Goal: Task Accomplishment & Management: Complete application form

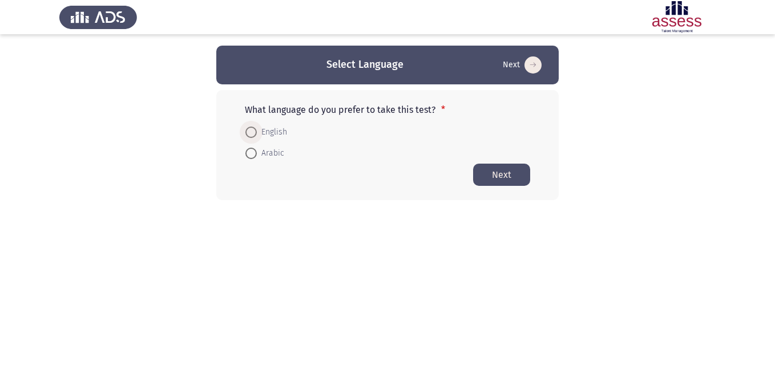
click at [284, 132] on span "English" at bounding box center [272, 133] width 30 height 14
click at [257, 132] on input "English" at bounding box center [250, 132] width 11 height 11
radio input "true"
click at [499, 180] on button "Next" at bounding box center [501, 174] width 57 height 22
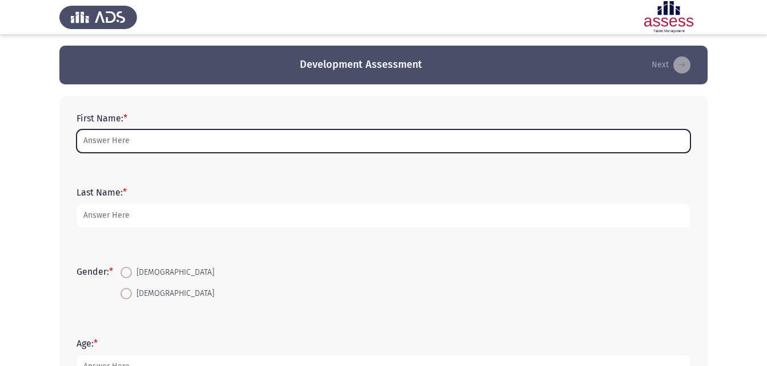
click at [230, 146] on input "First Name: *" at bounding box center [383, 141] width 614 height 23
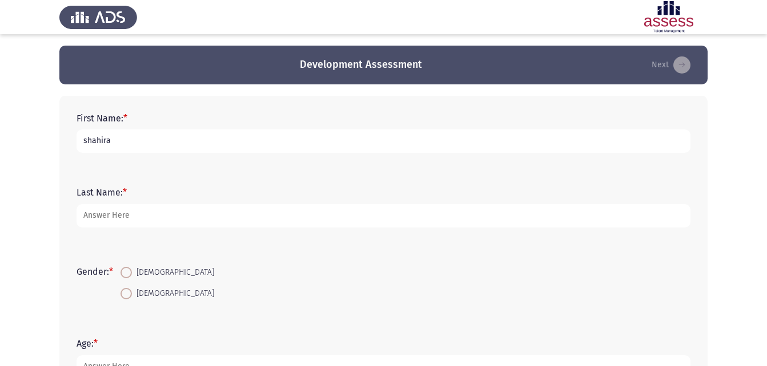
click at [87, 140] on input "shahira" at bounding box center [383, 141] width 614 height 23
type input "Shahira"
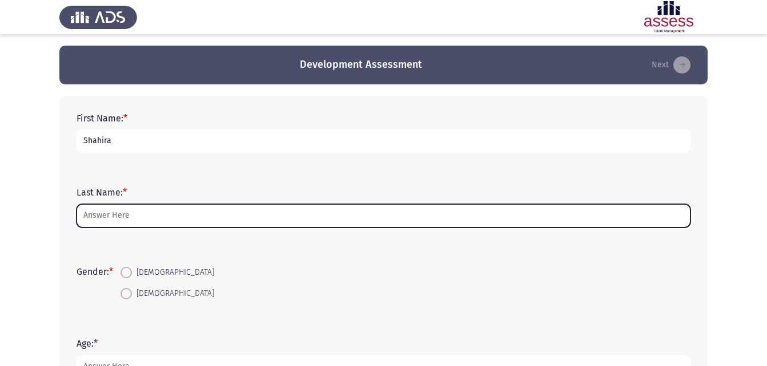
click at [107, 223] on input "Last Name: *" at bounding box center [383, 215] width 614 height 23
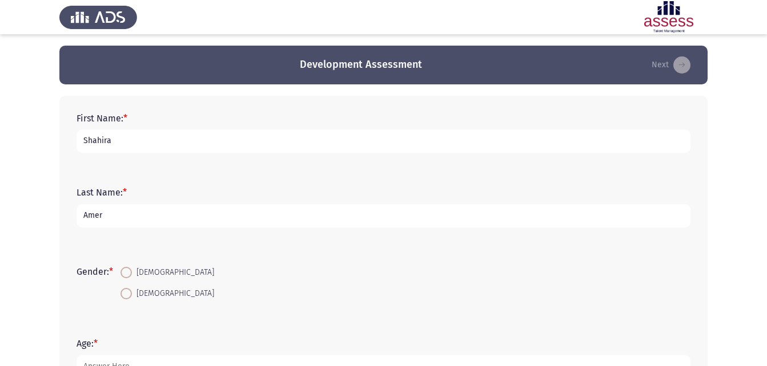
type input "Amer"
click at [129, 270] on span at bounding box center [125, 272] width 11 height 11
click at [129, 270] on input "[DEMOGRAPHIC_DATA]" at bounding box center [125, 272] width 11 height 11
radio input "true"
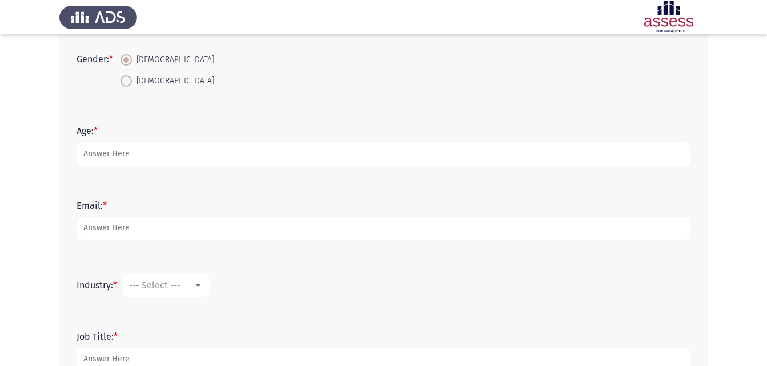
scroll to position [228, 0]
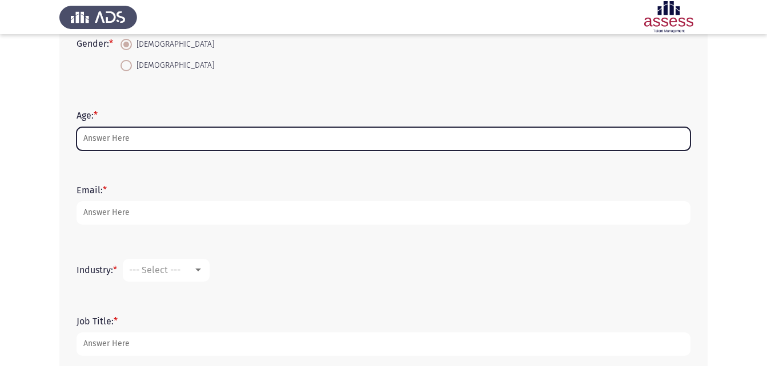
click at [179, 141] on input "Age: *" at bounding box center [383, 138] width 614 height 23
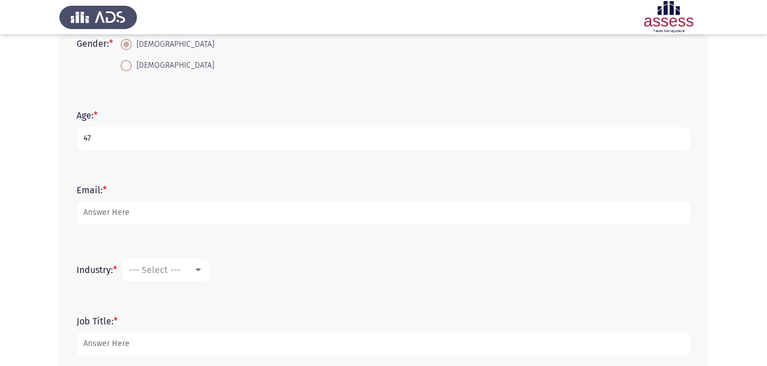
type input "47"
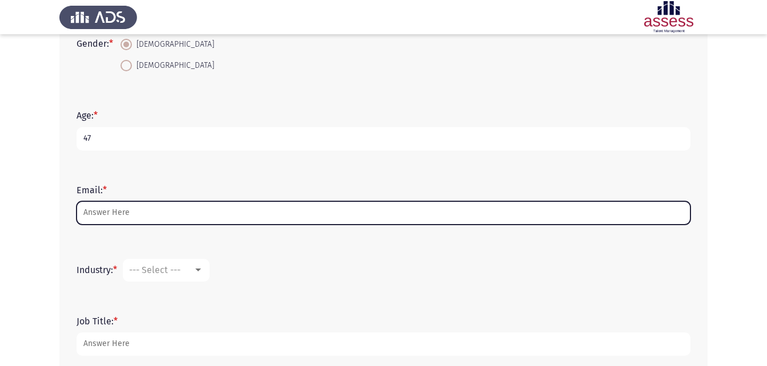
click at [115, 220] on input "Email: *" at bounding box center [383, 212] width 614 height 23
drag, startPoint x: 206, startPoint y: 207, endPoint x: 116, endPoint y: 195, distance: 90.5
click at [116, 195] on form "Email: * 2beltoneholding.comshahira.amer" at bounding box center [383, 205] width 614 height 40
type input "2"
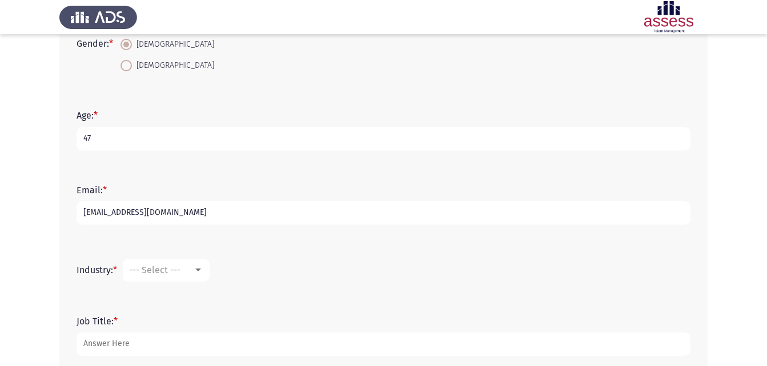
type input "[EMAIL_ADDRESS][DOMAIN_NAME]"
click at [206, 271] on mat-select "--- Select ---" at bounding box center [166, 270] width 87 height 23
drag, startPoint x: 206, startPoint y: 271, endPoint x: 200, endPoint y: 270, distance: 5.7
click at [202, 270] on mat-select "--- Select ---" at bounding box center [166, 270] width 87 height 23
click at [200, 270] on div at bounding box center [198, 270] width 6 height 3
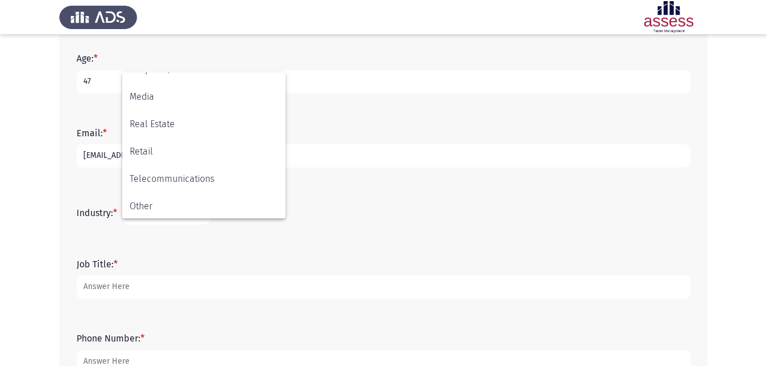
scroll to position [374, 0]
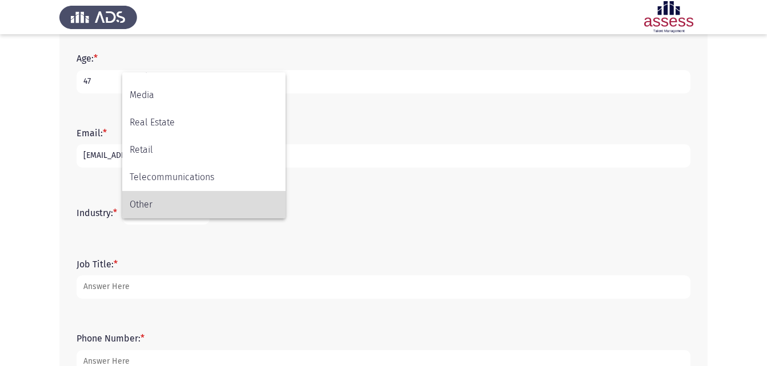
click at [165, 201] on span "Other" at bounding box center [204, 204] width 148 height 27
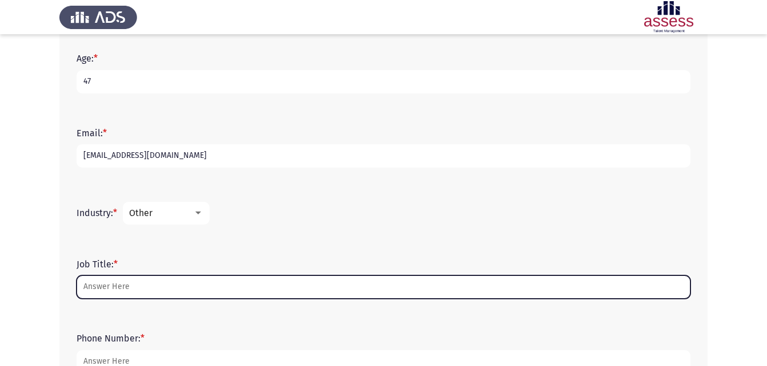
click at [143, 287] on input "Job Title: *" at bounding box center [383, 287] width 614 height 23
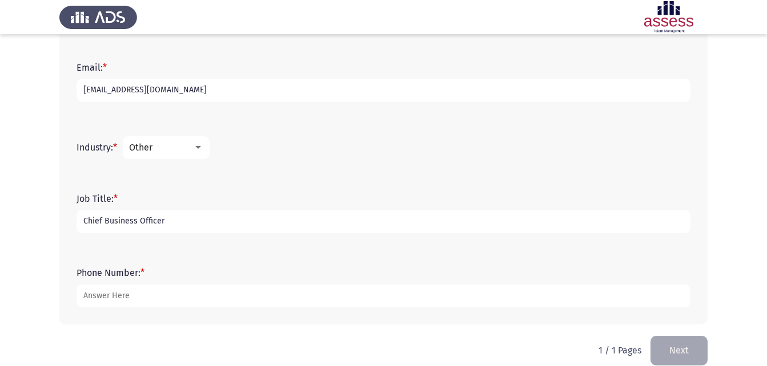
scroll to position [366, 0]
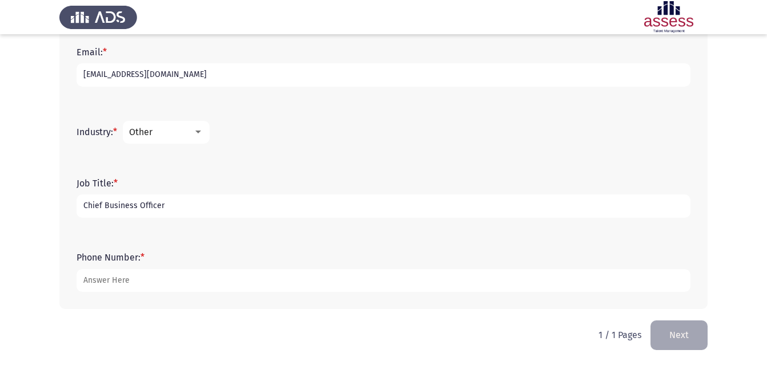
type input "Chief Business Officer"
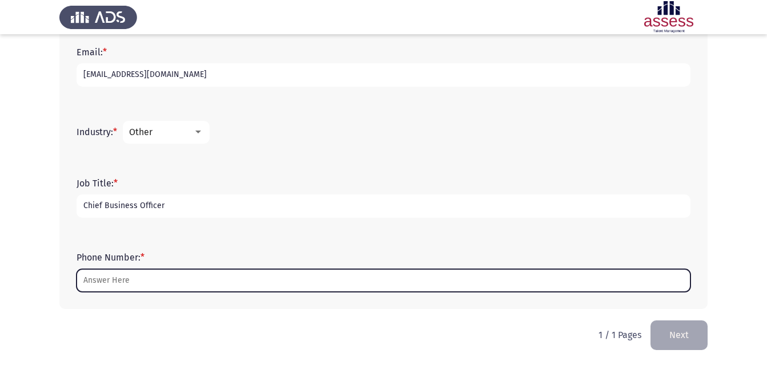
click at [182, 277] on input "Phone Number: *" at bounding box center [383, 280] width 614 height 23
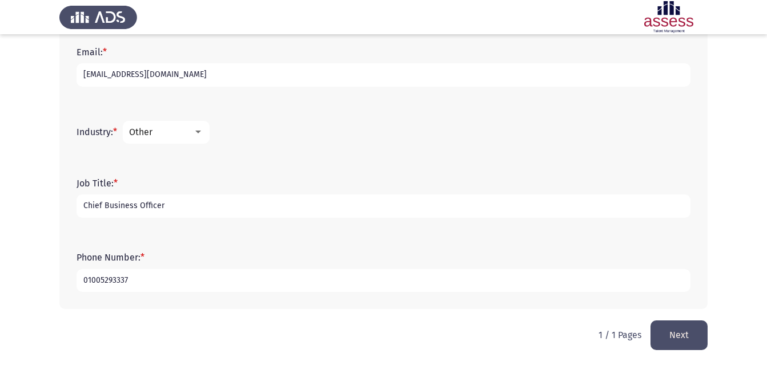
type input "01005293337"
click at [685, 325] on button "Next" at bounding box center [678, 335] width 57 height 29
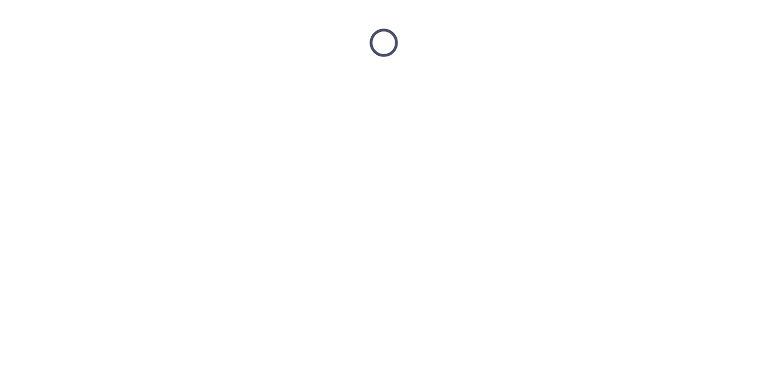
scroll to position [0, 0]
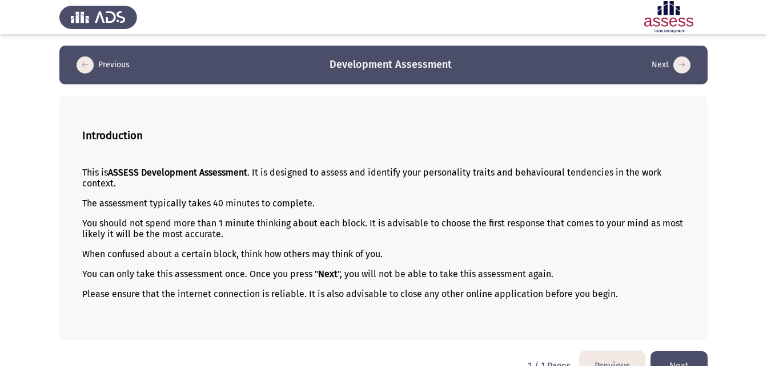
click at [400, 161] on div "This is ASSESS Development Assessment . It is designed to assess and identify y…" at bounding box center [383, 243] width 602 height 171
click at [599, 362] on button "Previous" at bounding box center [611, 366] width 65 height 29
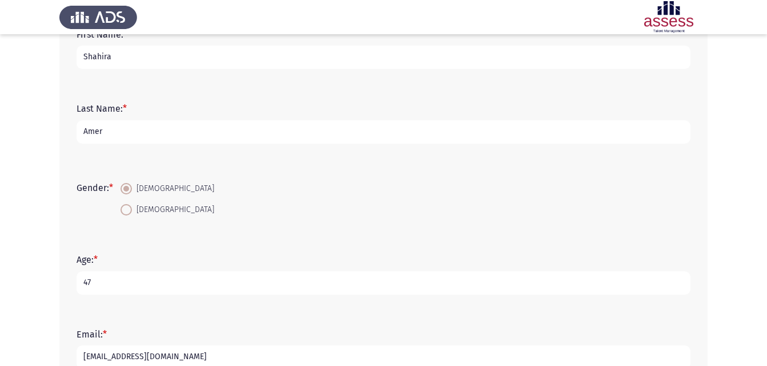
scroll to position [366, 0]
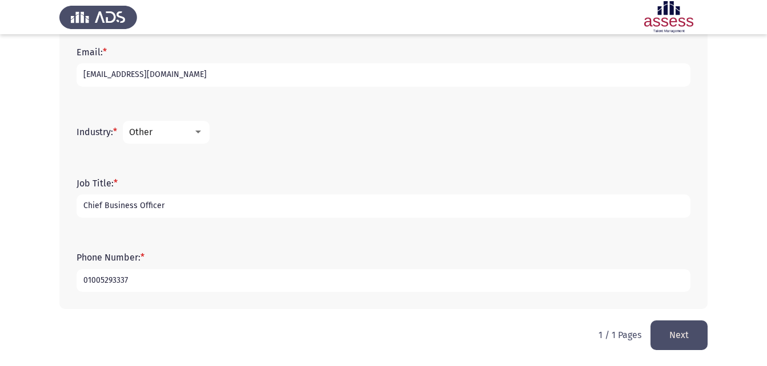
drag, startPoint x: 80, startPoint y: 281, endPoint x: 152, endPoint y: 251, distance: 78.5
click at [80, 281] on input "01005293337" at bounding box center [383, 280] width 614 height 23
type input "00201005293337"
click at [684, 336] on button "Next" at bounding box center [678, 335] width 57 height 29
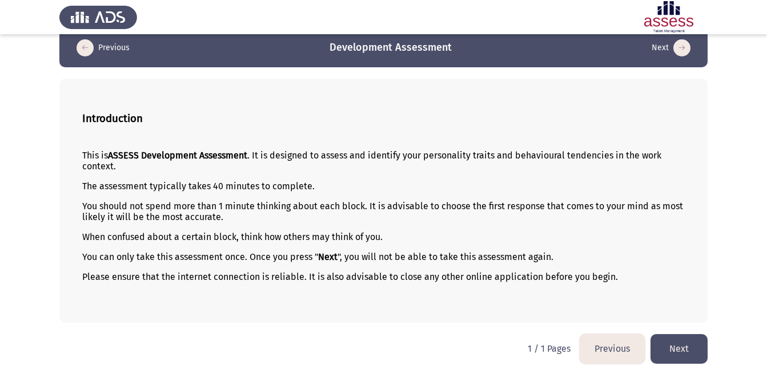
scroll to position [26, 0]
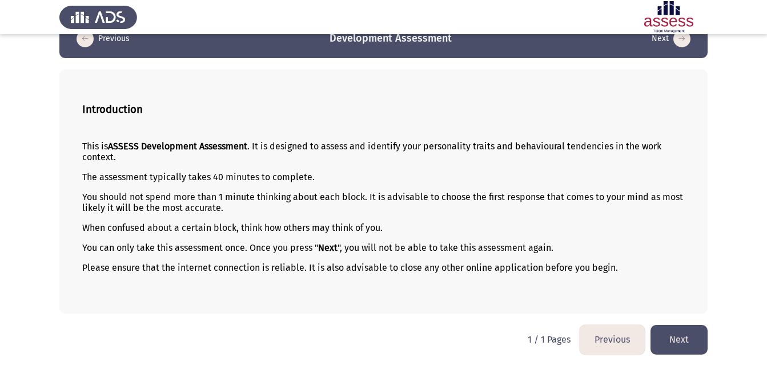
click at [694, 344] on button "Next" at bounding box center [678, 339] width 57 height 29
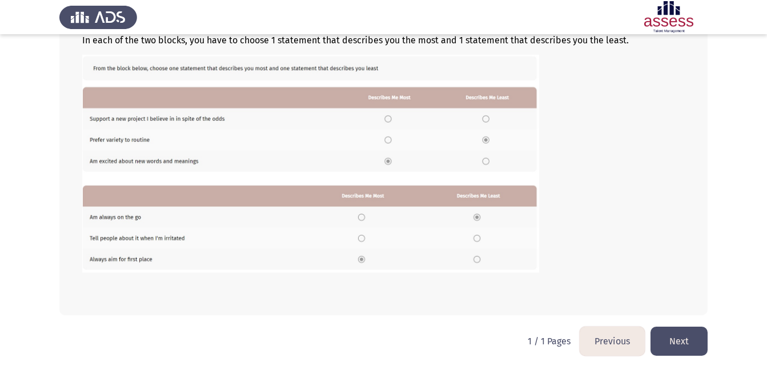
scroll to position [193, 0]
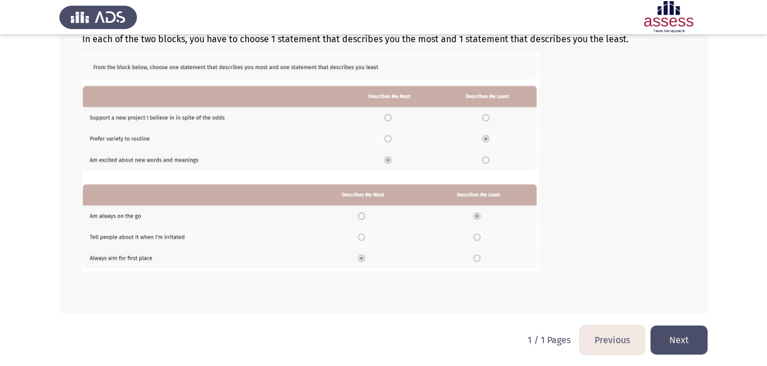
click at [359, 240] on img at bounding box center [310, 162] width 457 height 217
click at [678, 334] on button "Next" at bounding box center [678, 340] width 57 height 29
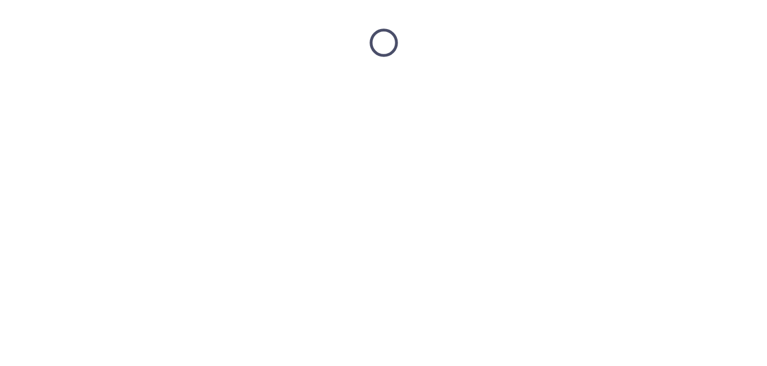
scroll to position [0, 0]
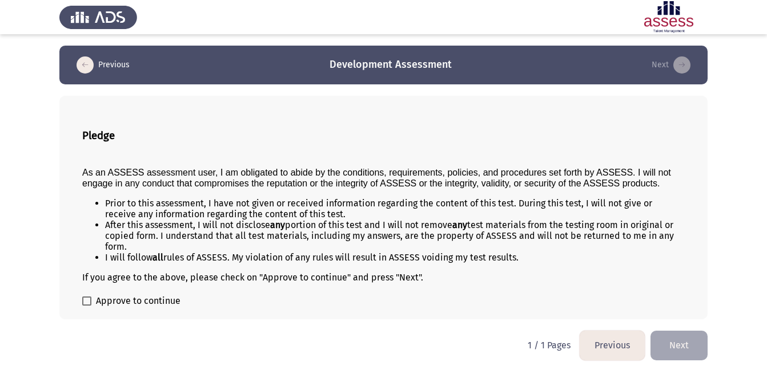
click at [85, 301] on span at bounding box center [86, 301] width 9 height 9
click at [86, 306] on input "Approve to continue" at bounding box center [86, 306] width 1 height 1
checkbox input "true"
click at [692, 344] on button "Next" at bounding box center [678, 345] width 57 height 29
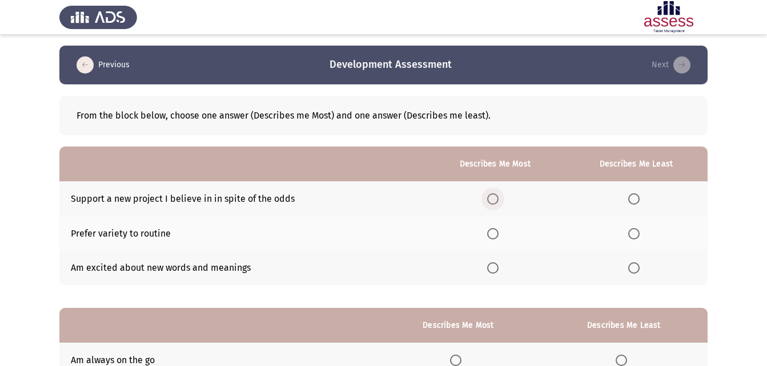
click at [497, 196] on span "Select an option" at bounding box center [492, 198] width 11 height 11
click at [497, 196] on input "Select an option" at bounding box center [492, 198] width 11 height 11
click at [493, 233] on span "Select an option" at bounding box center [492, 233] width 11 height 11
click at [493, 233] on input "Select an option" at bounding box center [492, 233] width 11 height 11
click at [495, 269] on span "Select an option" at bounding box center [492, 268] width 11 height 11
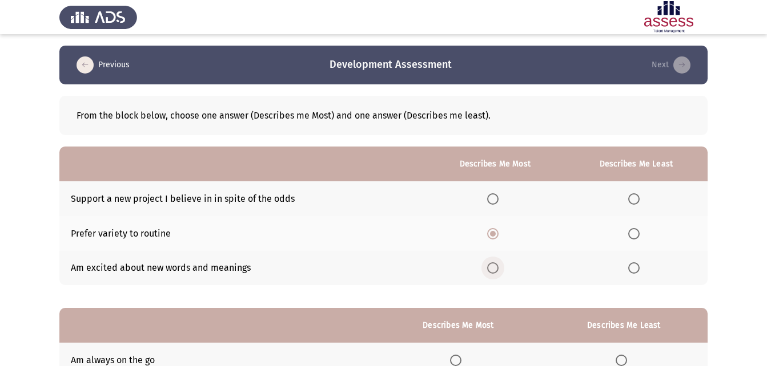
click at [495, 269] on input "Select an option" at bounding box center [492, 268] width 11 height 11
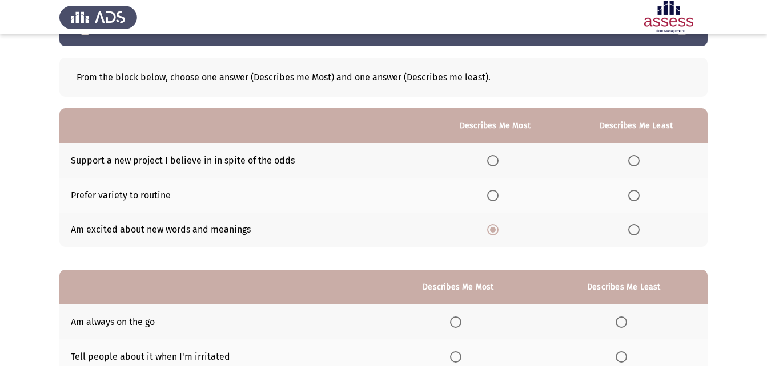
scroll to position [57, 0]
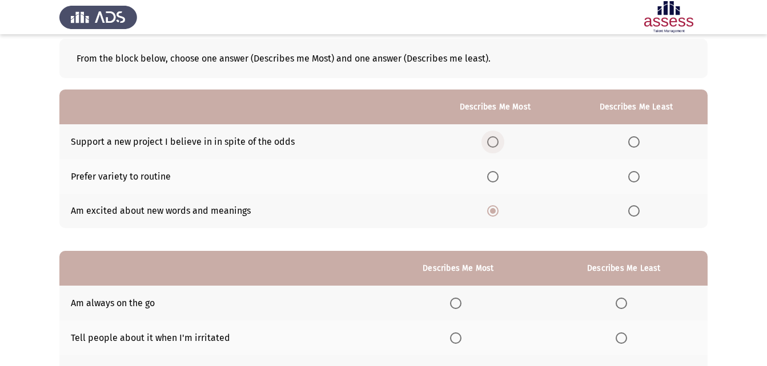
click at [498, 144] on span "Select an option" at bounding box center [492, 141] width 11 height 11
click at [498, 144] on input "Select an option" at bounding box center [492, 141] width 11 height 11
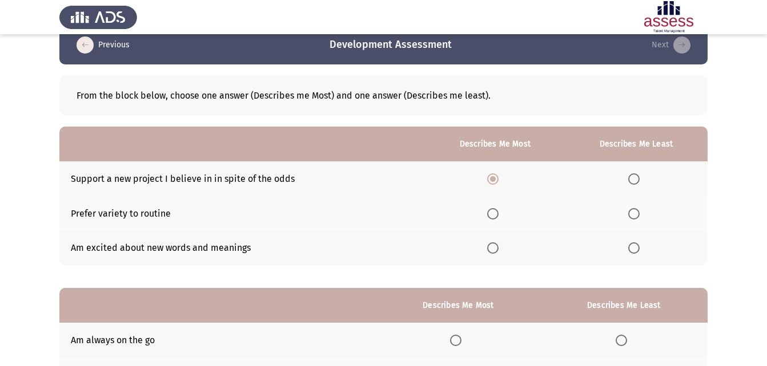
scroll to position [0, 0]
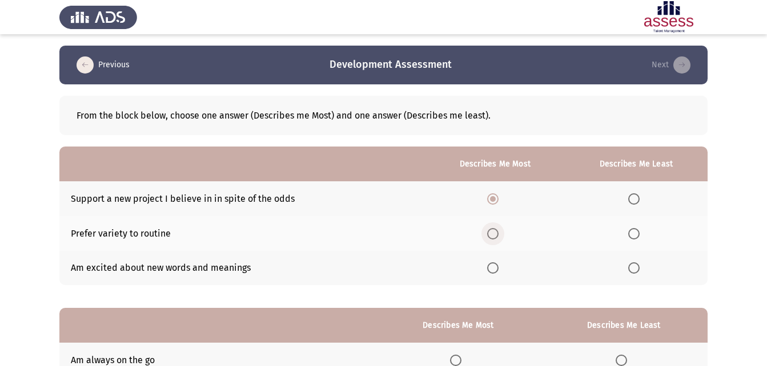
click at [495, 239] on span "Select an option" at bounding box center [492, 233] width 11 height 11
click at [495, 239] on input "Select an option" at bounding box center [492, 233] width 11 height 11
click at [495, 263] on span "Select an option" at bounding box center [492, 268] width 11 height 11
click at [495, 263] on input "Select an option" at bounding box center [492, 268] width 11 height 11
click at [634, 234] on span "Select an option" at bounding box center [634, 234] width 0 height 0
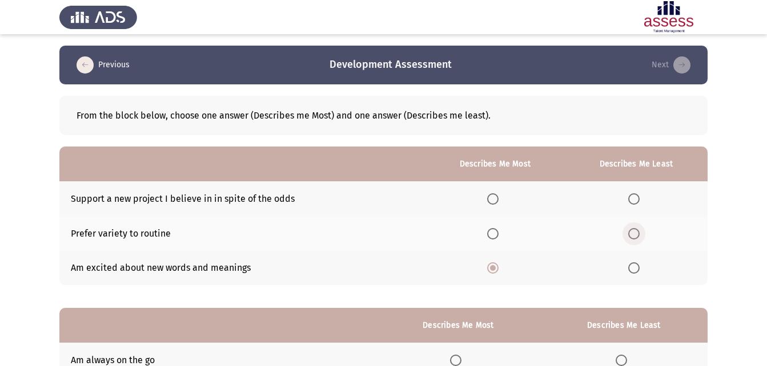
click at [635, 233] on input "Select an option" at bounding box center [633, 233] width 11 height 11
click at [498, 235] on span "Select an option" at bounding box center [492, 233] width 11 height 11
click at [498, 235] on input "Select an option" at bounding box center [492, 233] width 11 height 11
click at [491, 200] on span "Select an option" at bounding box center [492, 198] width 11 height 11
click at [491, 200] on input "Select an option" at bounding box center [492, 198] width 11 height 11
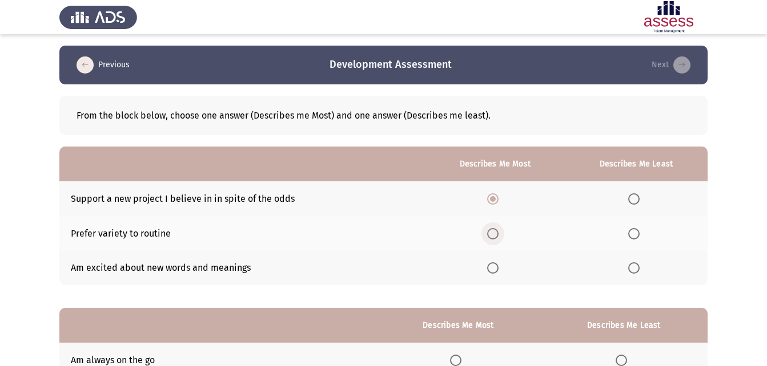
click at [494, 236] on span "Select an option" at bounding box center [492, 233] width 11 height 11
click at [494, 236] on input "Select an option" at bounding box center [492, 233] width 11 height 11
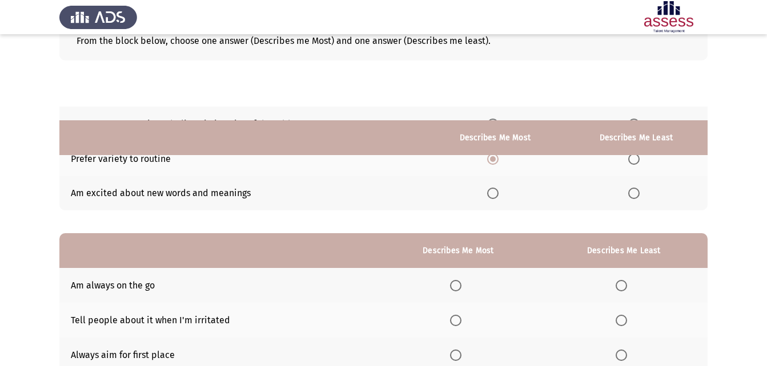
scroll to position [161, 0]
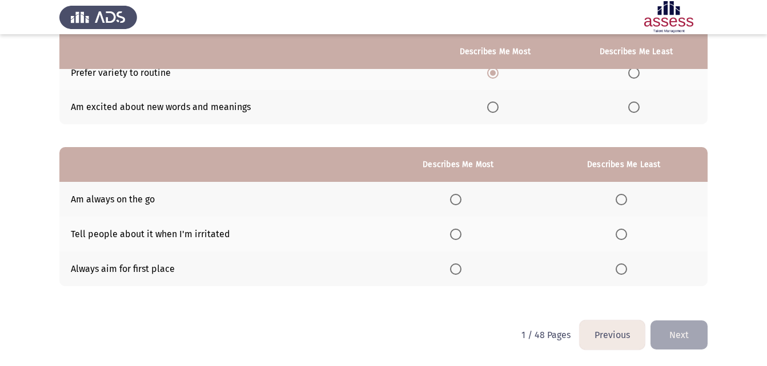
click at [610, 338] on button "Previous" at bounding box center [611, 335] width 65 height 29
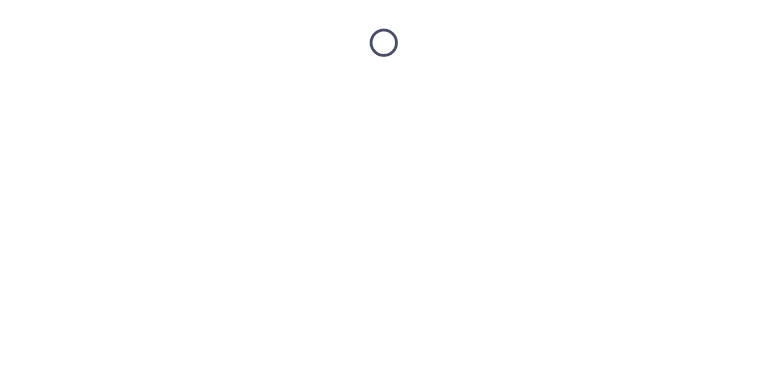
scroll to position [0, 0]
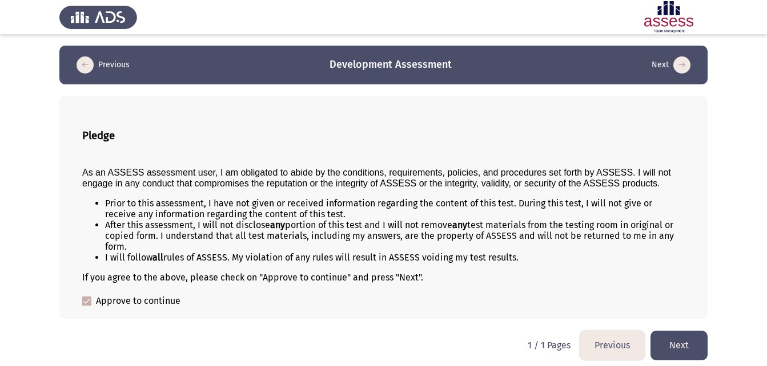
click at [600, 346] on button "Previous" at bounding box center [611, 345] width 65 height 29
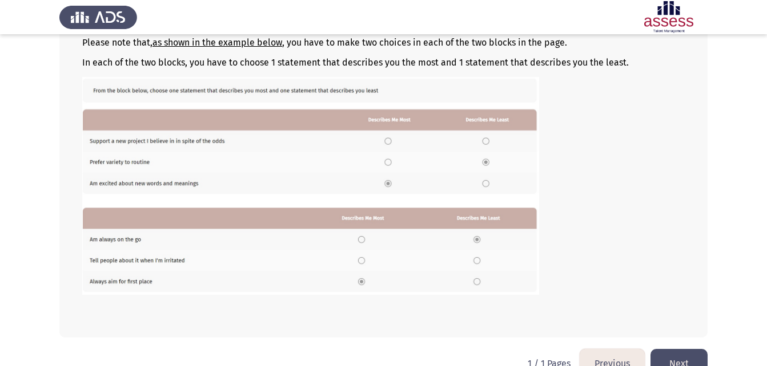
scroll to position [171, 0]
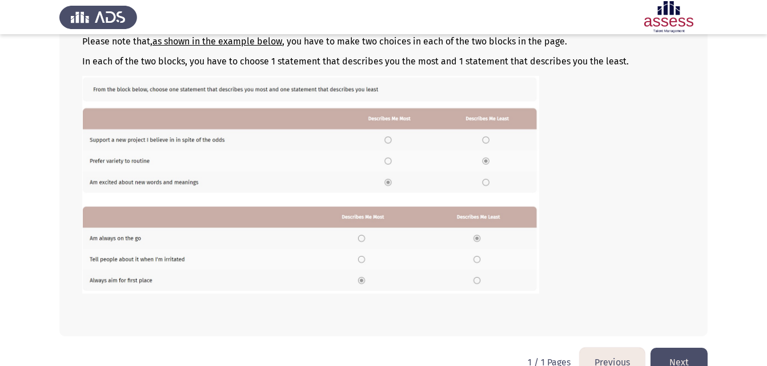
click at [668, 364] on button "Next" at bounding box center [678, 362] width 57 height 29
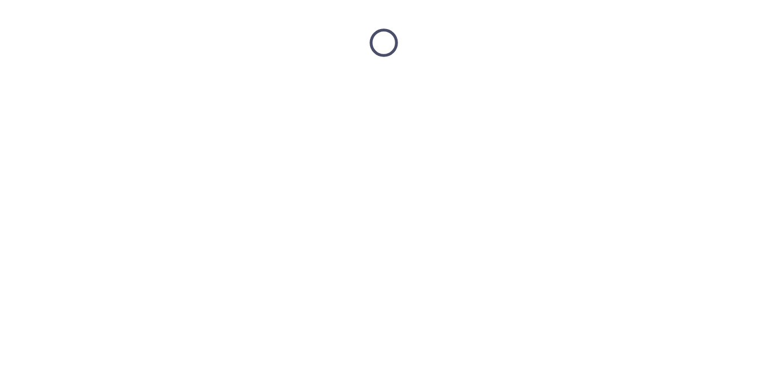
scroll to position [0, 0]
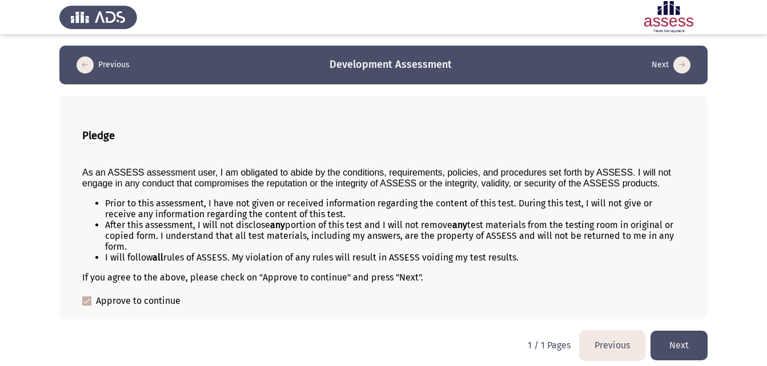
click at [672, 356] on button "Next" at bounding box center [678, 345] width 57 height 29
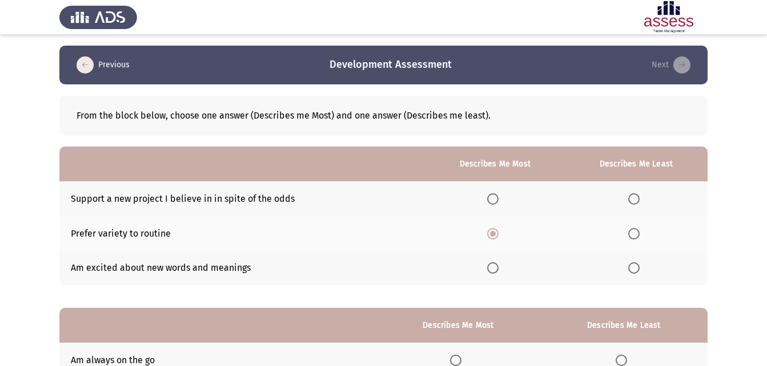
click at [634, 271] on span "Select an option" at bounding box center [633, 268] width 11 height 11
click at [634, 271] on input "Select an option" at bounding box center [633, 268] width 11 height 11
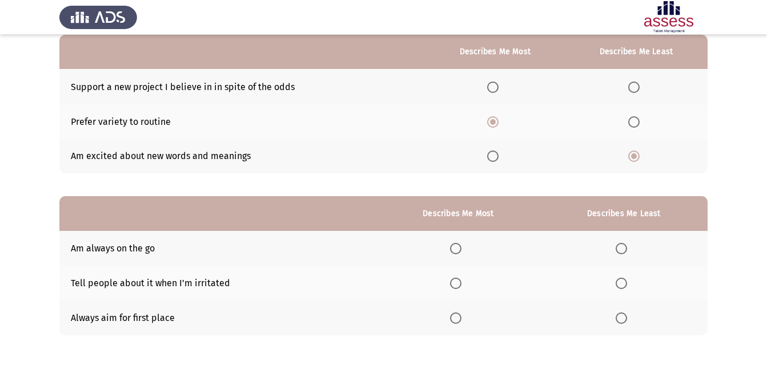
scroll to position [114, 0]
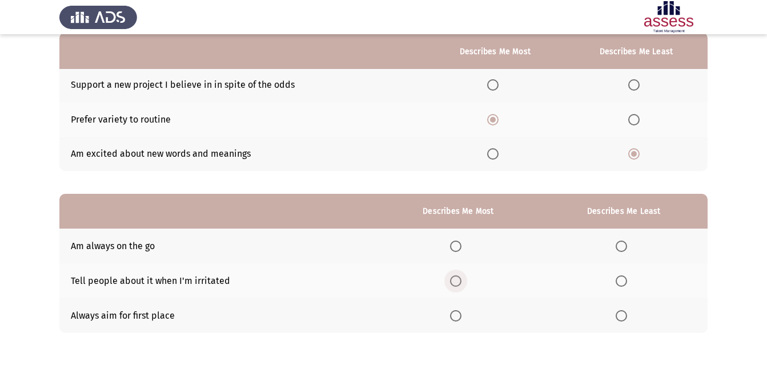
click at [461, 284] on span "Select an option" at bounding box center [455, 281] width 11 height 11
click at [461, 284] on input "Select an option" at bounding box center [455, 281] width 11 height 11
click at [619, 245] on span "Select an option" at bounding box center [620, 246] width 11 height 11
click at [619, 245] on input "Select an option" at bounding box center [620, 246] width 11 height 11
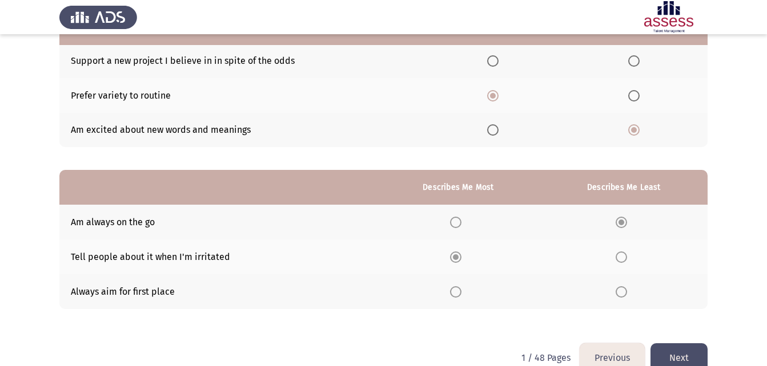
scroll to position [161, 0]
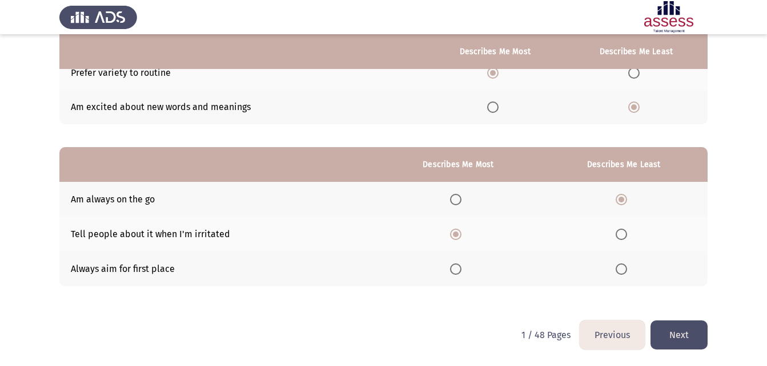
click at [459, 198] on span "Select an option" at bounding box center [455, 199] width 11 height 11
click at [459, 198] on input "Select an option" at bounding box center [455, 199] width 11 height 11
click at [623, 232] on span "Select an option" at bounding box center [620, 234] width 11 height 11
click at [623, 232] on input "Select an option" at bounding box center [620, 234] width 11 height 11
click at [668, 335] on button "Next" at bounding box center [678, 335] width 57 height 29
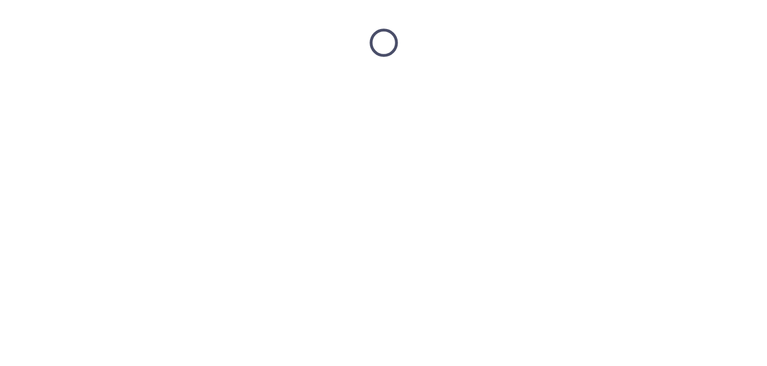
scroll to position [0, 0]
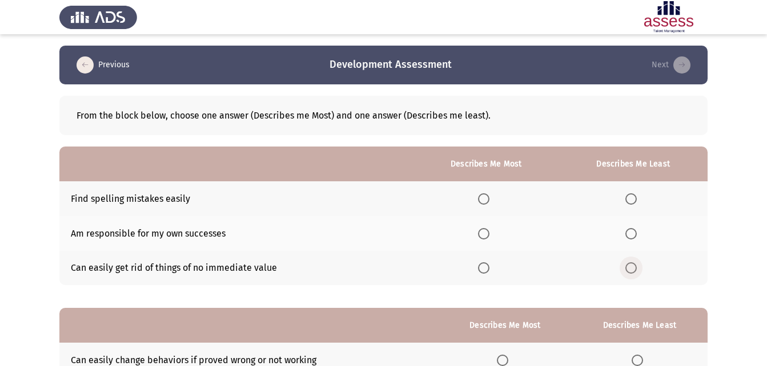
click at [634, 266] on span "Select an option" at bounding box center [630, 268] width 11 height 11
click at [634, 266] on input "Select an option" at bounding box center [630, 268] width 11 height 11
click at [480, 231] on span "Select an option" at bounding box center [483, 233] width 11 height 11
click at [480, 231] on input "Select an option" at bounding box center [483, 233] width 11 height 11
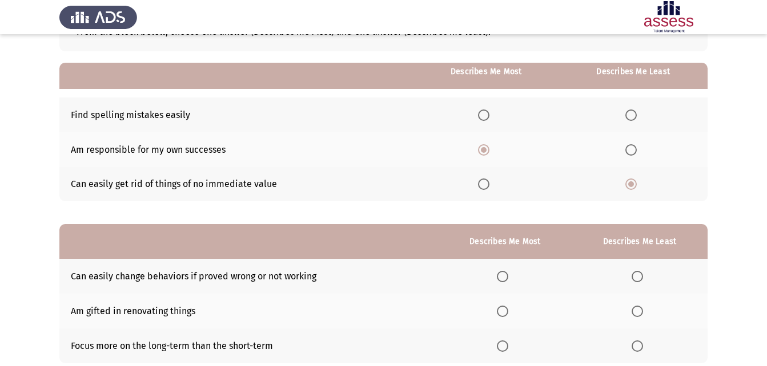
scroll to position [104, 0]
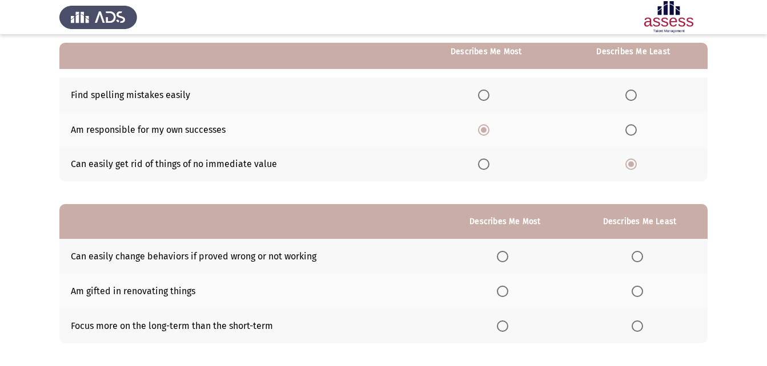
click at [507, 256] on span "Select an option" at bounding box center [502, 256] width 11 height 11
click at [507, 256] on input "Select an option" at bounding box center [502, 256] width 11 height 11
click at [636, 289] on span "Select an option" at bounding box center [636, 291] width 11 height 11
click at [636, 289] on input "Select an option" at bounding box center [636, 291] width 11 height 11
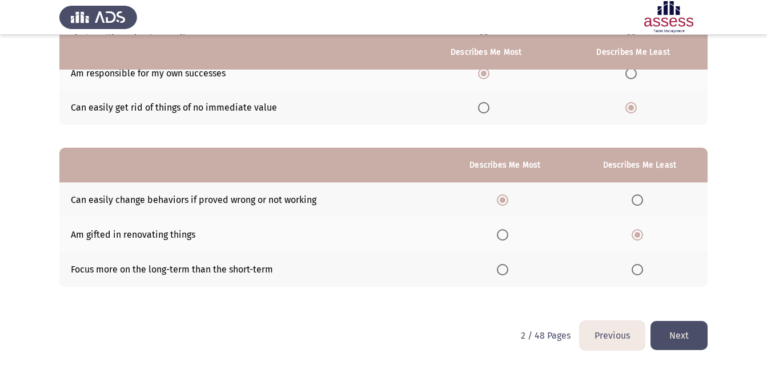
scroll to position [161, 0]
click at [672, 341] on button "Next" at bounding box center [678, 335] width 57 height 29
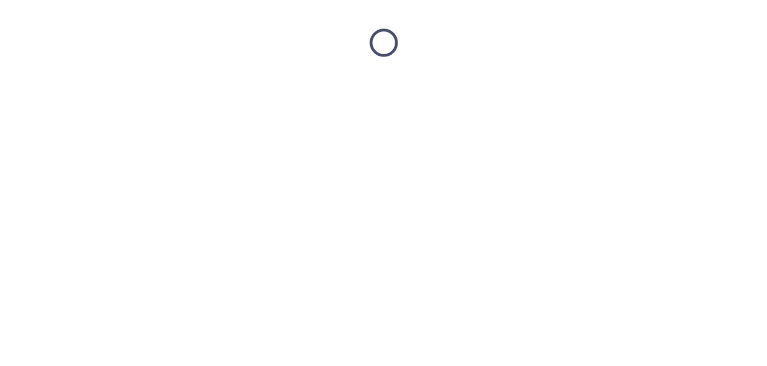
scroll to position [0, 0]
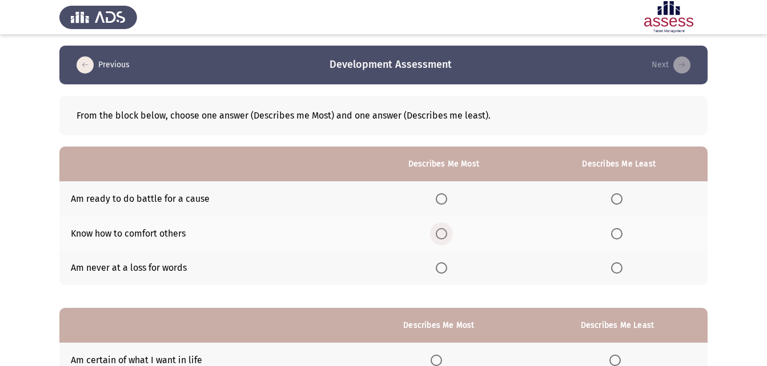
click at [445, 233] on span "Select an option" at bounding box center [440, 233] width 11 height 11
click at [445, 233] on input "Select an option" at bounding box center [440, 233] width 11 height 11
click at [612, 268] on span "Select an option" at bounding box center [616, 268] width 11 height 11
click at [612, 268] on input "Select an option" at bounding box center [616, 268] width 11 height 11
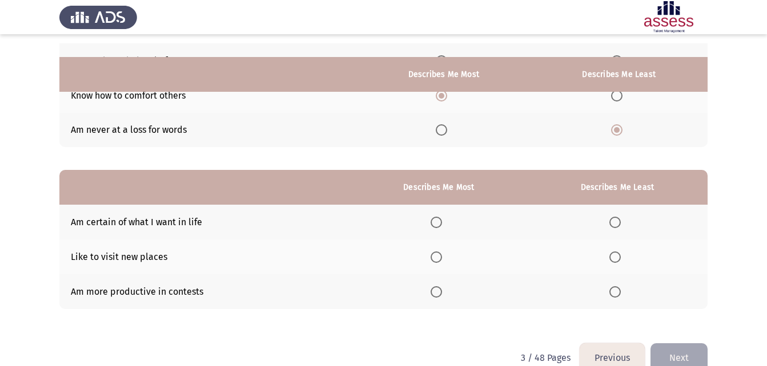
scroll to position [161, 0]
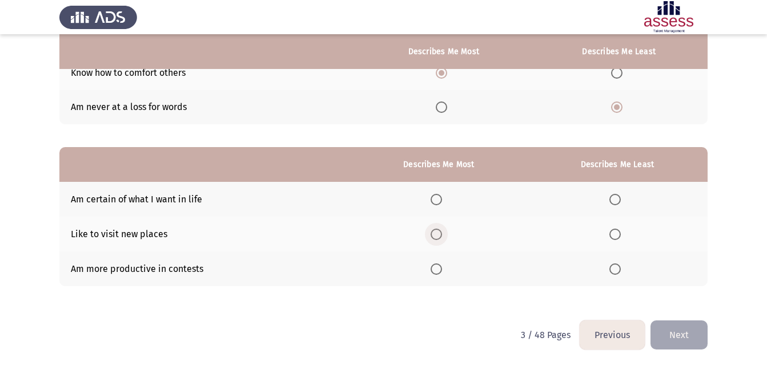
click at [435, 233] on span "Select an option" at bounding box center [435, 234] width 11 height 11
click at [435, 233] on input "Select an option" at bounding box center [435, 234] width 11 height 11
click at [614, 198] on span "Select an option" at bounding box center [614, 199] width 11 height 11
click at [614, 198] on input "Select an option" at bounding box center [614, 199] width 11 height 11
click at [678, 331] on button "Next" at bounding box center [678, 335] width 57 height 29
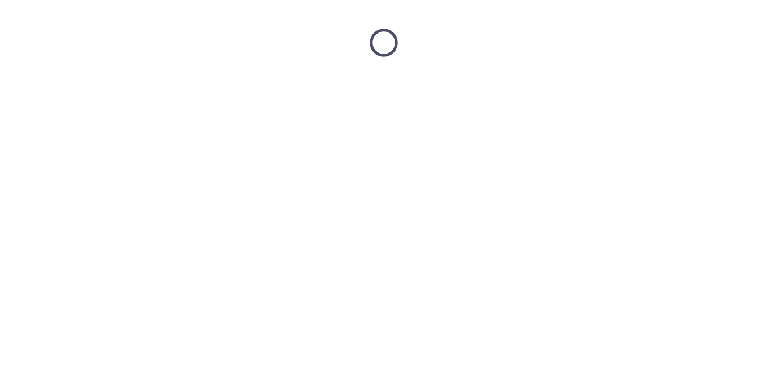
scroll to position [0, 0]
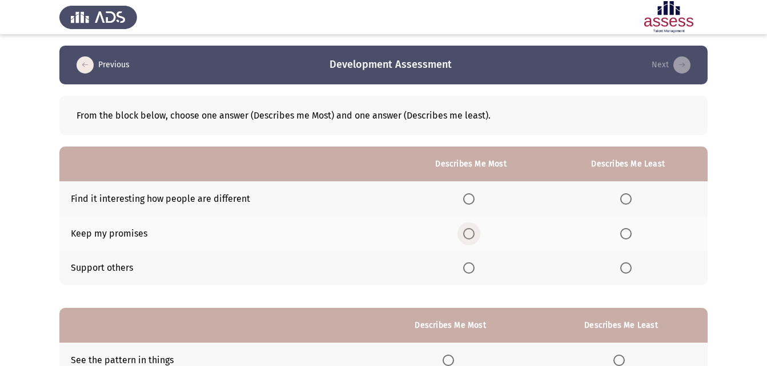
click at [464, 233] on span "Select an option" at bounding box center [468, 233] width 11 height 11
click at [464, 233] on input "Select an option" at bounding box center [468, 233] width 11 height 11
click at [623, 195] on span "Select an option" at bounding box center [625, 198] width 11 height 11
click at [623, 195] on input "Select an option" at bounding box center [625, 198] width 11 height 11
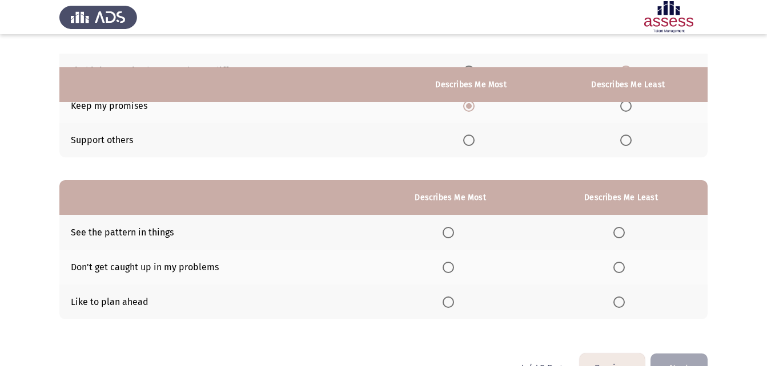
scroll to position [161, 0]
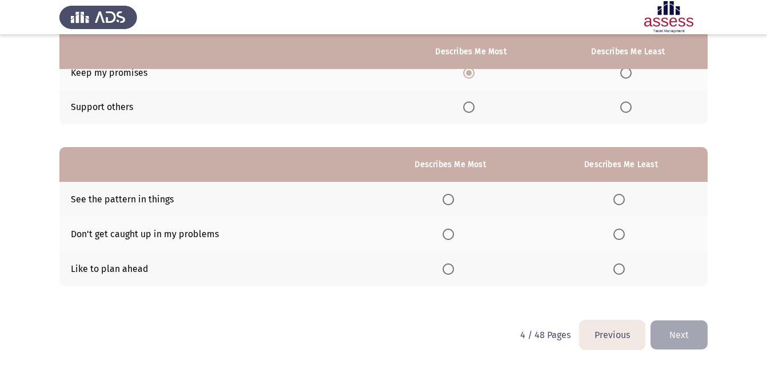
click at [450, 232] on span "Select an option" at bounding box center [447, 234] width 11 height 11
click at [450, 232] on input "Select an option" at bounding box center [447, 234] width 11 height 11
click at [618, 203] on span "Select an option" at bounding box center [618, 199] width 11 height 11
click at [618, 203] on input "Select an option" at bounding box center [618, 199] width 11 height 11
click at [655, 334] on button "Next" at bounding box center [678, 335] width 57 height 29
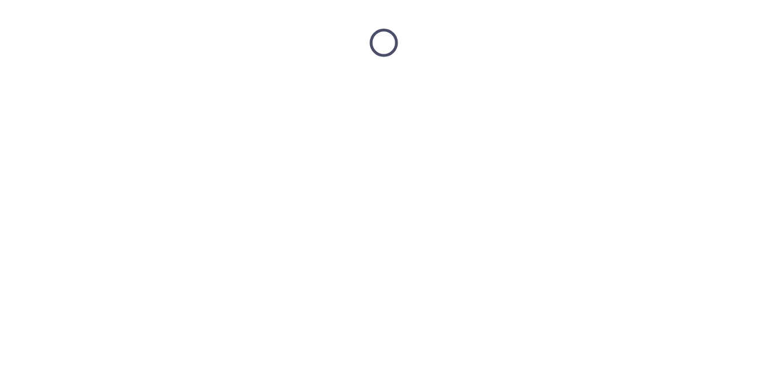
scroll to position [0, 0]
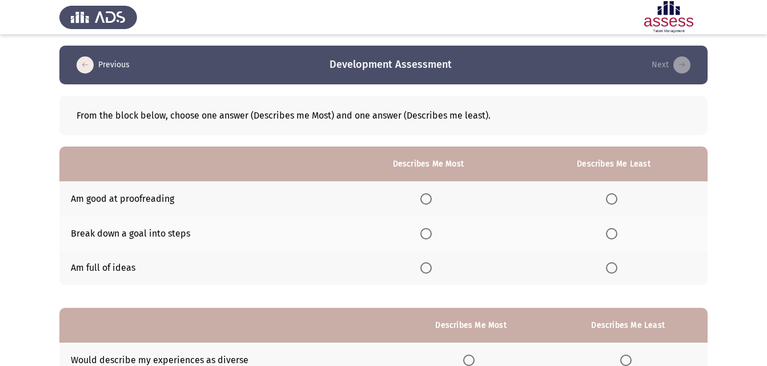
click at [430, 235] on span "Select an option" at bounding box center [425, 233] width 11 height 11
click at [430, 235] on input "Select an option" at bounding box center [425, 233] width 11 height 11
click at [615, 203] on span "Select an option" at bounding box center [611, 198] width 11 height 11
click at [615, 197] on span "Select an option" at bounding box center [611, 198] width 11 height 11
click at [615, 197] on input "Select an option" at bounding box center [611, 198] width 11 height 11
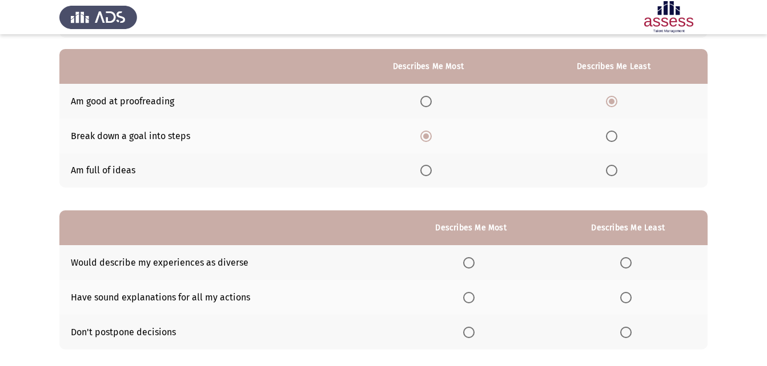
scroll to position [114, 0]
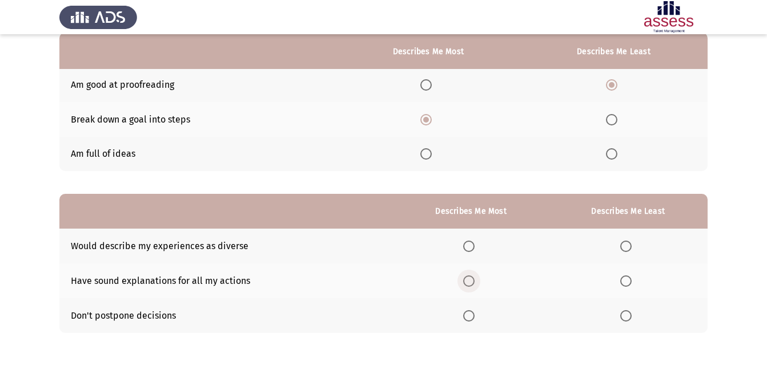
click at [474, 284] on span "Select an option" at bounding box center [468, 281] width 11 height 11
click at [474, 284] on input "Select an option" at bounding box center [468, 281] width 11 height 11
click at [472, 317] on span "Select an option" at bounding box center [468, 315] width 11 height 11
click at [472, 317] on input "Select an option" at bounding box center [468, 315] width 11 height 11
click at [470, 249] on span "Select an option" at bounding box center [468, 246] width 11 height 11
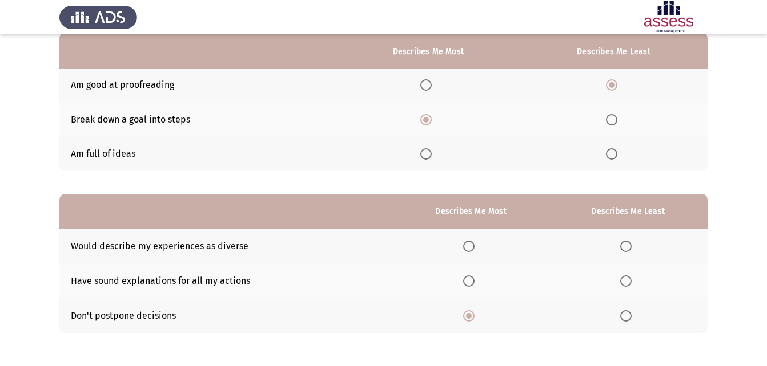
click at [470, 249] on input "Select an option" at bounding box center [468, 246] width 11 height 11
click at [628, 277] on span "Select an option" at bounding box center [625, 281] width 11 height 11
click at [628, 277] on input "Select an option" at bounding box center [625, 281] width 11 height 11
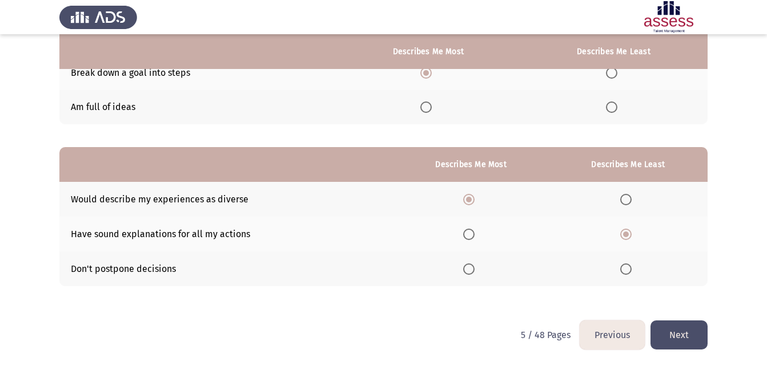
click at [699, 342] on button "Next" at bounding box center [678, 335] width 57 height 29
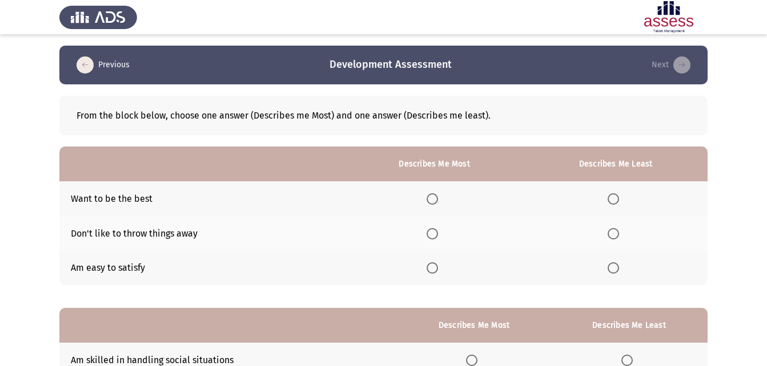
click at [430, 228] on span "Select an option" at bounding box center [431, 233] width 11 height 11
click at [430, 228] on input "Select an option" at bounding box center [431, 233] width 11 height 11
click at [611, 265] on span "Select an option" at bounding box center [612, 268] width 11 height 11
click at [611, 265] on input "Select an option" at bounding box center [612, 268] width 11 height 11
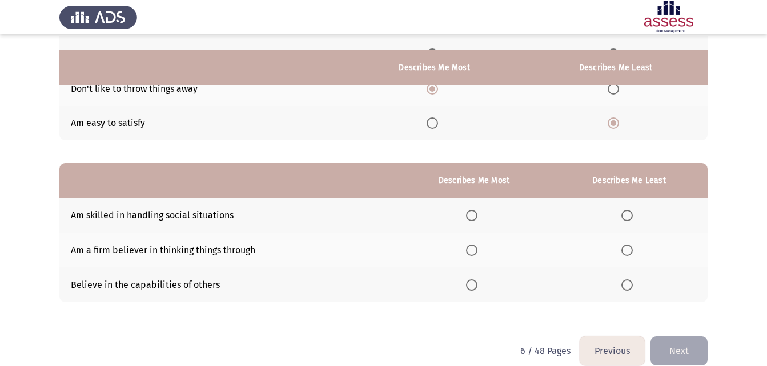
scroll to position [161, 0]
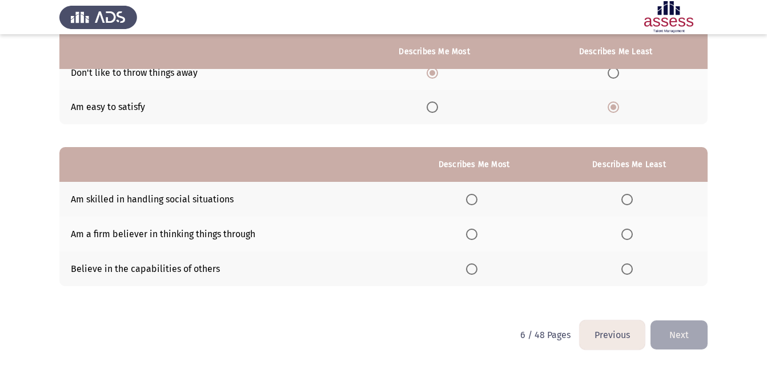
click at [477, 232] on span "Select an option" at bounding box center [471, 234] width 11 height 11
click at [477, 232] on input "Select an option" at bounding box center [471, 234] width 11 height 11
click at [630, 201] on span "Select an option" at bounding box center [626, 199] width 11 height 11
click at [630, 201] on input "Select an option" at bounding box center [626, 199] width 11 height 11
click at [678, 329] on button "Next" at bounding box center [678, 335] width 57 height 29
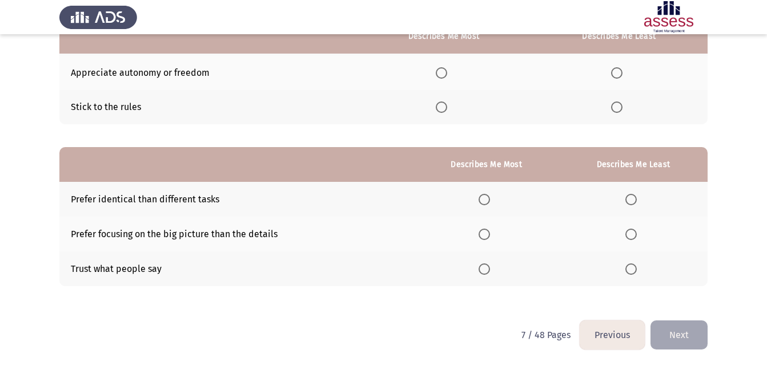
scroll to position [0, 0]
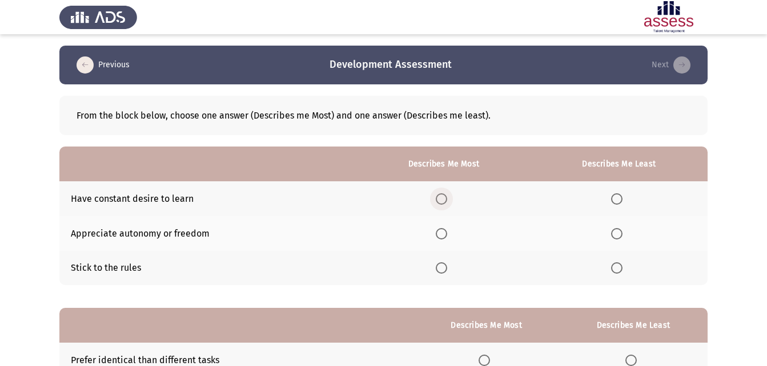
click at [443, 196] on span "Select an option" at bounding box center [440, 198] width 11 height 11
click at [443, 196] on input "Select an option" at bounding box center [440, 198] width 11 height 11
click at [620, 231] on span "Select an option" at bounding box center [616, 233] width 11 height 11
click at [620, 231] on input "Select an option" at bounding box center [616, 233] width 11 height 11
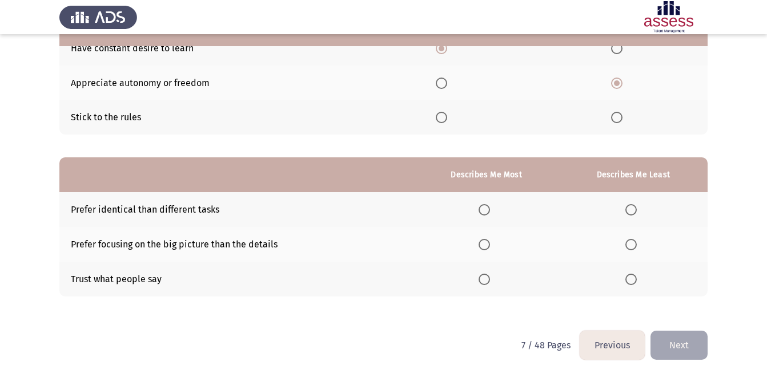
scroll to position [161, 0]
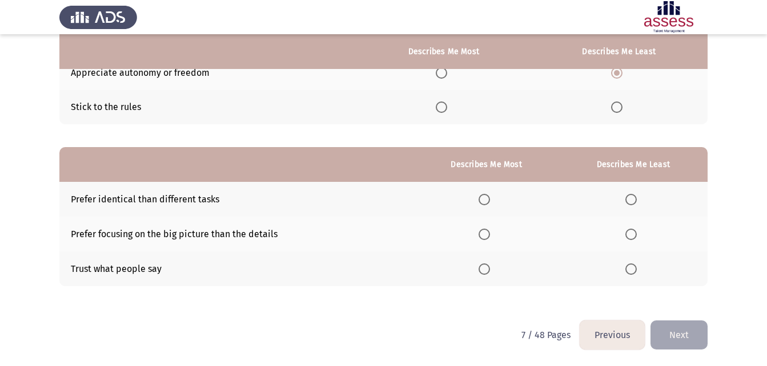
click at [624, 272] on th at bounding box center [633, 269] width 148 height 35
click at [631, 273] on span "Select an option" at bounding box center [630, 269] width 11 height 11
click at [631, 273] on input "Select an option" at bounding box center [630, 269] width 11 height 11
click at [488, 234] on span "Select an option" at bounding box center [483, 234] width 11 height 11
click at [488, 234] on input "Select an option" at bounding box center [483, 234] width 11 height 11
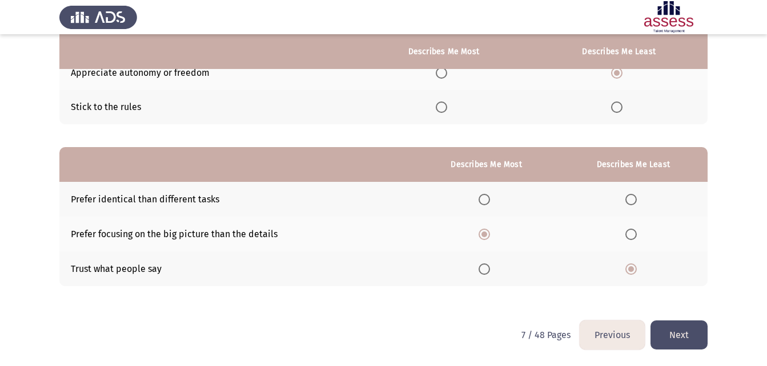
click at [664, 338] on button "Next" at bounding box center [678, 335] width 57 height 29
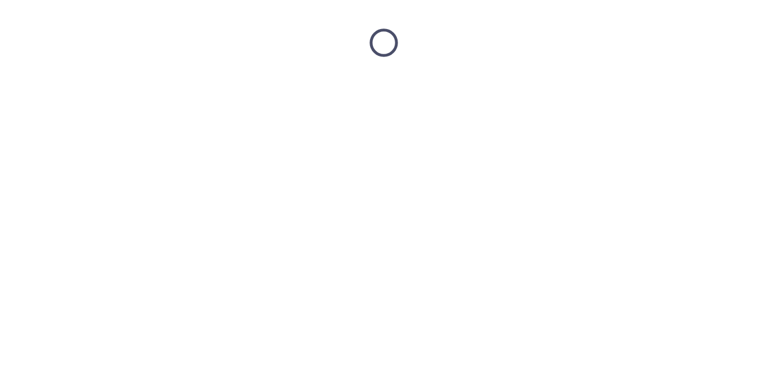
scroll to position [0, 0]
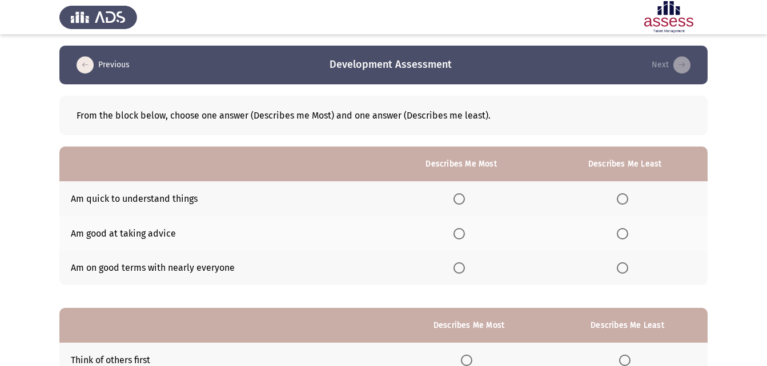
click at [463, 267] on span "Select an option" at bounding box center [458, 268] width 11 height 11
click at [463, 267] on input "Select an option" at bounding box center [458, 268] width 11 height 11
click at [628, 199] on span "Select an option" at bounding box center [621, 198] width 11 height 11
click at [628, 199] on input "Select an option" at bounding box center [621, 198] width 11 height 11
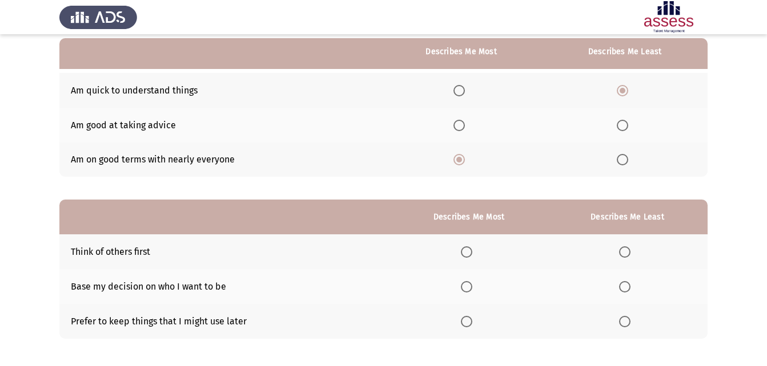
scroll to position [114, 0]
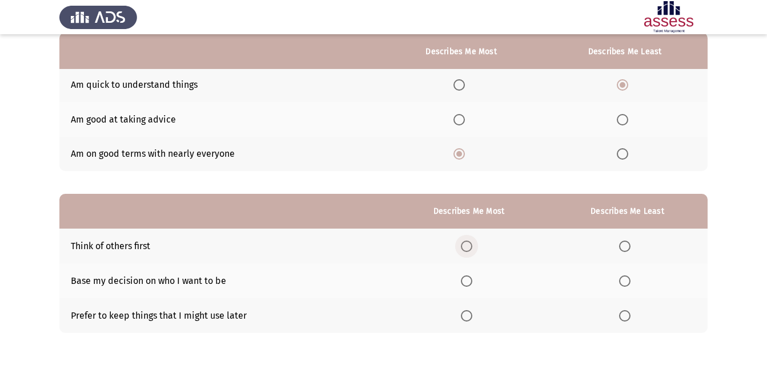
click at [466, 247] on span "Select an option" at bounding box center [466, 247] width 0 height 0
click at [469, 247] on input "Select an option" at bounding box center [466, 246] width 11 height 11
click at [624, 281] on span "Select an option" at bounding box center [624, 281] width 11 height 11
click at [624, 281] on input "Select an option" at bounding box center [624, 281] width 11 height 11
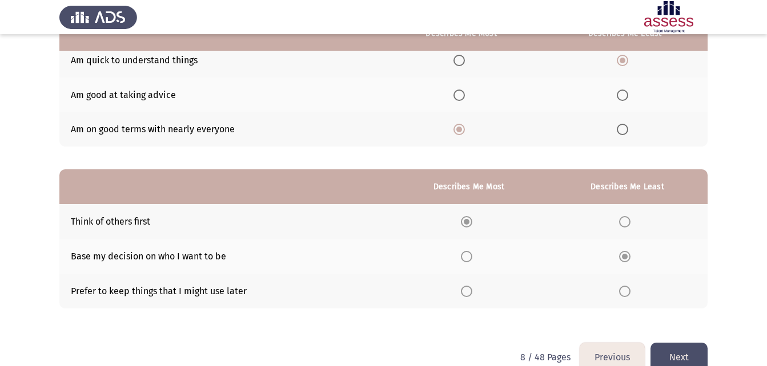
scroll to position [161, 0]
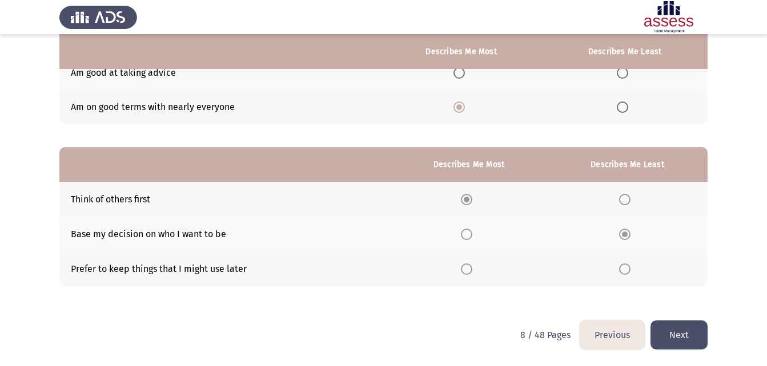
click at [687, 341] on button "Next" at bounding box center [678, 335] width 57 height 29
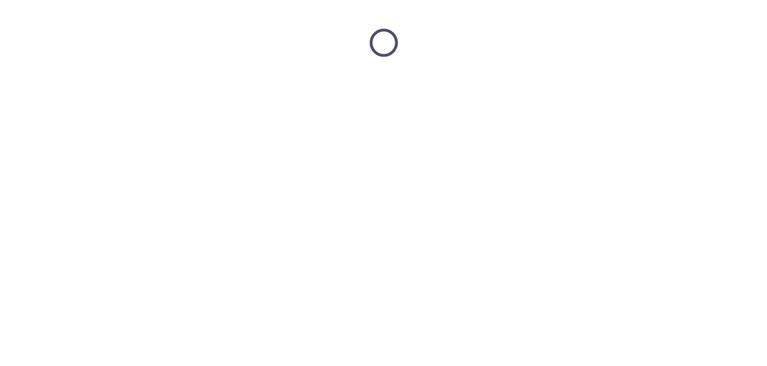
scroll to position [0, 0]
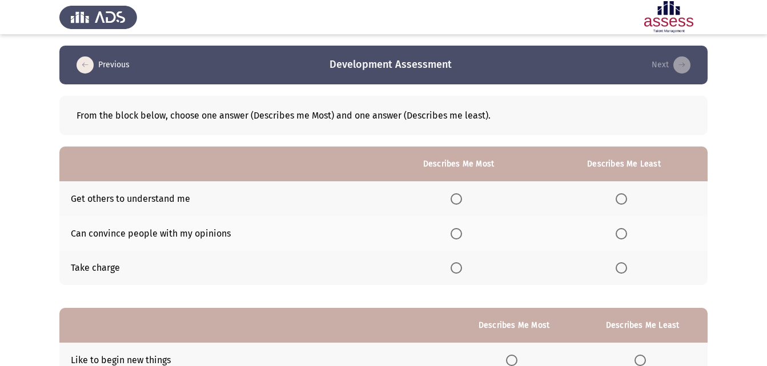
click at [457, 266] on span "Select an option" at bounding box center [455, 268] width 11 height 11
click at [457, 266] on input "Select an option" at bounding box center [455, 268] width 11 height 11
click at [623, 200] on span "Select an option" at bounding box center [620, 198] width 11 height 11
click at [623, 200] on input "Select an option" at bounding box center [620, 198] width 11 height 11
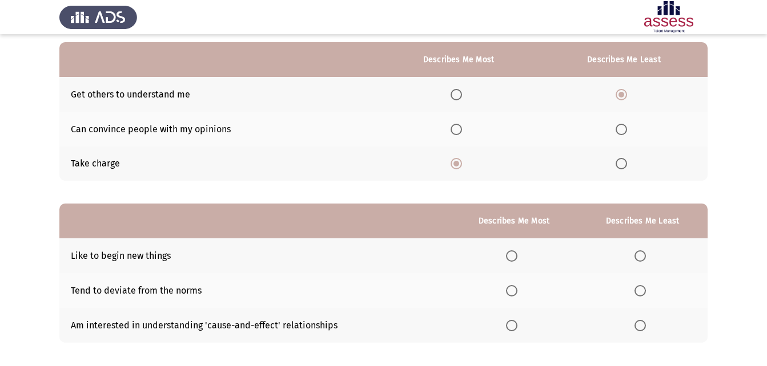
scroll to position [114, 0]
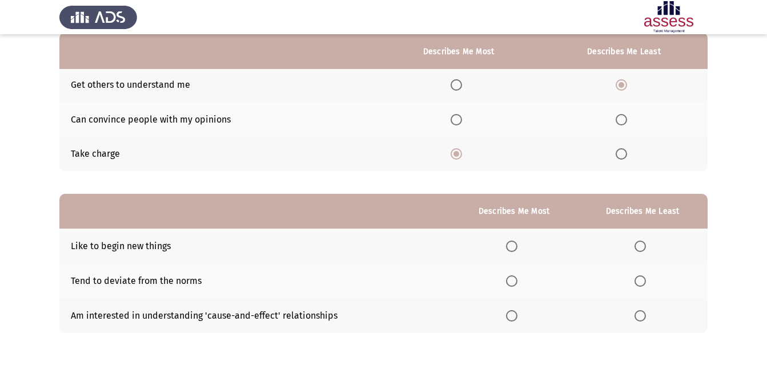
click at [513, 314] on span "Select an option" at bounding box center [511, 315] width 11 height 11
click at [513, 314] on input "Select an option" at bounding box center [511, 315] width 11 height 11
drag, startPoint x: 643, startPoint y: 276, endPoint x: 639, endPoint y: 283, distance: 7.7
click at [639, 283] on th at bounding box center [642, 281] width 130 height 35
click at [639, 283] on span "Select an option" at bounding box center [639, 281] width 11 height 11
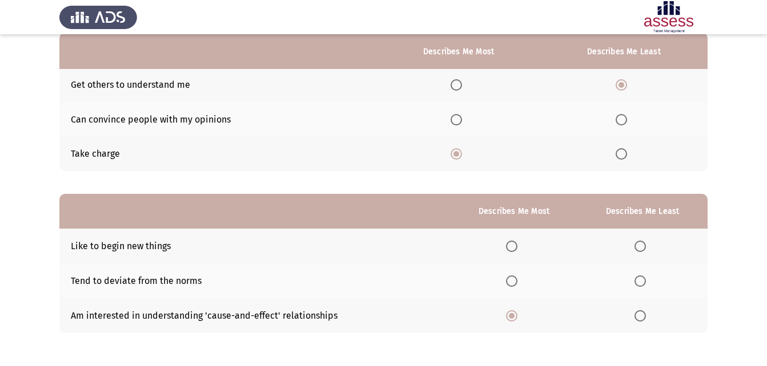
click at [639, 283] on input "Select an option" at bounding box center [639, 281] width 11 height 11
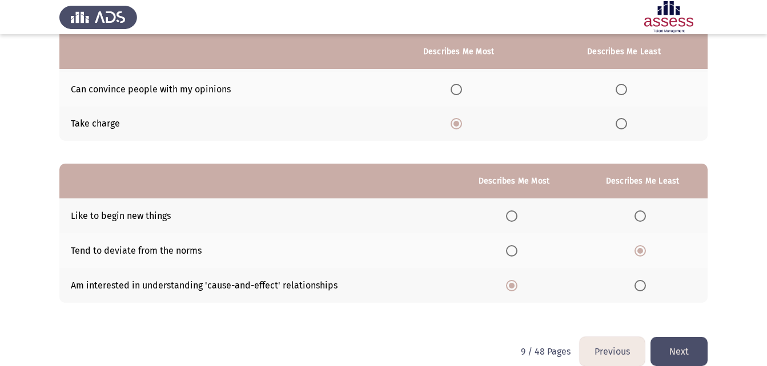
scroll to position [161, 0]
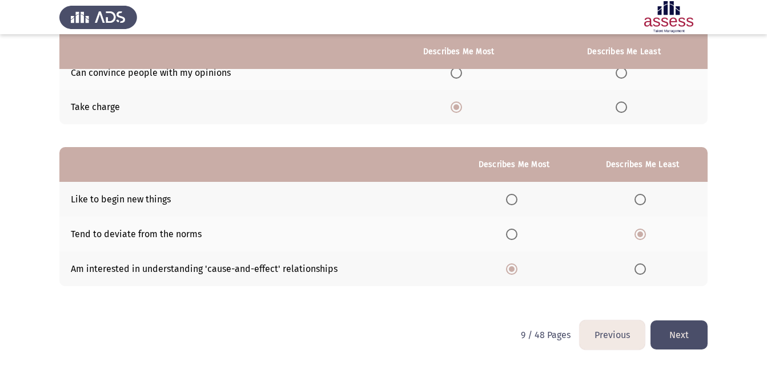
click at [677, 335] on button "Next" at bounding box center [678, 335] width 57 height 29
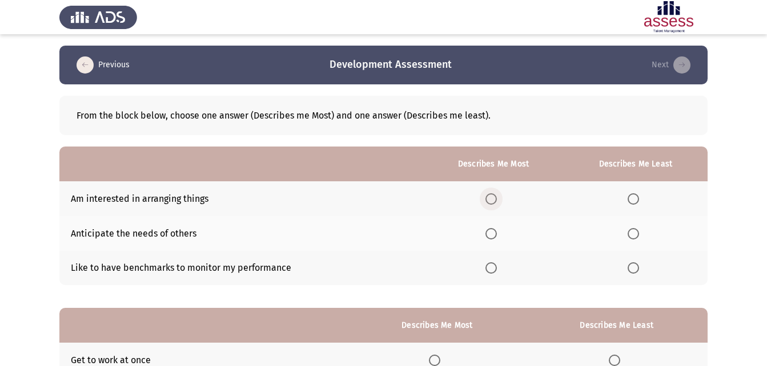
click at [492, 199] on span "Select an option" at bounding box center [490, 198] width 11 height 11
click at [492, 199] on input "Select an option" at bounding box center [490, 198] width 11 height 11
click at [632, 269] on span "Select an option" at bounding box center [632, 268] width 11 height 11
click at [632, 269] on input "Select an option" at bounding box center [632, 268] width 11 height 11
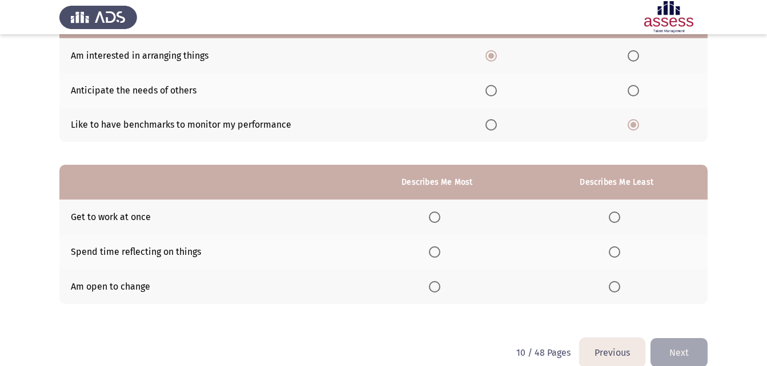
scroll to position [161, 0]
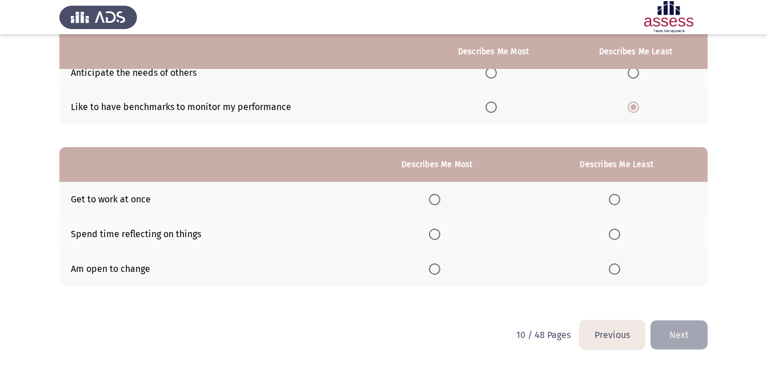
click at [429, 201] on th at bounding box center [436, 199] width 177 height 35
click at [425, 201] on th at bounding box center [436, 199] width 177 height 35
click at [427, 200] on th at bounding box center [436, 199] width 177 height 35
click at [440, 201] on span "Select an option" at bounding box center [434, 199] width 11 height 11
click at [440, 201] on input "Select an option" at bounding box center [434, 199] width 11 height 11
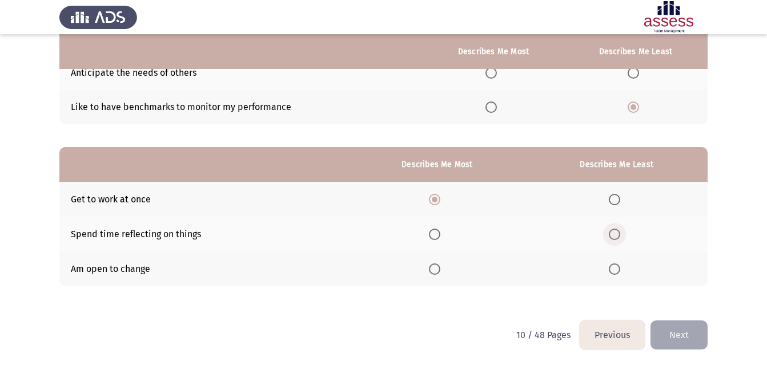
click at [614, 233] on span "Select an option" at bounding box center [613, 234] width 11 height 11
click at [614, 233] on input "Select an option" at bounding box center [613, 234] width 11 height 11
click at [685, 337] on button "Next" at bounding box center [678, 335] width 57 height 29
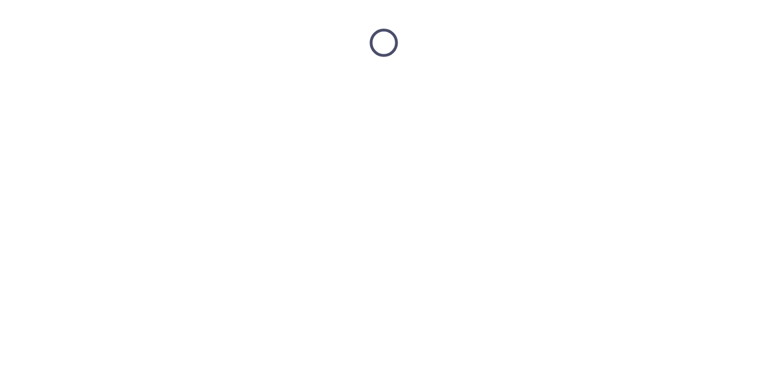
scroll to position [0, 0]
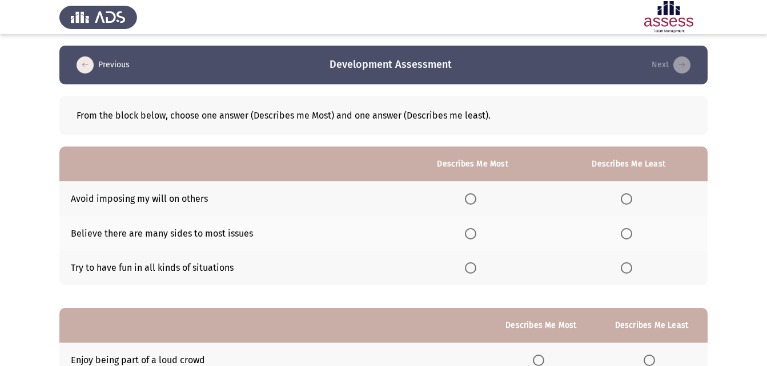
click at [474, 267] on span "Select an option" at bounding box center [470, 268] width 11 height 11
click at [474, 267] on input "Select an option" at bounding box center [470, 268] width 11 height 11
click at [622, 203] on span "Select an option" at bounding box center [625, 198] width 11 height 11
click at [622, 203] on input "Select an option" at bounding box center [625, 198] width 11 height 11
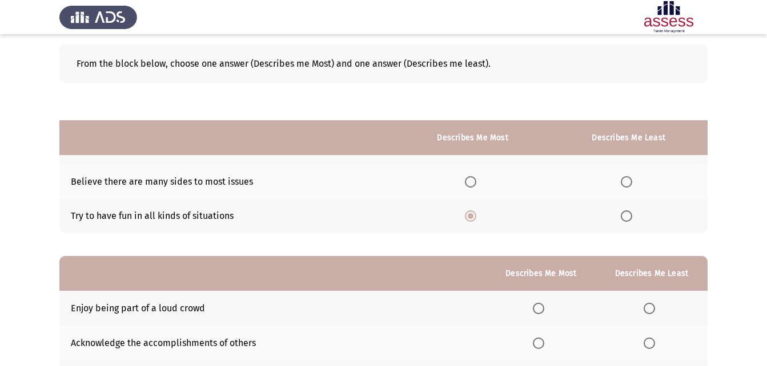
scroll to position [161, 0]
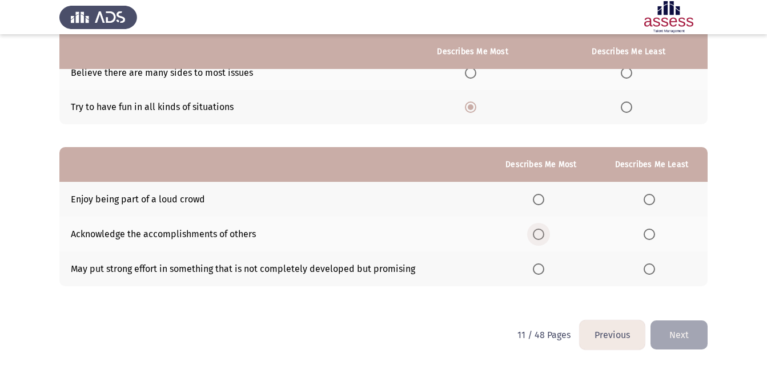
click at [540, 232] on span "Select an option" at bounding box center [538, 234] width 11 height 11
click at [540, 232] on input "Select an option" at bounding box center [538, 234] width 11 height 11
click at [655, 269] on span "Select an option" at bounding box center [648, 269] width 11 height 11
click at [655, 269] on input "Select an option" at bounding box center [648, 269] width 11 height 11
click at [684, 328] on button "Next" at bounding box center [678, 335] width 57 height 29
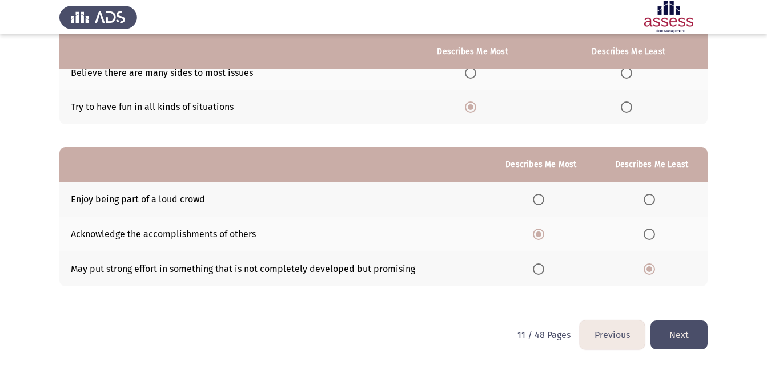
scroll to position [0, 0]
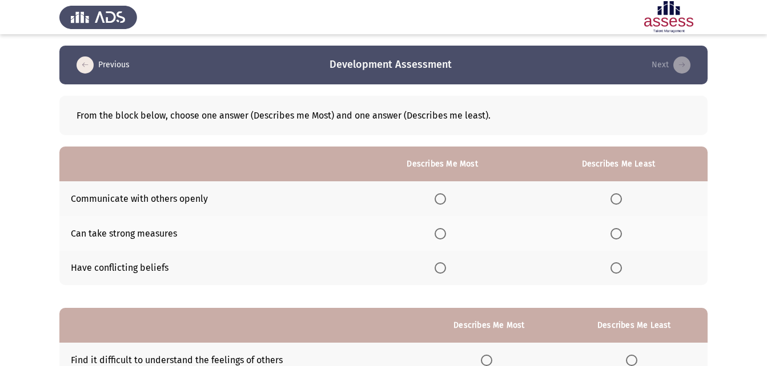
click at [446, 196] on span "Select an option" at bounding box center [439, 198] width 11 height 11
click at [446, 196] on input "Select an option" at bounding box center [439, 198] width 11 height 11
click at [620, 271] on span "Select an option" at bounding box center [615, 268] width 11 height 11
click at [620, 271] on input "Select an option" at bounding box center [615, 268] width 11 height 11
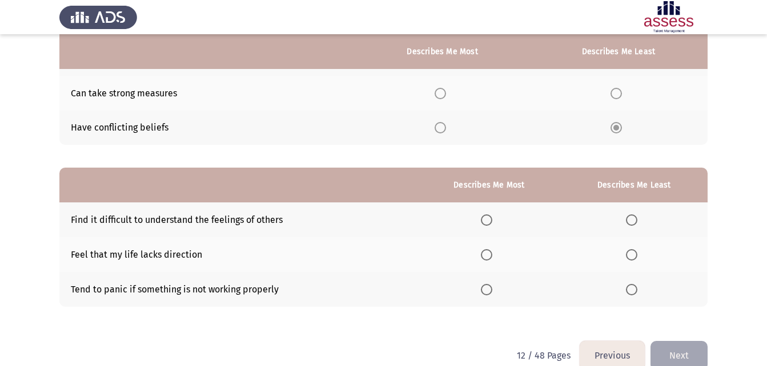
scroll to position [161, 0]
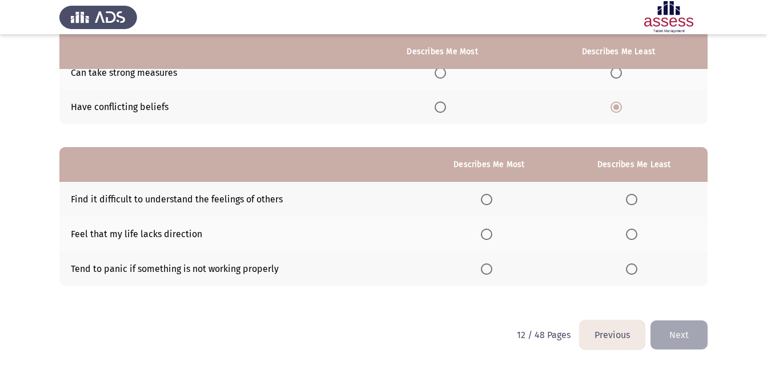
click at [628, 275] on span "Select an option" at bounding box center [631, 269] width 11 height 11
click at [628, 275] on input "Select an option" at bounding box center [631, 269] width 11 height 11
click at [489, 233] on span "Select an option" at bounding box center [486, 234] width 11 height 11
click at [489, 233] on input "Select an option" at bounding box center [486, 234] width 11 height 11
click at [695, 329] on button "Next" at bounding box center [678, 335] width 57 height 29
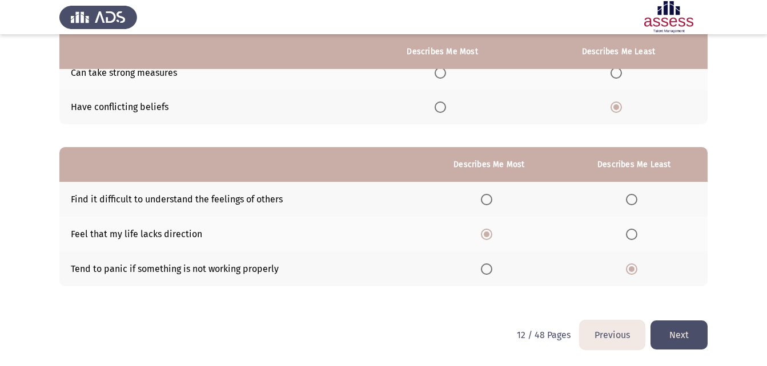
scroll to position [0, 0]
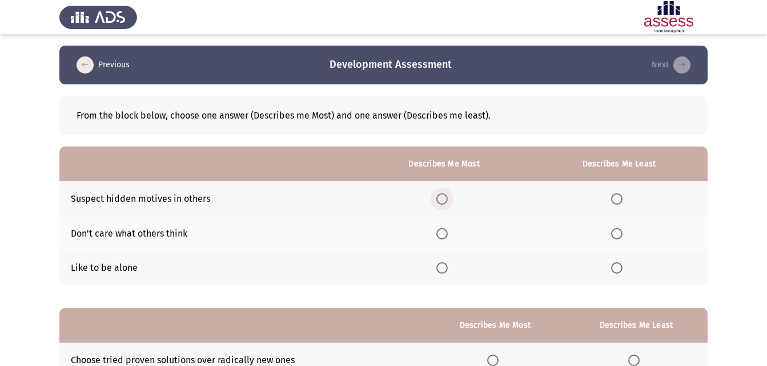
click at [445, 197] on span "Select an option" at bounding box center [441, 198] width 11 height 11
click at [445, 197] on input "Select an option" at bounding box center [441, 198] width 11 height 11
click at [622, 271] on span "Select an option" at bounding box center [616, 268] width 11 height 11
click at [622, 271] on input "Select an option" at bounding box center [616, 268] width 11 height 11
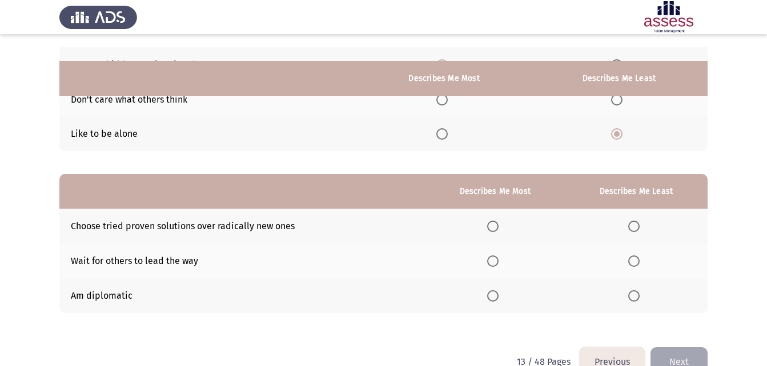
scroll to position [161, 0]
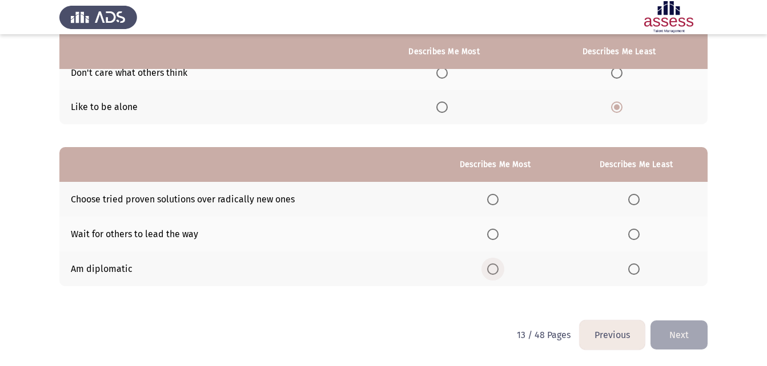
click at [496, 269] on span "Select an option" at bounding box center [492, 269] width 11 height 11
click at [496, 269] on input "Select an option" at bounding box center [492, 269] width 11 height 11
click at [635, 232] on span "Select an option" at bounding box center [633, 234] width 11 height 11
click at [635, 232] on input "Select an option" at bounding box center [633, 234] width 11 height 11
click at [668, 335] on button "Next" at bounding box center [678, 335] width 57 height 29
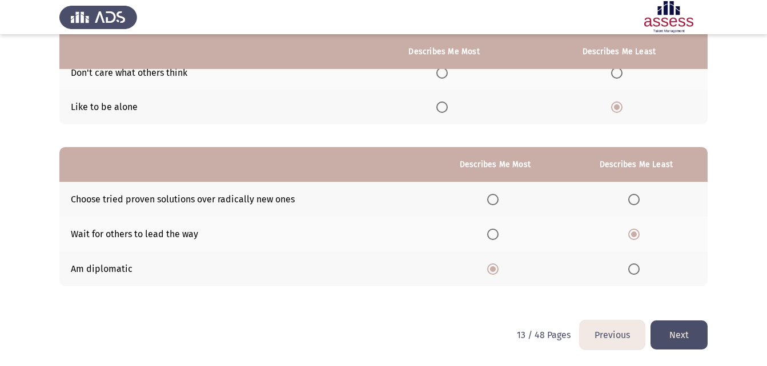
scroll to position [0, 0]
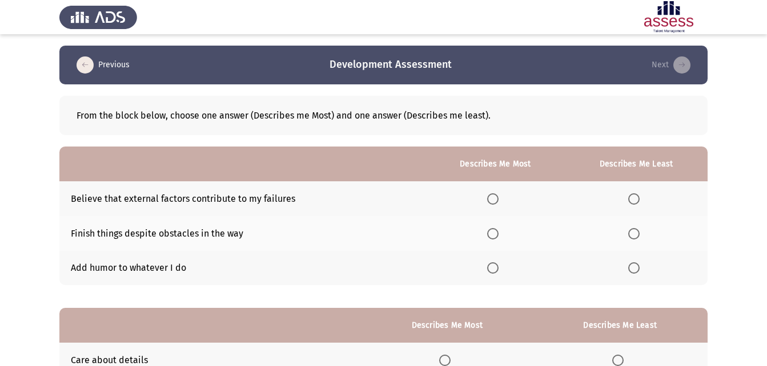
click at [494, 273] on span "Select an option" at bounding box center [492, 268] width 11 height 11
click at [494, 273] on input "Select an option" at bounding box center [492, 268] width 11 height 11
click at [493, 236] on span "Select an option" at bounding box center [492, 233] width 11 height 11
click at [493, 236] on input "Select an option" at bounding box center [492, 233] width 11 height 11
click at [638, 195] on span "Select an option" at bounding box center [633, 198] width 11 height 11
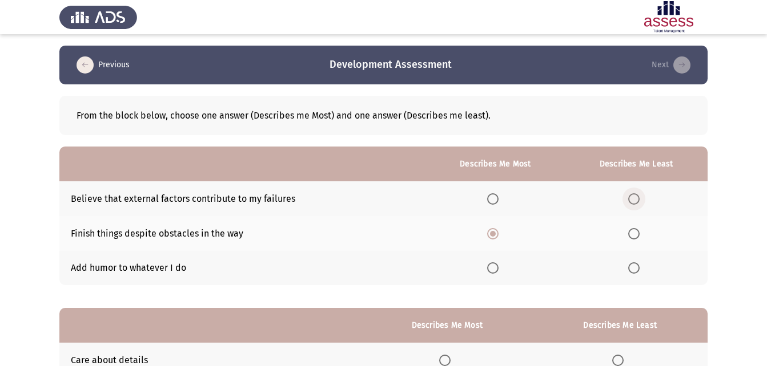
click at [638, 195] on input "Select an option" at bounding box center [633, 198] width 11 height 11
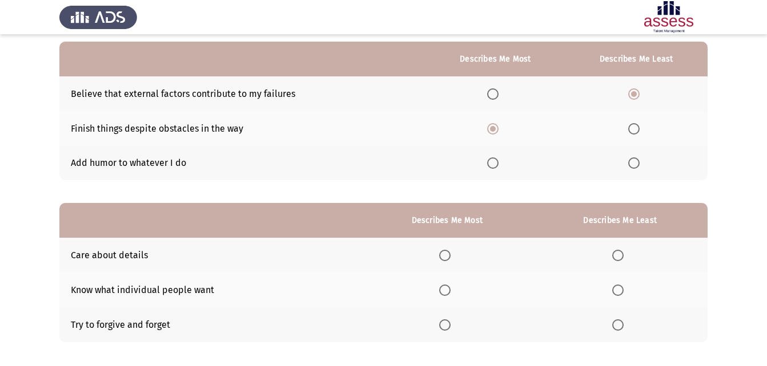
scroll to position [114, 0]
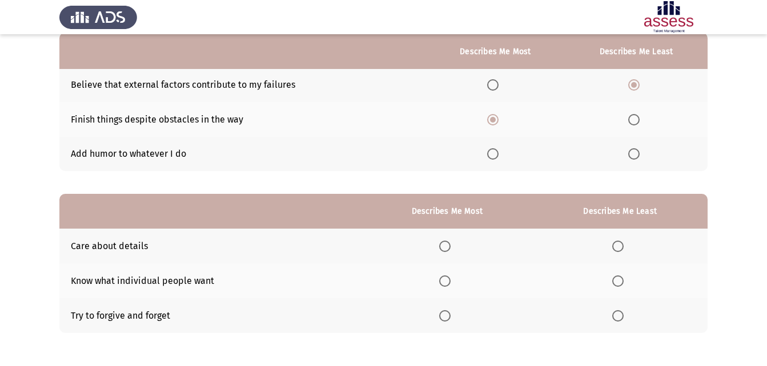
click at [446, 245] on span "Select an option" at bounding box center [444, 246] width 11 height 11
click at [446, 245] on input "Select an option" at bounding box center [444, 246] width 11 height 11
click at [621, 314] on span "Select an option" at bounding box center [617, 315] width 11 height 11
click at [621, 314] on input "Select an option" at bounding box center [617, 315] width 11 height 11
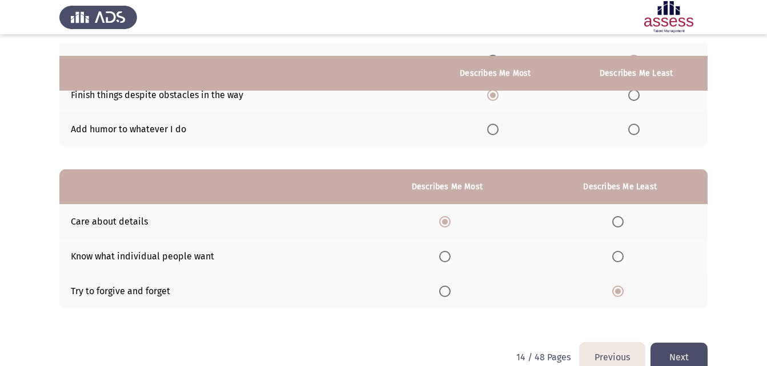
scroll to position [161, 0]
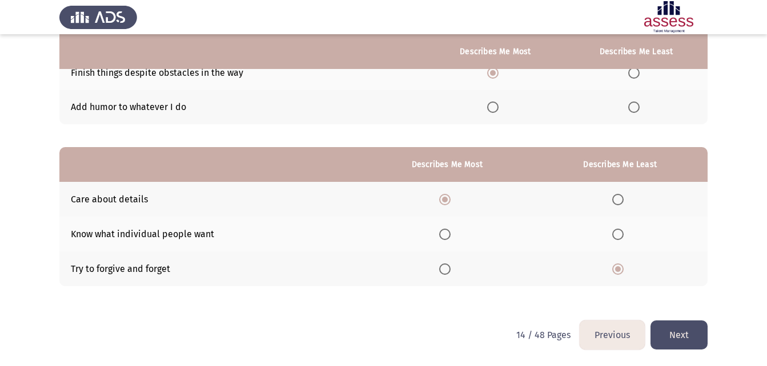
click at [689, 336] on button "Next" at bounding box center [678, 335] width 57 height 29
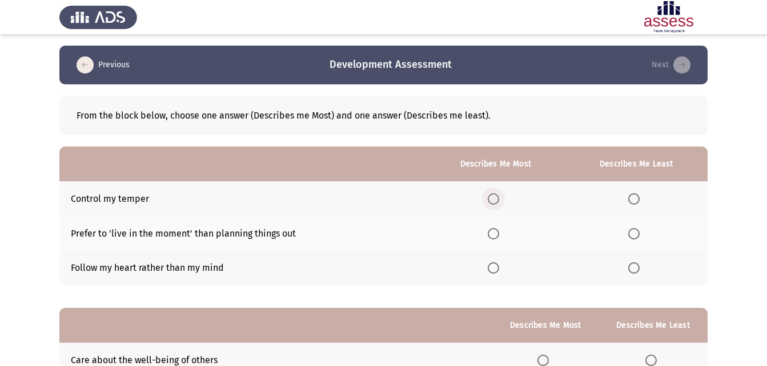
click at [499, 198] on span "Select an option" at bounding box center [492, 198] width 11 height 11
click at [499, 198] on input "Select an option" at bounding box center [492, 198] width 11 height 11
click at [639, 236] on span "Select an option" at bounding box center [633, 233] width 11 height 11
click at [639, 236] on input "Select an option" at bounding box center [633, 233] width 11 height 11
click at [631, 270] on span "Select an option" at bounding box center [633, 268] width 11 height 11
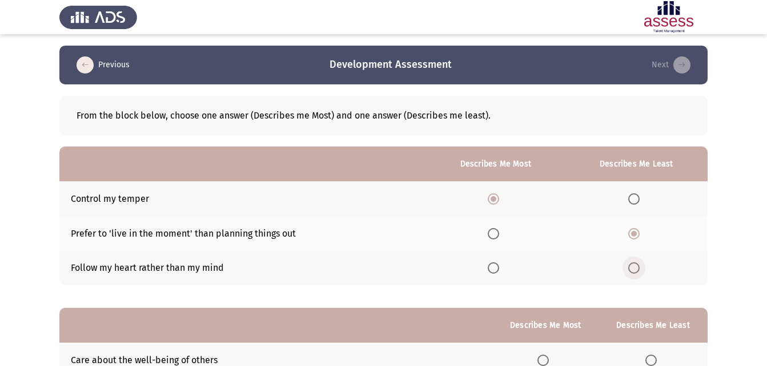
click at [631, 270] on input "Select an option" at bounding box center [633, 268] width 11 height 11
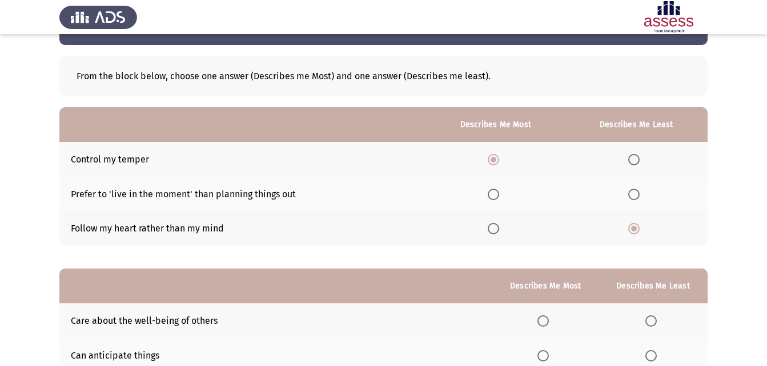
scroll to position [114, 0]
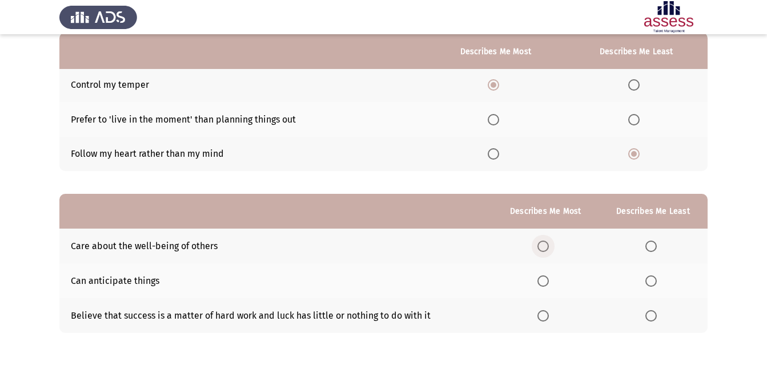
click at [548, 246] on span "Select an option" at bounding box center [542, 246] width 11 height 11
click at [548, 246] on input "Select an option" at bounding box center [542, 246] width 11 height 11
click at [652, 283] on span "Select an option" at bounding box center [650, 281] width 11 height 11
click at [652, 283] on input "Select an option" at bounding box center [650, 281] width 11 height 11
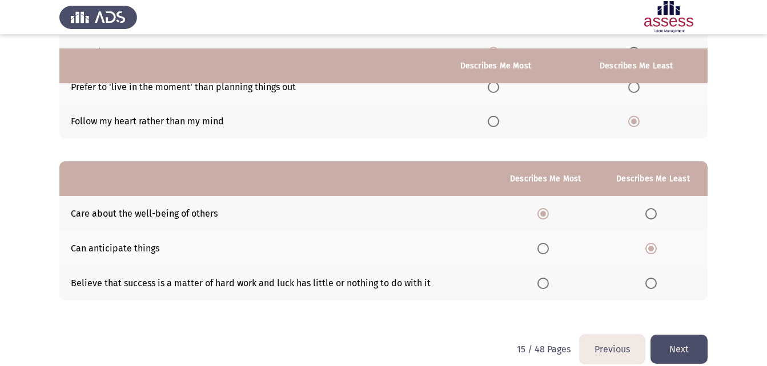
scroll to position [161, 0]
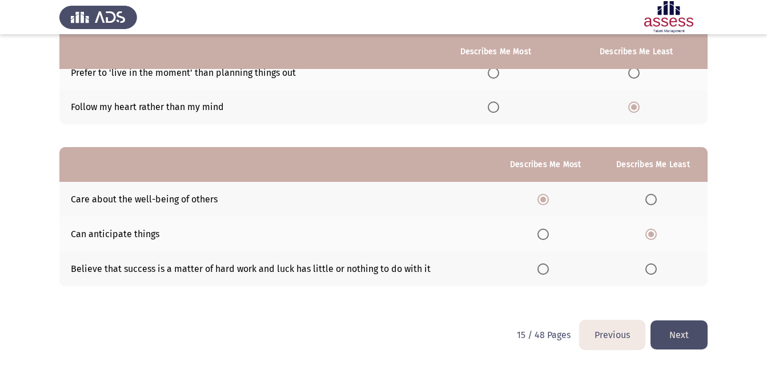
click at [693, 339] on button "Next" at bounding box center [678, 335] width 57 height 29
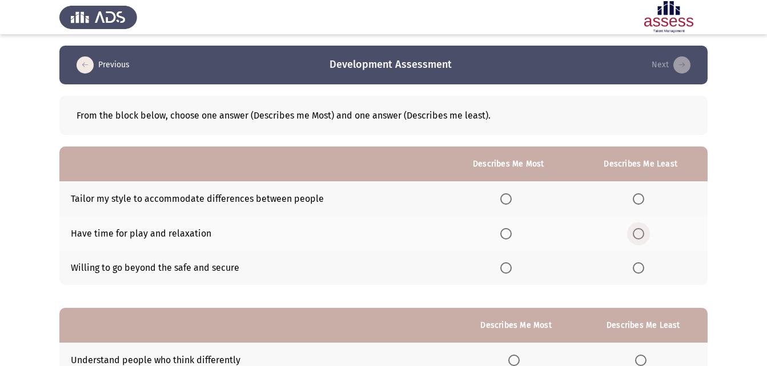
click at [640, 236] on span "Select an option" at bounding box center [637, 233] width 11 height 11
click at [640, 236] on input "Select an option" at bounding box center [637, 233] width 11 height 11
click at [501, 200] on span "Select an option" at bounding box center [505, 198] width 11 height 11
click at [501, 200] on input "Select an option" at bounding box center [505, 198] width 11 height 11
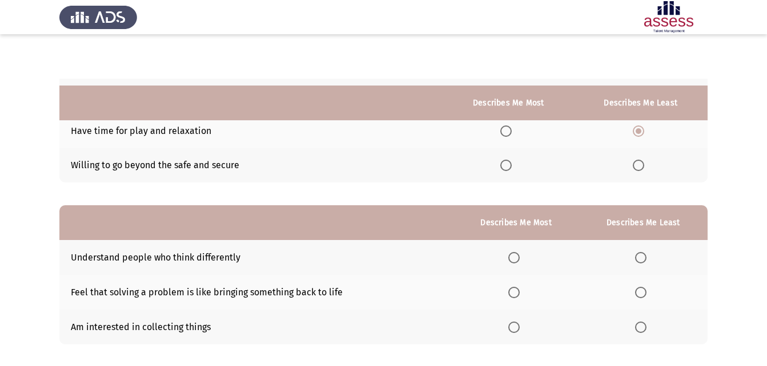
scroll to position [161, 0]
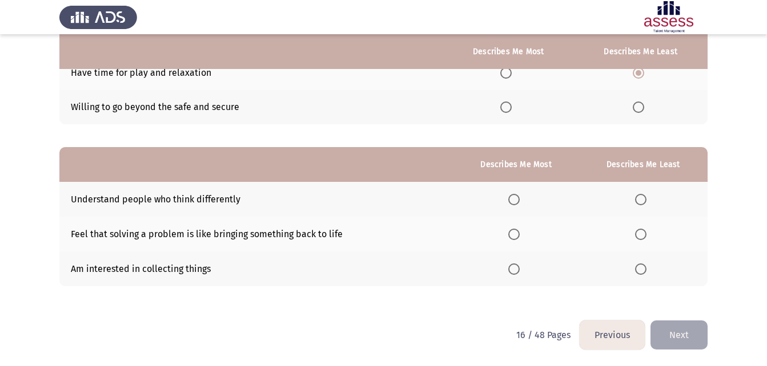
click at [512, 235] on span "Select an option" at bounding box center [513, 234] width 11 height 11
click at [512, 235] on input "Select an option" at bounding box center [513, 234] width 11 height 11
click at [646, 272] on span "Select an option" at bounding box center [640, 269] width 11 height 11
click at [646, 272] on input "Select an option" at bounding box center [640, 269] width 11 height 11
click at [686, 338] on button "Next" at bounding box center [678, 335] width 57 height 29
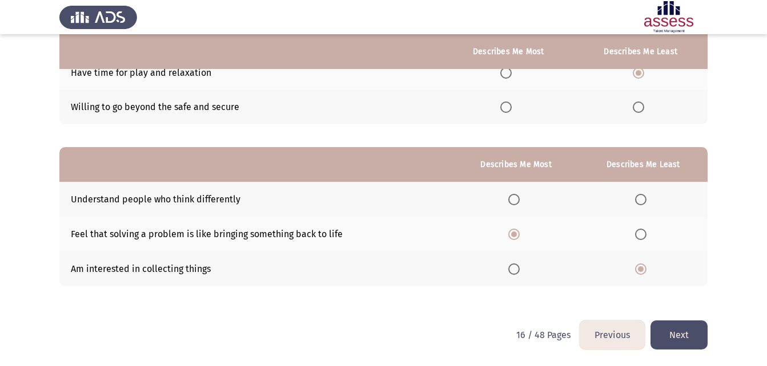
scroll to position [0, 0]
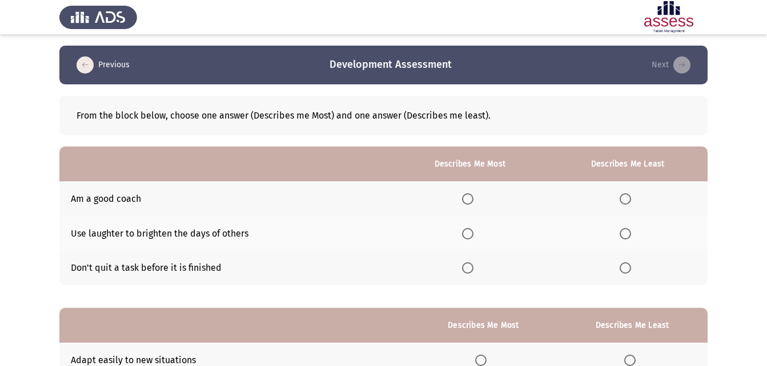
click at [468, 269] on span "Select an option" at bounding box center [467, 268] width 11 height 11
click at [468, 269] on input "Select an option" at bounding box center [467, 268] width 11 height 11
click at [621, 233] on span "Select an option" at bounding box center [624, 233] width 11 height 11
click at [621, 233] on input "Select an option" at bounding box center [624, 233] width 11 height 11
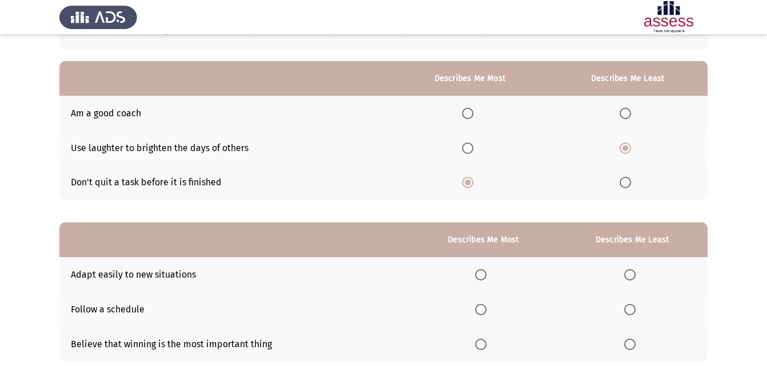
scroll to position [114, 0]
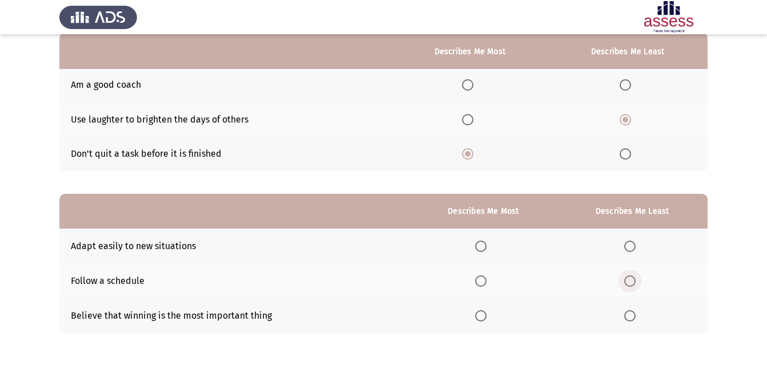
click at [629, 282] on span "Select an option" at bounding box center [629, 281] width 11 height 11
click at [629, 282] on input "Select an option" at bounding box center [629, 281] width 11 height 11
click at [485, 247] on span "Select an option" at bounding box center [480, 246] width 11 height 11
click at [485, 247] on input "Select an option" at bounding box center [480, 246] width 11 height 11
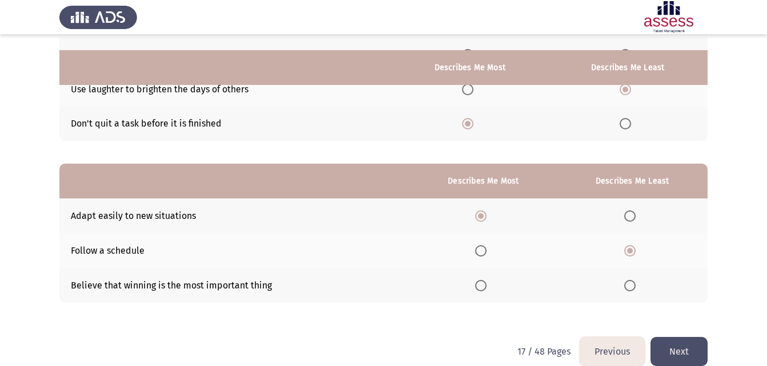
scroll to position [161, 0]
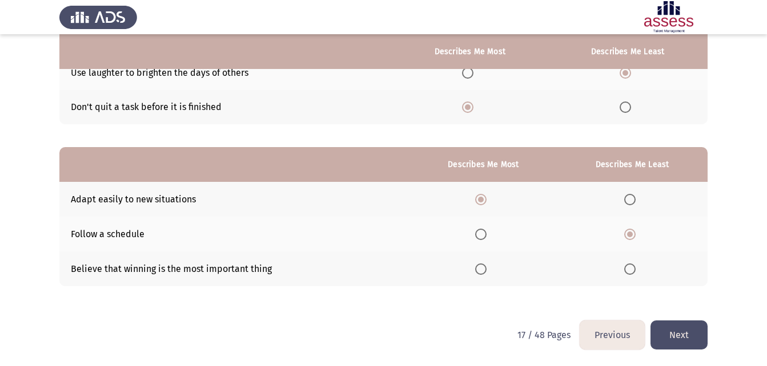
click at [679, 326] on button "Next" at bounding box center [678, 335] width 57 height 29
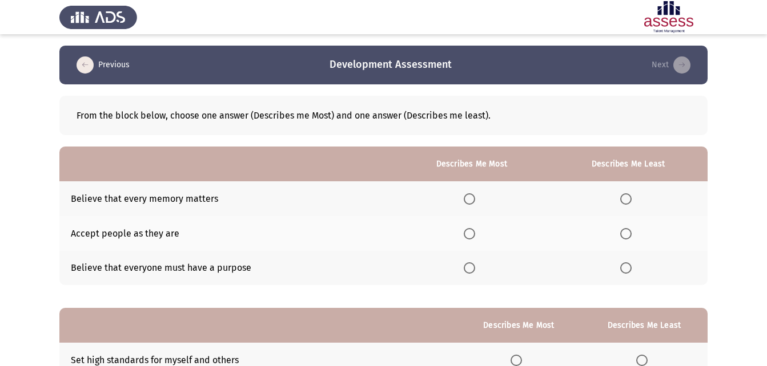
click at [622, 235] on span "Select an option" at bounding box center [625, 233] width 11 height 11
click at [622, 235] on input "Select an option" at bounding box center [625, 233] width 11 height 11
click at [627, 271] on span "Select an option" at bounding box center [625, 268] width 11 height 11
click at [627, 271] on input "Select an option" at bounding box center [625, 268] width 11 height 11
click at [471, 205] on th at bounding box center [471, 199] width 155 height 35
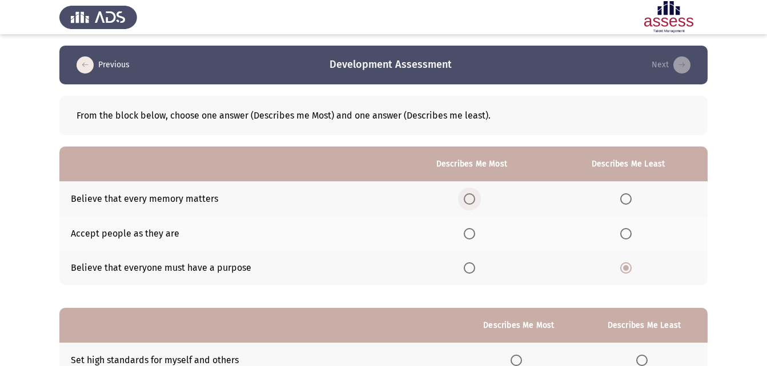
click at [469, 197] on span "Select an option" at bounding box center [468, 198] width 11 height 11
click at [469, 197] on input "Select an option" at bounding box center [468, 198] width 11 height 11
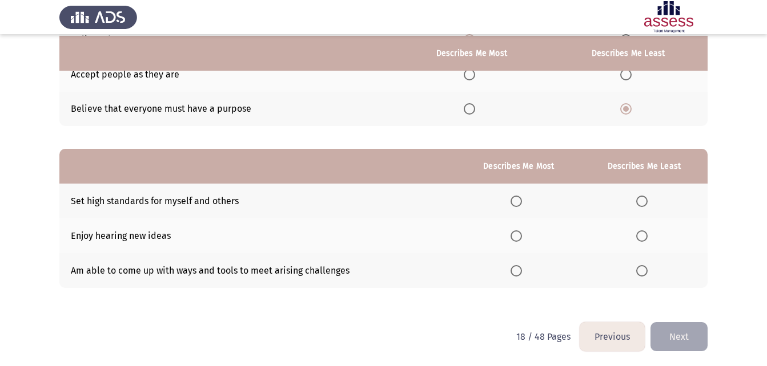
scroll to position [161, 0]
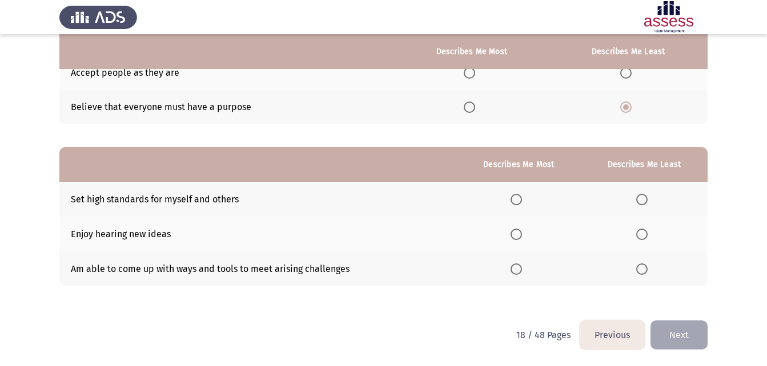
click at [644, 267] on span "Select an option" at bounding box center [641, 269] width 11 height 11
click at [644, 267] on input "Select an option" at bounding box center [641, 269] width 11 height 11
click at [520, 235] on span "Select an option" at bounding box center [515, 234] width 11 height 11
click at [520, 235] on input "Select an option" at bounding box center [515, 234] width 11 height 11
click at [687, 341] on button "Next" at bounding box center [678, 335] width 57 height 29
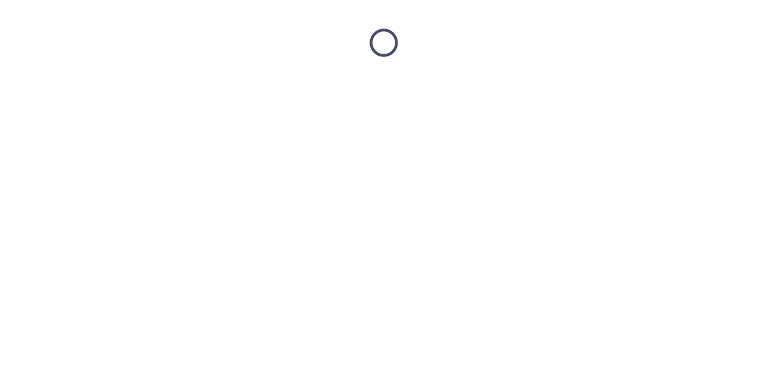
scroll to position [0, 0]
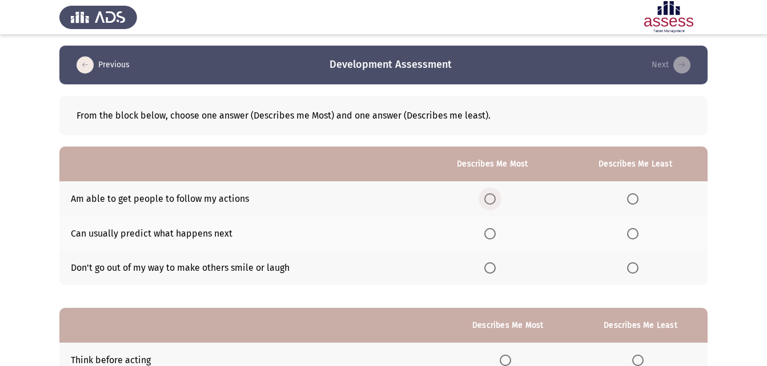
click at [494, 199] on span "Select an option" at bounding box center [489, 198] width 11 height 11
click at [494, 199] on input "Select an option" at bounding box center [489, 198] width 11 height 11
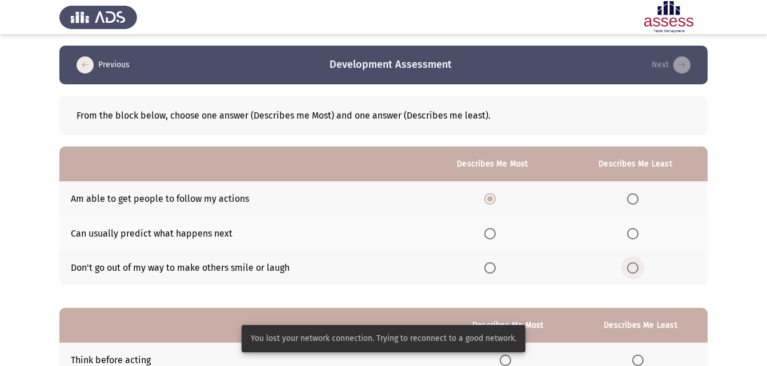
click at [636, 270] on span "Select an option" at bounding box center [632, 268] width 11 height 11
click at [636, 270] on input "Select an option" at bounding box center [632, 268] width 11 height 11
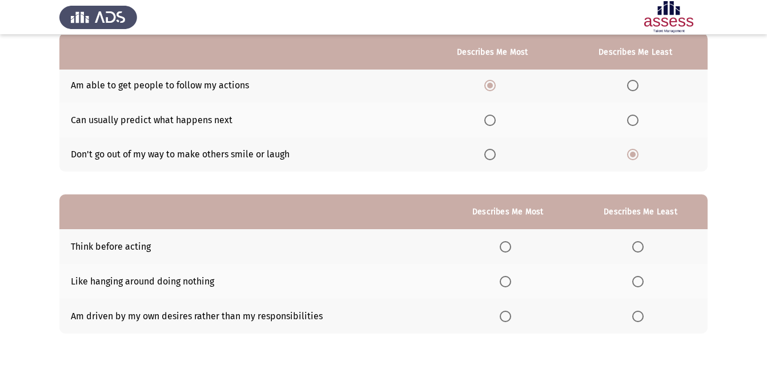
scroll to position [114, 0]
click at [639, 279] on span "Select an option" at bounding box center [637, 281] width 11 height 11
click at [639, 279] on input "Select an option" at bounding box center [637, 281] width 11 height 11
click at [506, 244] on span "Select an option" at bounding box center [504, 246] width 11 height 11
click at [506, 244] on input "Select an option" at bounding box center [504, 246] width 11 height 11
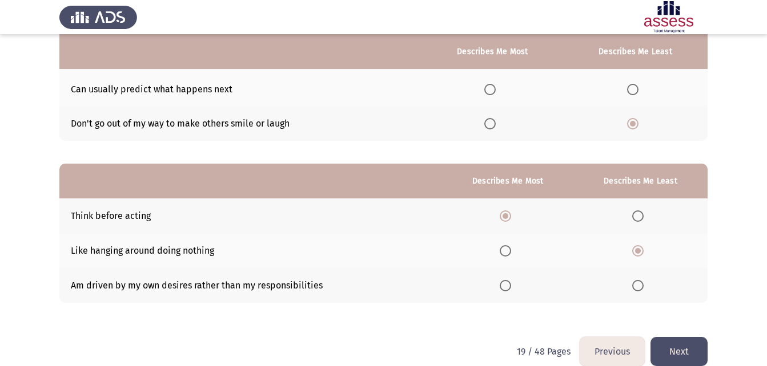
scroll to position [161, 0]
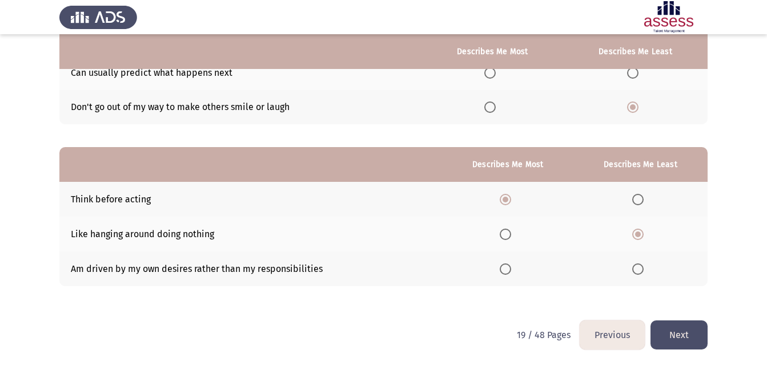
click at [691, 328] on button "Next" at bounding box center [678, 335] width 57 height 29
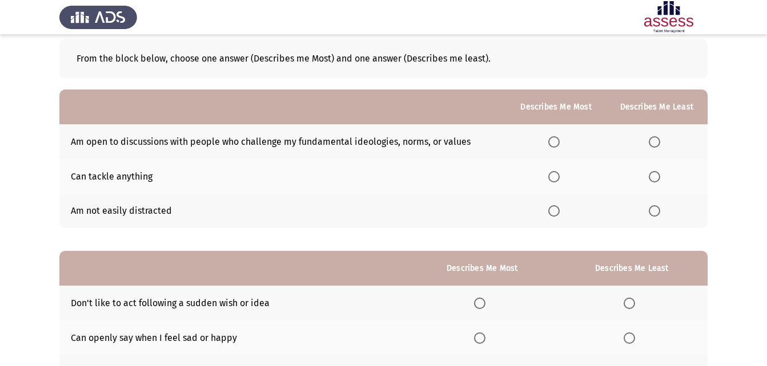
scroll to position [0, 0]
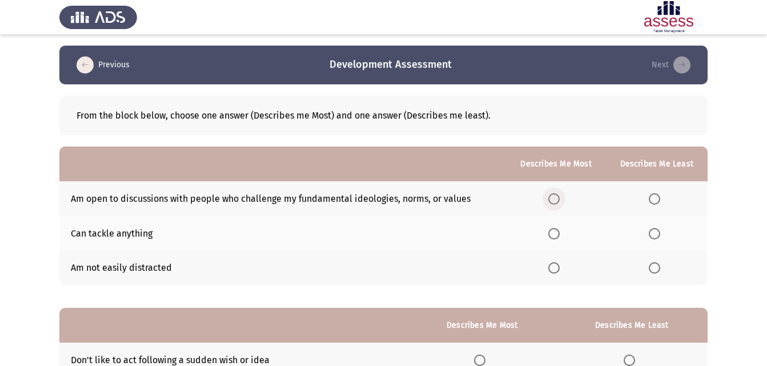
click at [559, 195] on span "Select an option" at bounding box center [553, 198] width 11 height 11
click at [559, 195] on input "Select an option" at bounding box center [553, 198] width 11 height 11
click at [656, 269] on span "Select an option" at bounding box center [653, 268] width 11 height 11
click at [656, 269] on input "Select an option" at bounding box center [653, 268] width 11 height 11
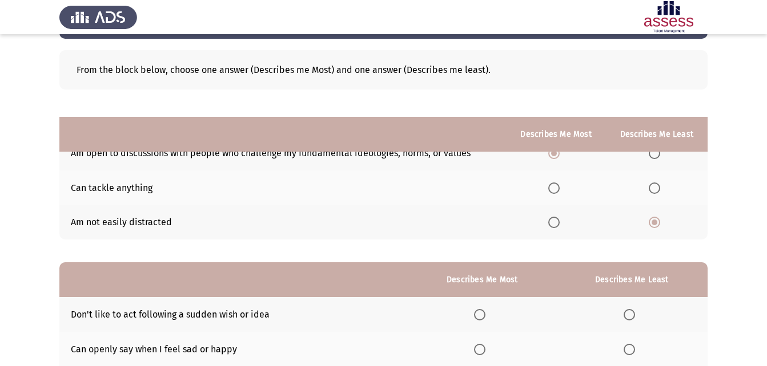
scroll to position [161, 0]
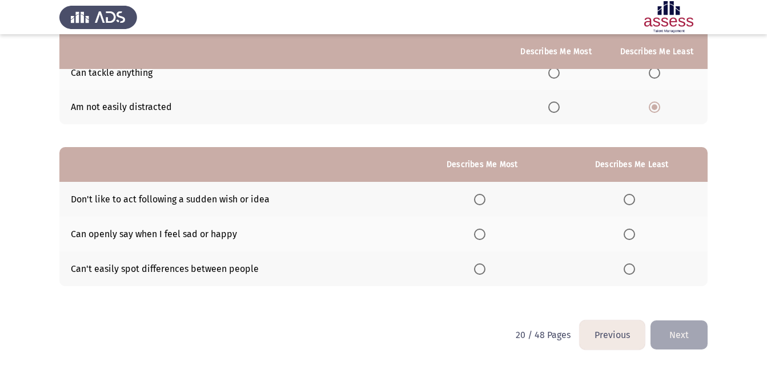
click at [480, 241] on th at bounding box center [482, 234] width 148 height 35
click at [479, 240] on th at bounding box center [482, 234] width 148 height 35
click at [483, 234] on span "Select an option" at bounding box center [479, 234] width 11 height 11
click at [483, 234] on input "Select an option" at bounding box center [479, 234] width 11 height 11
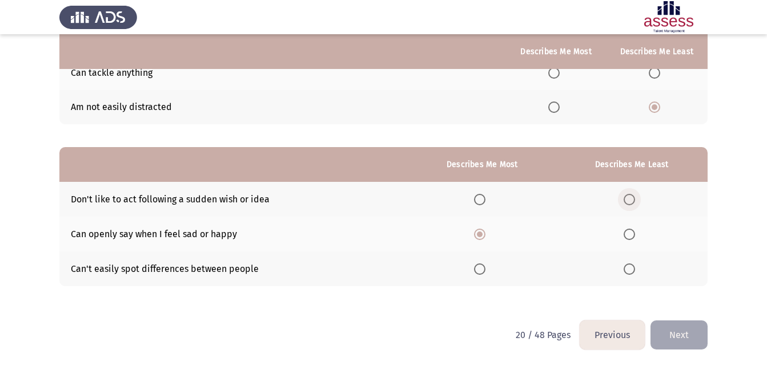
click at [632, 203] on span "Select an option" at bounding box center [628, 199] width 11 height 11
click at [632, 203] on input "Select an option" at bounding box center [628, 199] width 11 height 11
click at [664, 345] on button "Next" at bounding box center [678, 335] width 57 height 29
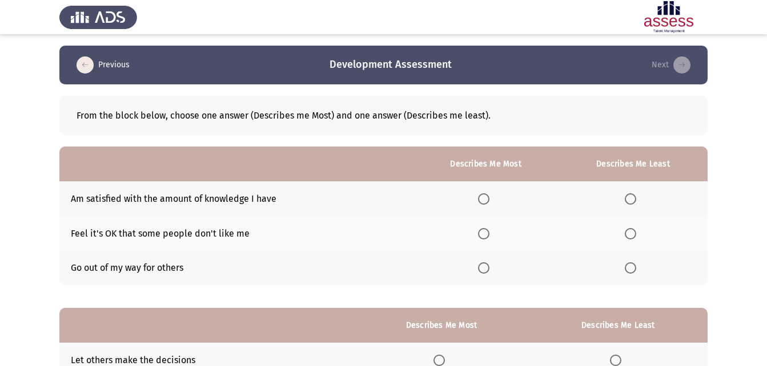
click at [486, 232] on span "Select an option" at bounding box center [483, 233] width 11 height 11
click at [486, 232] on input "Select an option" at bounding box center [483, 233] width 11 height 11
click at [628, 199] on span "Select an option" at bounding box center [629, 198] width 11 height 11
click at [628, 199] on input "Select an option" at bounding box center [629, 198] width 11 height 11
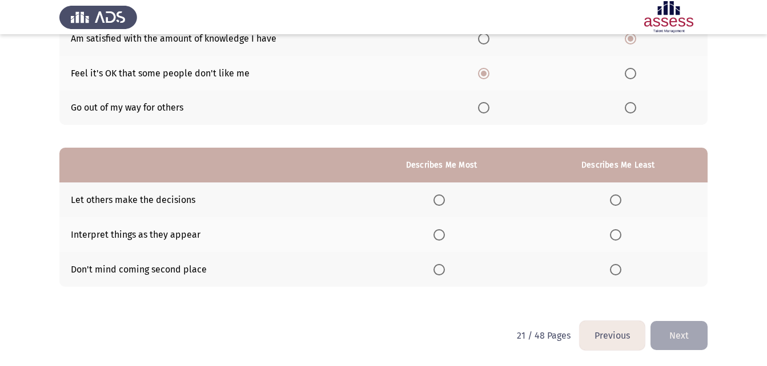
scroll to position [161, 0]
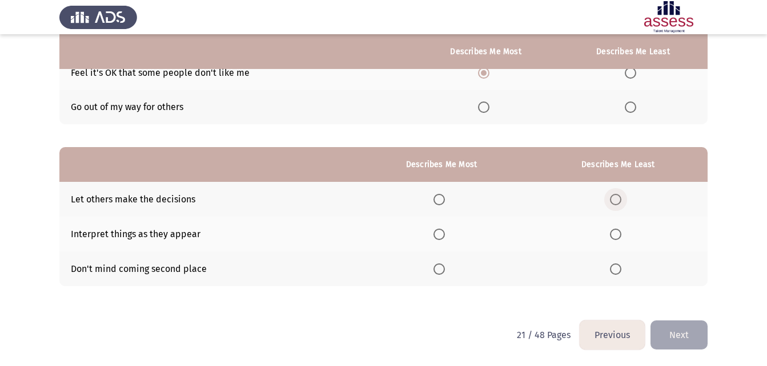
click at [620, 195] on span "Select an option" at bounding box center [615, 199] width 11 height 11
click at [620, 195] on input "Select an option" at bounding box center [615, 199] width 11 height 11
click at [442, 275] on span "Select an option" at bounding box center [438, 269] width 11 height 11
click at [442, 275] on input "Select an option" at bounding box center [438, 269] width 11 height 11
click at [443, 234] on span "Select an option" at bounding box center [438, 234] width 11 height 11
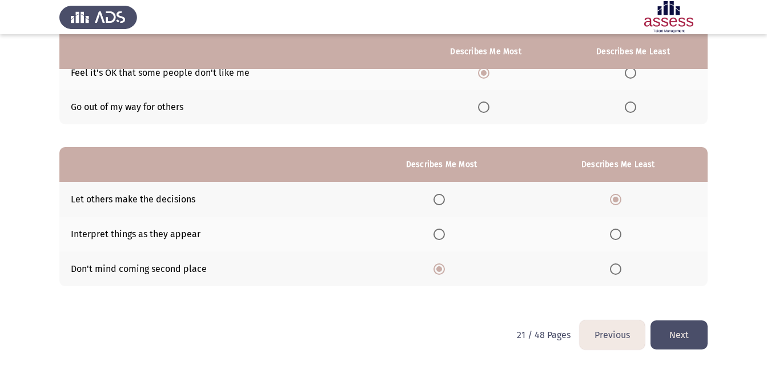
click at [443, 234] on input "Select an option" at bounding box center [438, 234] width 11 height 11
click at [703, 334] on button "Next" at bounding box center [678, 335] width 57 height 29
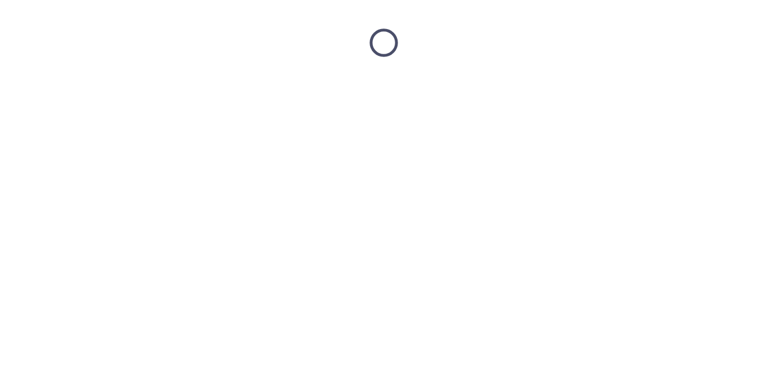
scroll to position [0, 0]
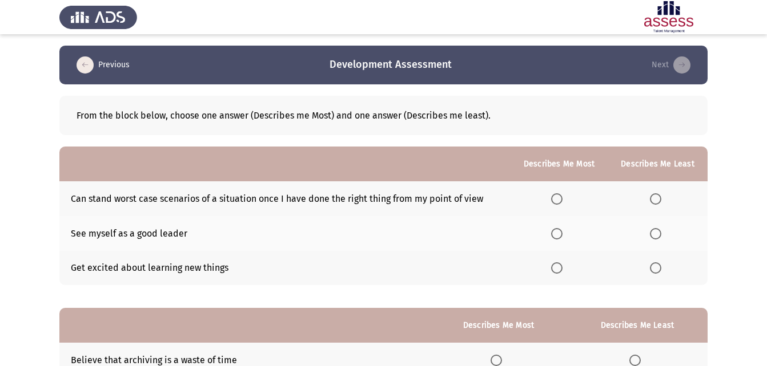
click at [559, 197] on span "Select an option" at bounding box center [556, 198] width 11 height 11
click at [559, 197] on input "Select an option" at bounding box center [556, 198] width 11 height 11
click at [659, 197] on span "Select an option" at bounding box center [655, 198] width 11 height 11
click at [659, 197] on input "Select an option" at bounding box center [655, 198] width 11 height 11
click at [556, 235] on span "Select an option" at bounding box center [556, 233] width 11 height 11
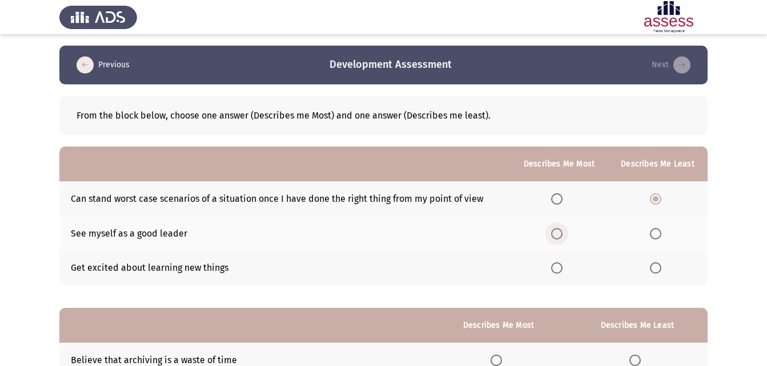
click at [556, 235] on input "Select an option" at bounding box center [556, 233] width 11 height 11
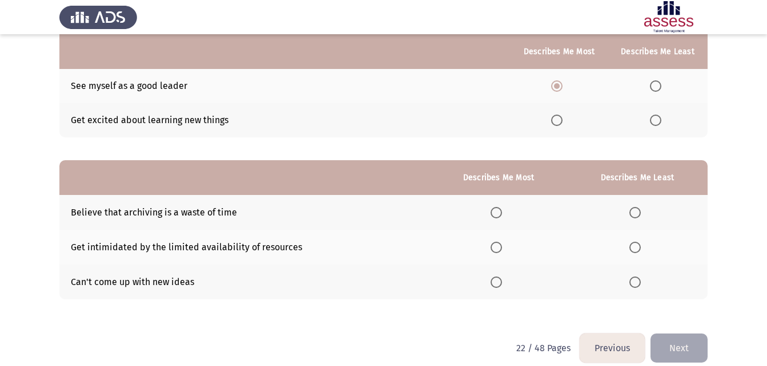
scroll to position [161, 0]
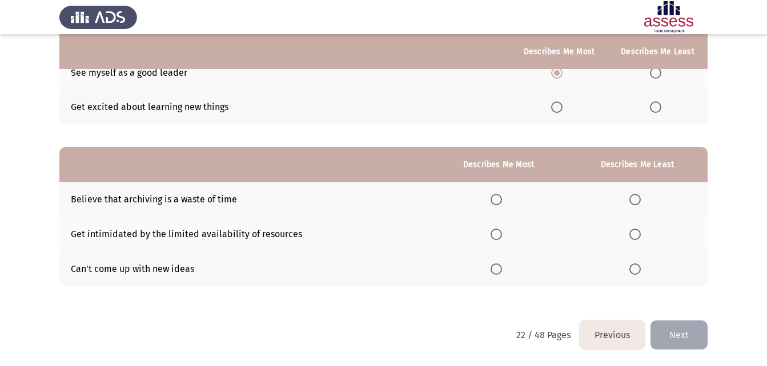
click at [634, 270] on span "Select an option" at bounding box center [634, 269] width 11 height 11
click at [634, 270] on input "Select an option" at bounding box center [634, 269] width 11 height 11
click at [497, 238] on span "Select an option" at bounding box center [495, 234] width 11 height 11
click at [497, 238] on input "Select an option" at bounding box center [495, 234] width 11 height 11
click at [688, 336] on button "Next" at bounding box center [678, 335] width 57 height 29
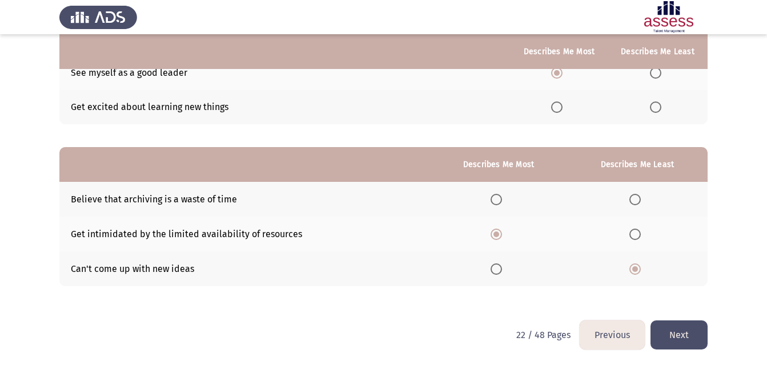
scroll to position [0, 0]
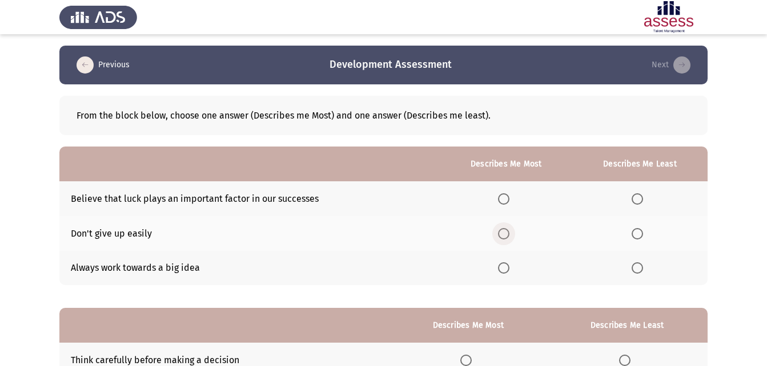
click at [503, 238] on span "Select an option" at bounding box center [503, 233] width 11 height 11
click at [503, 238] on input "Select an option" at bounding box center [503, 233] width 11 height 11
click at [644, 202] on label "Select an option" at bounding box center [639, 198] width 16 height 11
click at [643, 202] on input "Select an option" at bounding box center [636, 198] width 11 height 11
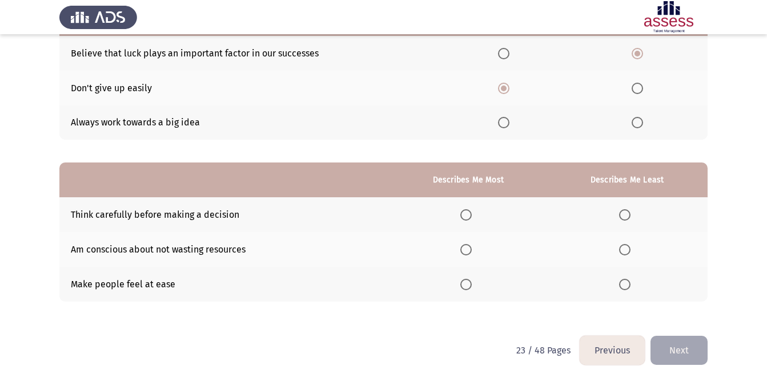
scroll to position [161, 0]
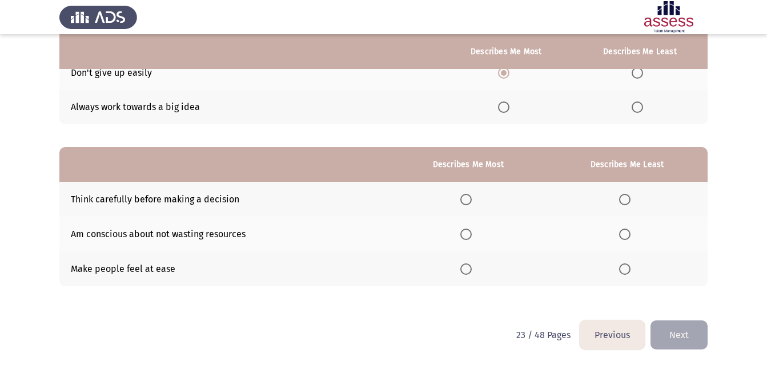
click at [468, 269] on span "Select an option" at bounding box center [465, 269] width 11 height 11
click at [468, 269] on input "Select an option" at bounding box center [465, 269] width 11 height 11
click at [469, 204] on span "Select an option" at bounding box center [465, 199] width 11 height 11
click at [469, 204] on input "Select an option" at bounding box center [465, 199] width 11 height 11
click at [628, 235] on span "Select an option" at bounding box center [624, 234] width 11 height 11
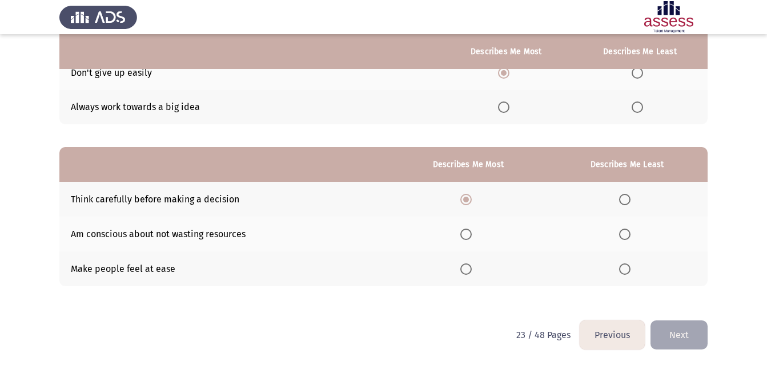
click at [628, 235] on input "Select an option" at bounding box center [624, 234] width 11 height 11
click at [672, 326] on button "Next" at bounding box center [678, 335] width 57 height 29
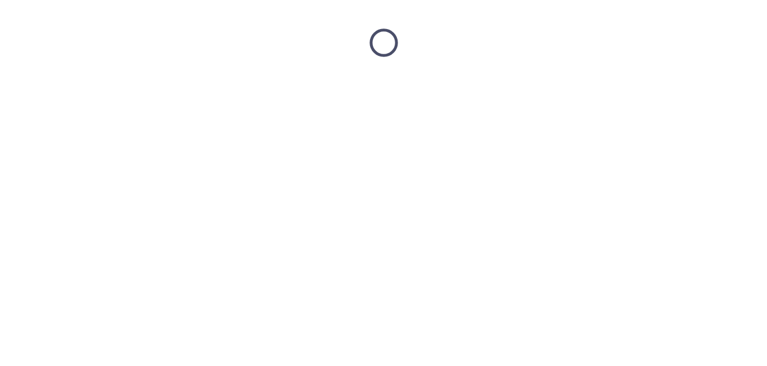
scroll to position [0, 0]
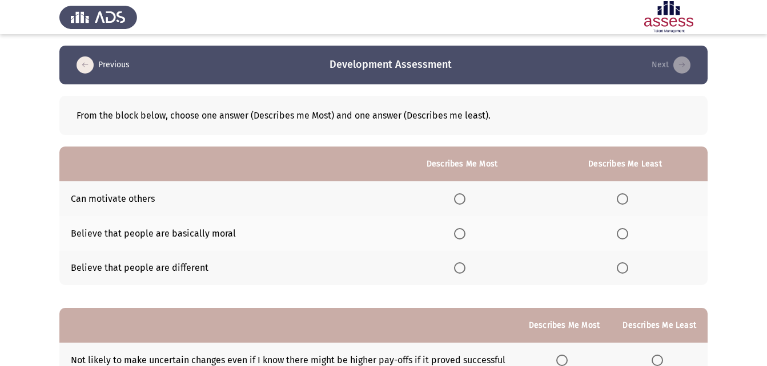
click at [457, 198] on span "Select an option" at bounding box center [459, 198] width 11 height 11
click at [457, 198] on input "Select an option" at bounding box center [459, 198] width 11 height 11
click at [628, 229] on span "Select an option" at bounding box center [621, 233] width 11 height 11
click at [628, 229] on input "Select an option" at bounding box center [621, 233] width 11 height 11
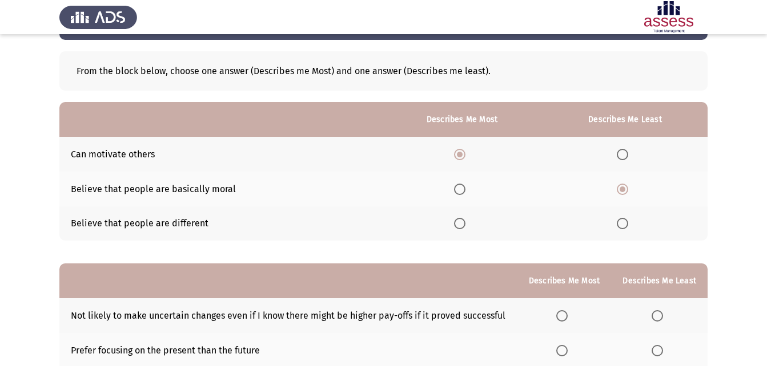
scroll to position [161, 0]
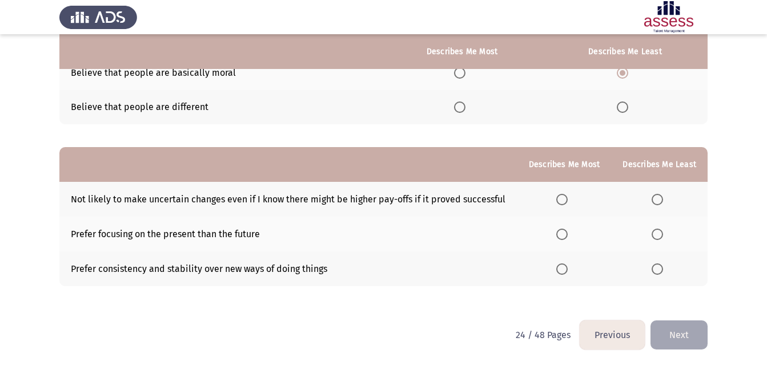
click at [555, 233] on th at bounding box center [564, 234] width 94 height 35
click at [565, 235] on span "Select an option" at bounding box center [561, 234] width 11 height 11
click at [565, 235] on input "Select an option" at bounding box center [561, 234] width 11 height 11
click at [646, 201] on th at bounding box center [659, 199] width 96 height 35
click at [655, 200] on span "Select an option" at bounding box center [656, 199] width 11 height 11
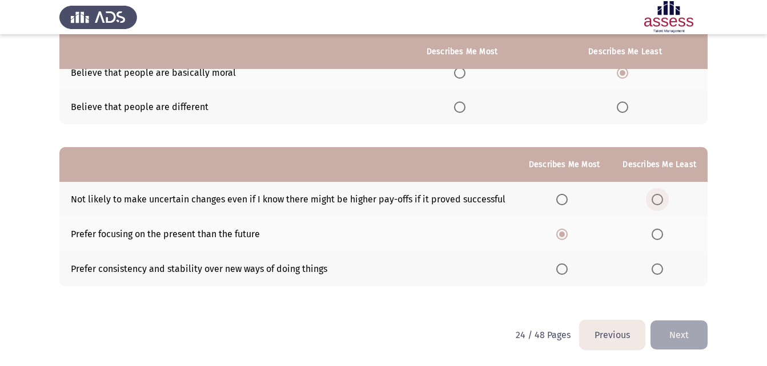
click at [655, 200] on input "Select an option" at bounding box center [656, 199] width 11 height 11
click at [673, 334] on button "Next" at bounding box center [678, 335] width 57 height 29
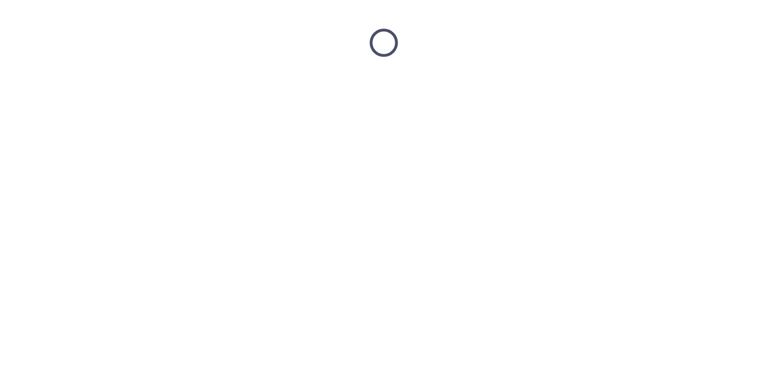
scroll to position [0, 0]
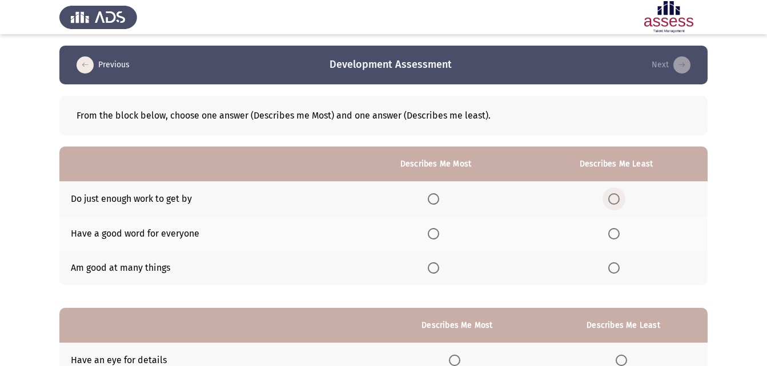
click at [611, 197] on span "Select an option" at bounding box center [613, 198] width 11 height 11
click at [611, 197] on input "Select an option" at bounding box center [613, 198] width 11 height 11
click at [438, 235] on span "Select an option" at bounding box center [432, 233] width 11 height 11
click at [438, 235] on input "Select an option" at bounding box center [432, 233] width 11 height 11
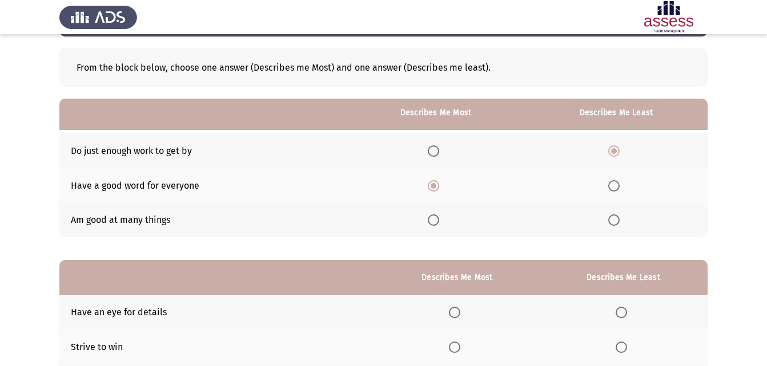
scroll to position [114, 0]
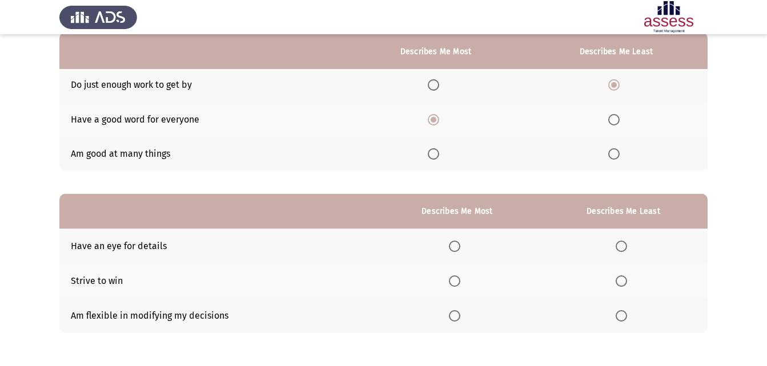
click at [459, 314] on span "Select an option" at bounding box center [454, 315] width 11 height 11
click at [459, 314] on input "Select an option" at bounding box center [454, 315] width 11 height 11
click at [629, 283] on label "Select an option" at bounding box center [623, 281] width 16 height 11
click at [627, 283] on input "Select an option" at bounding box center [620, 281] width 11 height 11
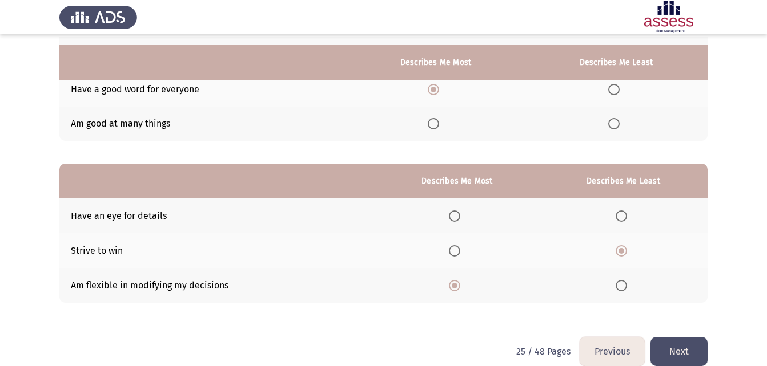
scroll to position [161, 0]
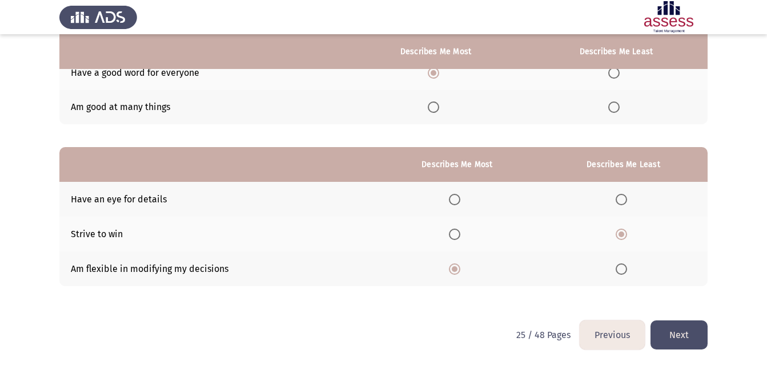
click at [669, 334] on button "Next" at bounding box center [678, 335] width 57 height 29
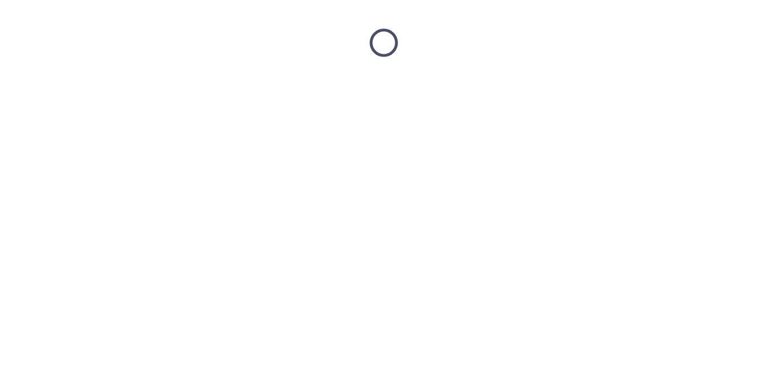
scroll to position [0, 0]
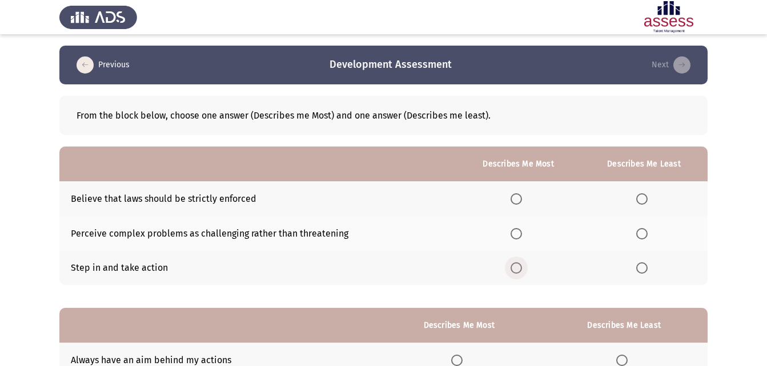
click at [519, 268] on span "Select an option" at bounding box center [515, 268] width 11 height 11
click at [519, 268] on input "Select an option" at bounding box center [515, 268] width 11 height 11
click at [639, 231] on span "Select an option" at bounding box center [641, 233] width 11 height 11
click at [639, 231] on input "Select an option" at bounding box center [641, 233] width 11 height 11
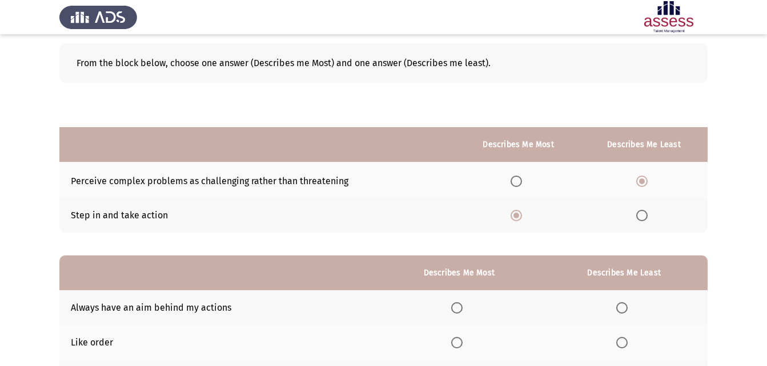
scroll to position [161, 0]
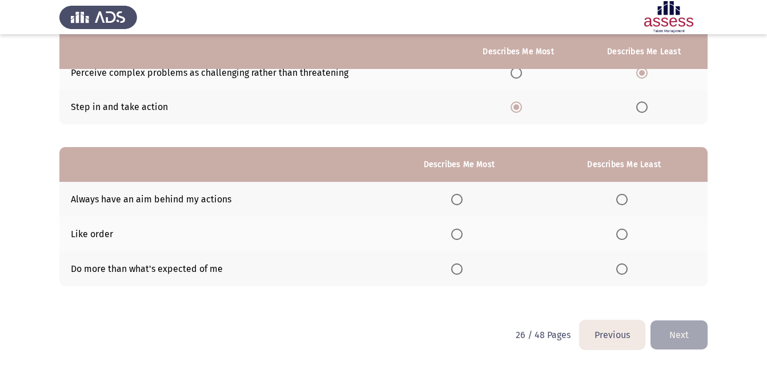
click at [459, 275] on th at bounding box center [458, 269] width 163 height 35
click at [459, 271] on span "Select an option" at bounding box center [456, 269] width 11 height 11
click at [459, 271] on input "Select an option" at bounding box center [456, 269] width 11 height 11
click at [615, 233] on th at bounding box center [623, 234] width 167 height 35
click at [618, 234] on span "Select an option" at bounding box center [621, 234] width 11 height 11
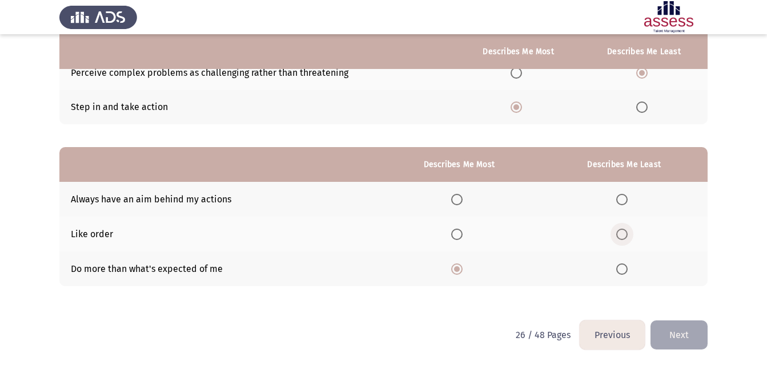
click at [618, 234] on input "Select an option" at bounding box center [621, 234] width 11 height 11
click at [685, 329] on button "Next" at bounding box center [678, 335] width 57 height 29
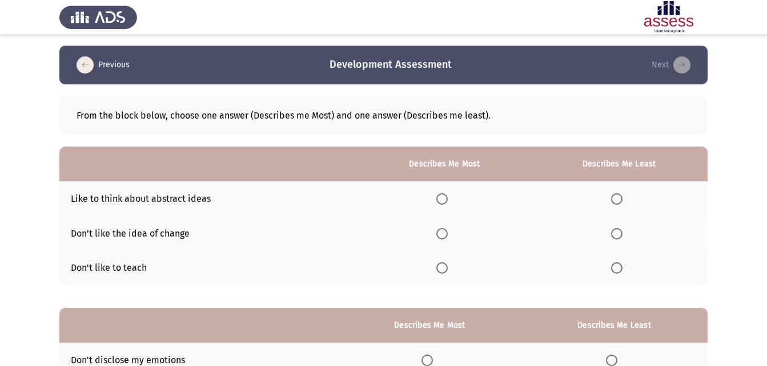
click at [439, 203] on span "Select an option" at bounding box center [441, 198] width 11 height 11
click at [439, 203] on input "Select an option" at bounding box center [441, 198] width 11 height 11
click at [618, 236] on span "Select an option" at bounding box center [616, 233] width 11 height 11
click at [618, 236] on input "Select an option" at bounding box center [616, 233] width 11 height 11
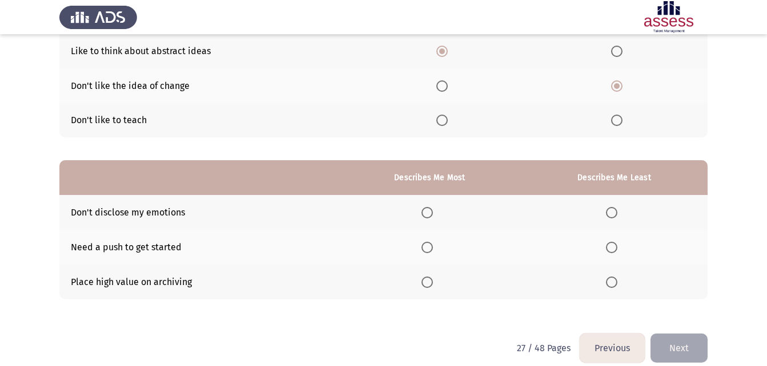
scroll to position [161, 0]
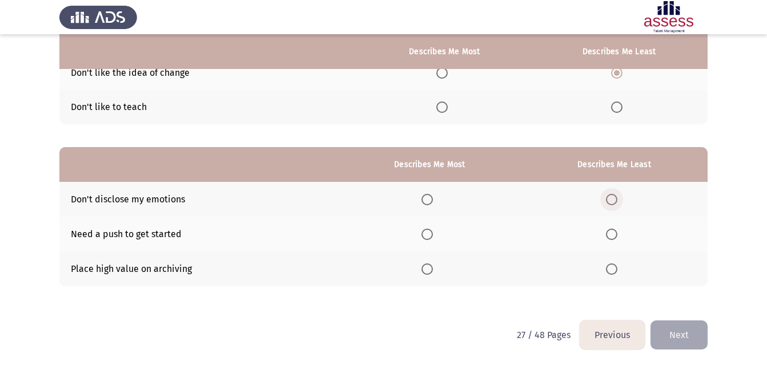
click at [615, 197] on span "Select an option" at bounding box center [611, 199] width 11 height 11
click at [615, 197] on input "Select an option" at bounding box center [611, 199] width 11 height 11
click at [433, 266] on span "Select an option" at bounding box center [426, 269] width 11 height 11
click at [433, 266] on input "Select an option" at bounding box center [426, 269] width 11 height 11
click at [687, 327] on button "Next" at bounding box center [678, 335] width 57 height 29
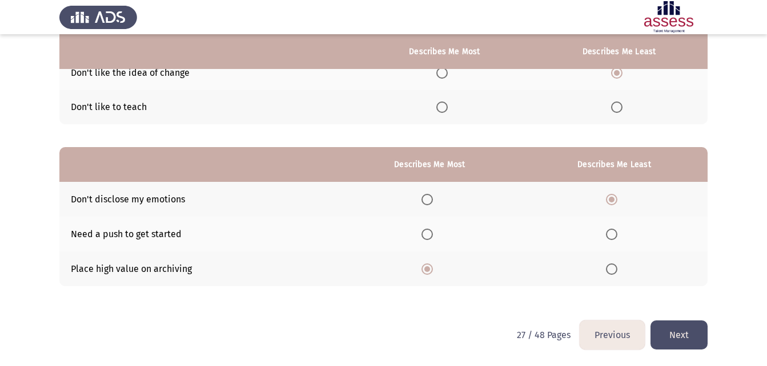
scroll to position [0, 0]
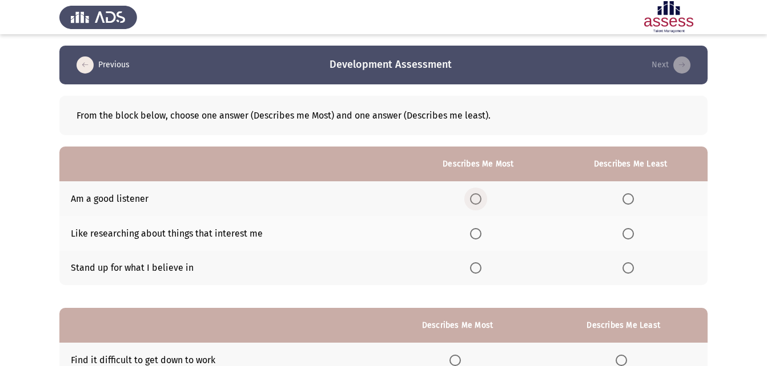
click at [484, 197] on label "Select an option" at bounding box center [478, 198] width 16 height 11
click at [481, 197] on input "Select an option" at bounding box center [475, 198] width 11 height 11
click at [630, 231] on span "Select an option" at bounding box center [627, 233] width 11 height 11
click at [630, 231] on input "Select an option" at bounding box center [627, 233] width 11 height 11
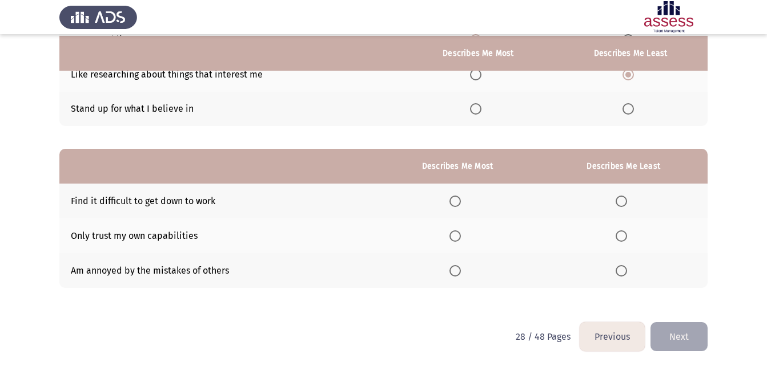
scroll to position [161, 0]
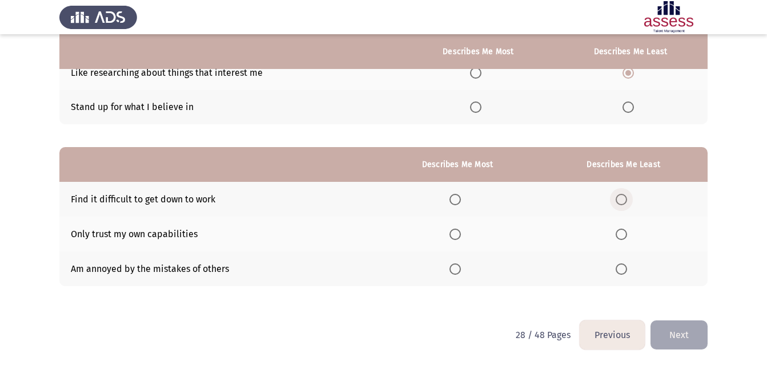
click at [627, 203] on span "Select an option" at bounding box center [620, 199] width 11 height 11
click at [627, 203] on input "Select an option" at bounding box center [620, 199] width 11 height 11
drag, startPoint x: 462, startPoint y: 269, endPoint x: 505, endPoint y: 298, distance: 51.8
click at [461, 269] on span "Select an option" at bounding box center [454, 269] width 11 height 11
click at [461, 269] on input "Select an option" at bounding box center [454, 269] width 11 height 11
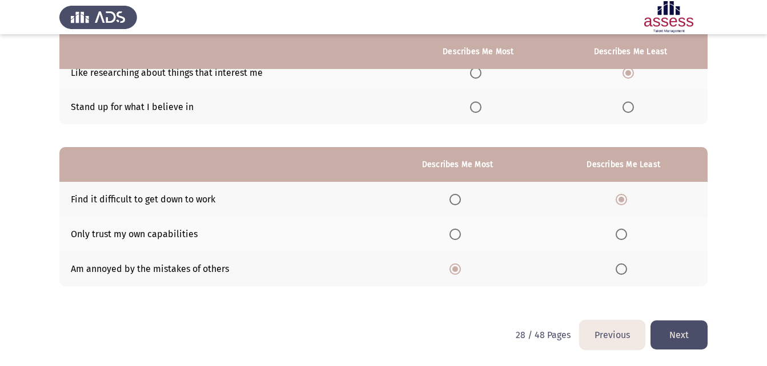
click at [685, 339] on button "Next" at bounding box center [678, 335] width 57 height 29
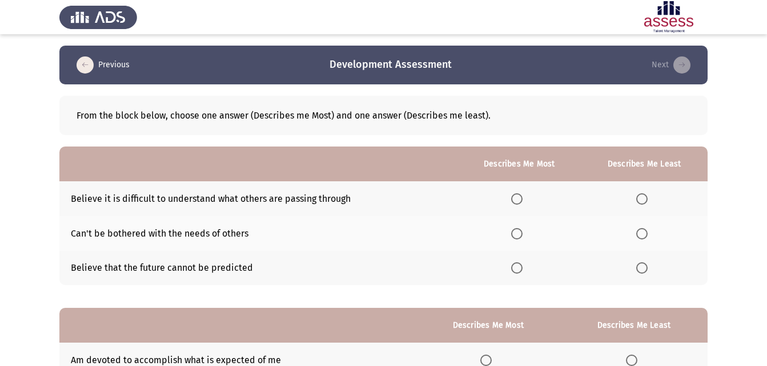
click at [517, 268] on span "Select an option" at bounding box center [516, 268] width 11 height 11
click at [517, 268] on input "Select an option" at bounding box center [516, 268] width 11 height 11
click at [638, 195] on span "Select an option" at bounding box center [641, 198] width 11 height 11
click at [638, 195] on input "Select an option" at bounding box center [641, 198] width 11 height 11
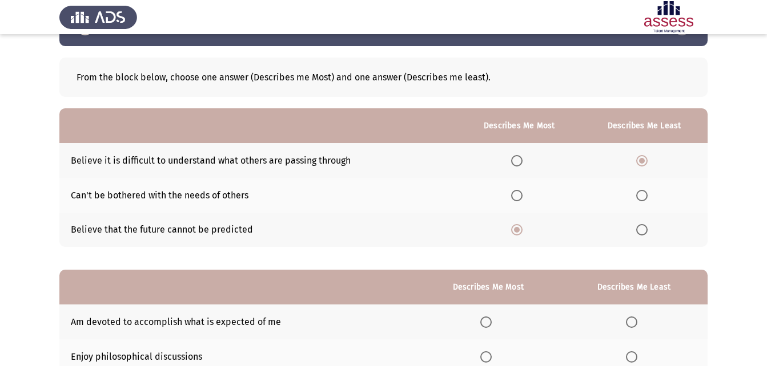
scroll to position [114, 0]
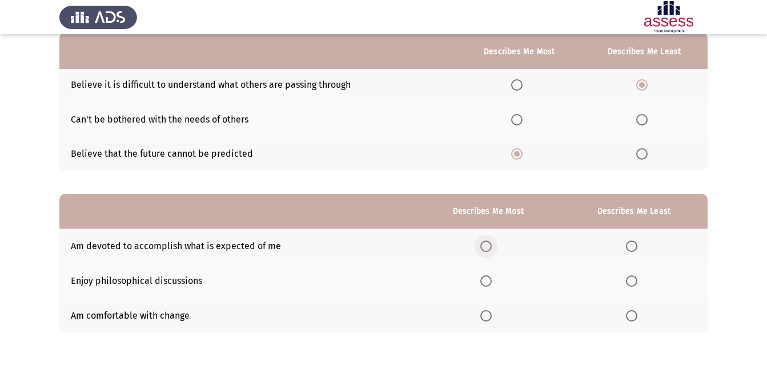
click at [490, 245] on span "Select an option" at bounding box center [485, 246] width 11 height 11
click at [490, 245] on input "Select an option" at bounding box center [485, 246] width 11 height 11
click at [627, 281] on span "Select an option" at bounding box center [631, 281] width 11 height 11
click at [627, 281] on input "Select an option" at bounding box center [631, 281] width 11 height 11
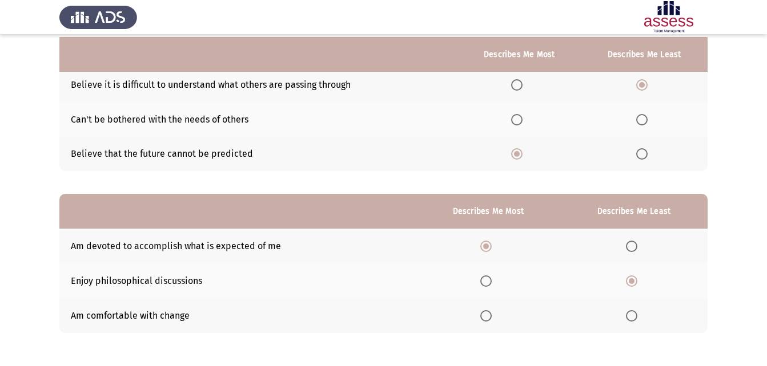
scroll to position [161, 0]
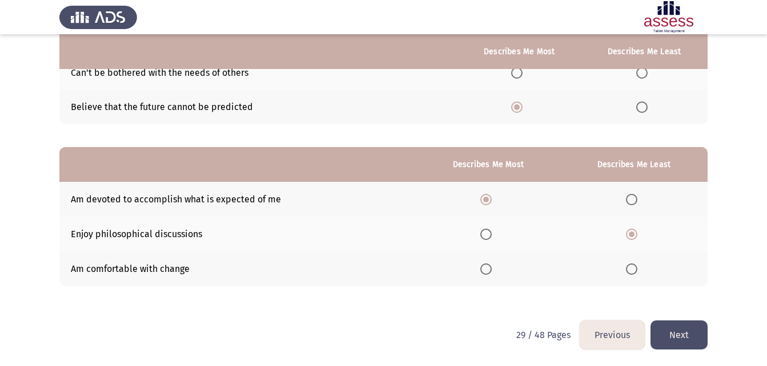
click at [669, 327] on button "Next" at bounding box center [678, 335] width 57 height 29
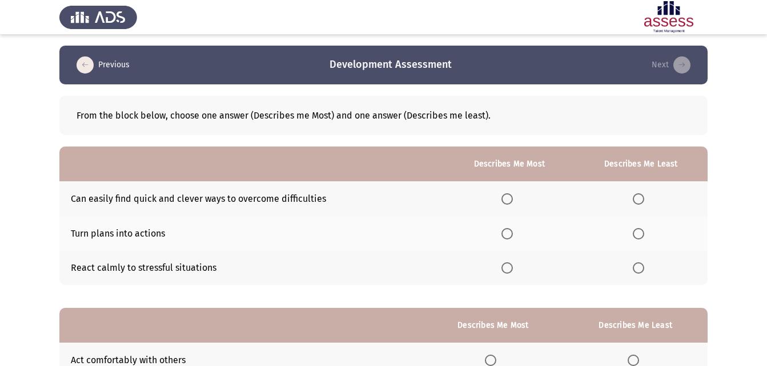
click at [521, 232] on th at bounding box center [509, 233] width 130 height 35
click at [511, 235] on span "Select an option" at bounding box center [506, 233] width 11 height 11
click at [511, 235] on input "Select an option" at bounding box center [506, 233] width 11 height 11
click at [638, 197] on span "Select an option" at bounding box center [637, 198] width 11 height 11
click at [638, 197] on input "Select an option" at bounding box center [637, 198] width 11 height 11
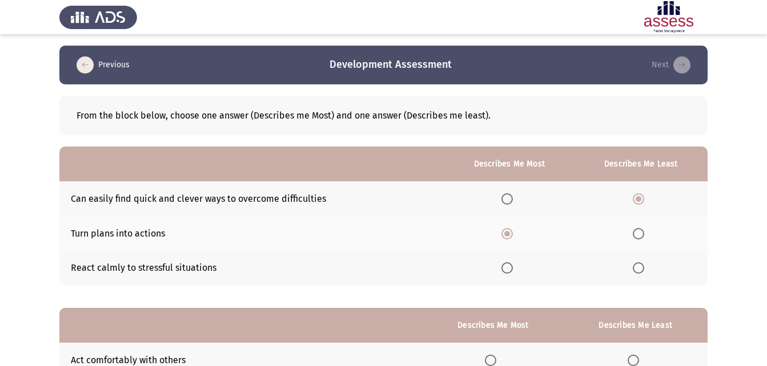
click at [646, 271] on label "Select an option" at bounding box center [640, 268] width 16 height 11
click at [644, 271] on input "Select an option" at bounding box center [637, 268] width 11 height 11
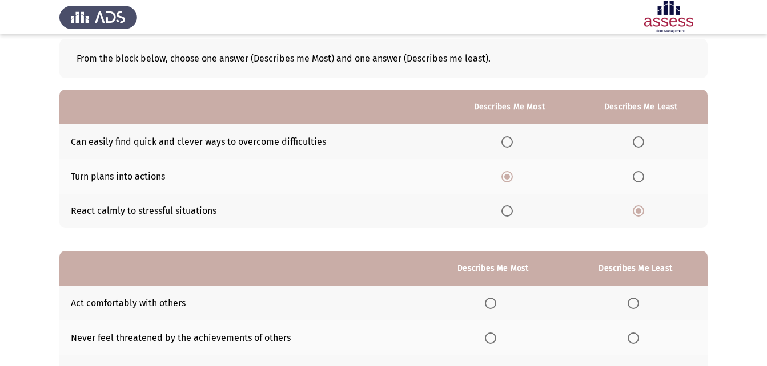
click at [503, 211] on span "Select an option" at bounding box center [506, 210] width 11 height 11
click at [503, 211] on input "Select an option" at bounding box center [506, 210] width 11 height 11
click at [638, 142] on span "Select an option" at bounding box center [638, 142] width 0 height 0
click at [639, 142] on input "Select an option" at bounding box center [637, 141] width 11 height 11
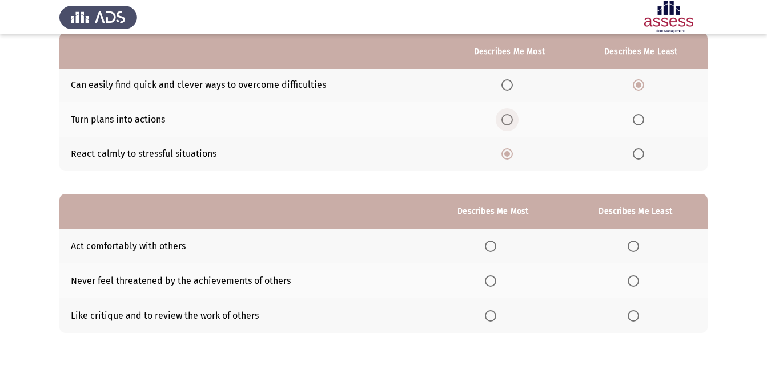
click at [508, 124] on span "Select an option" at bounding box center [506, 119] width 11 height 11
click at [508, 124] on input "Select an option" at bounding box center [506, 119] width 11 height 11
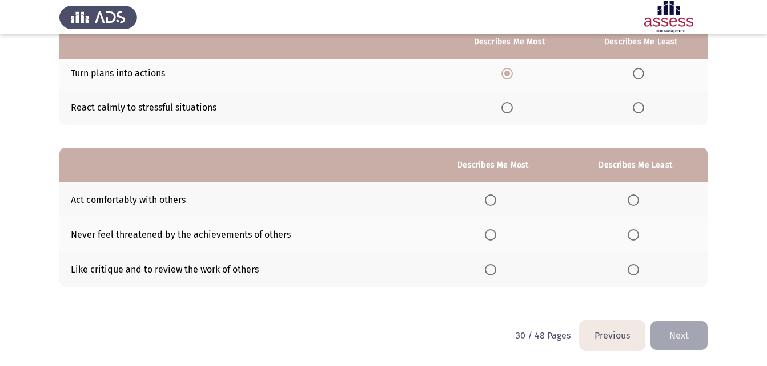
scroll to position [161, 0]
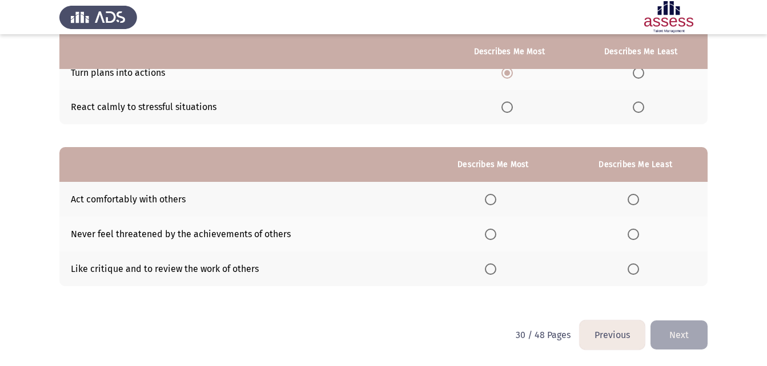
click at [496, 200] on span "Select an option" at bounding box center [490, 199] width 11 height 11
click at [496, 200] on input "Select an option" at bounding box center [490, 199] width 11 height 11
click at [490, 236] on span "Select an option" at bounding box center [490, 234] width 11 height 11
click at [490, 236] on input "Select an option" at bounding box center [490, 234] width 11 height 11
click at [635, 197] on span "Select an option" at bounding box center [632, 199] width 11 height 11
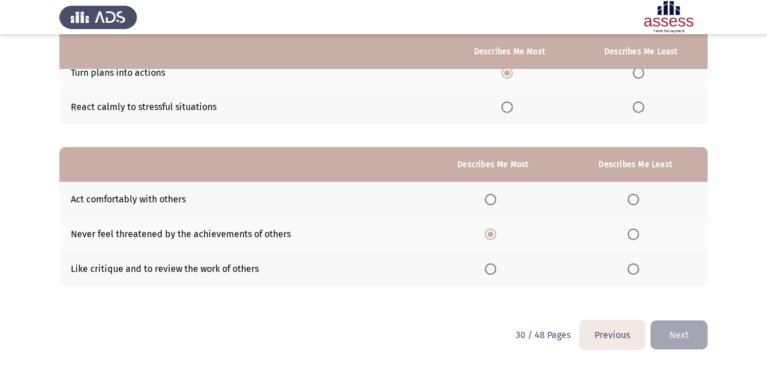
click at [635, 197] on input "Select an option" at bounding box center [632, 199] width 11 height 11
click at [697, 330] on button "Next" at bounding box center [678, 335] width 57 height 29
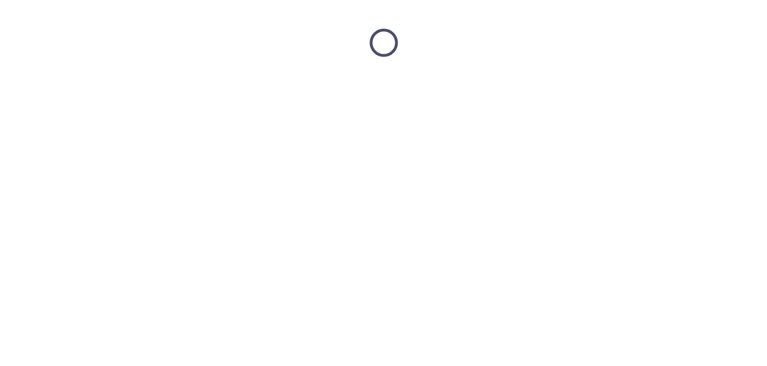
scroll to position [0, 0]
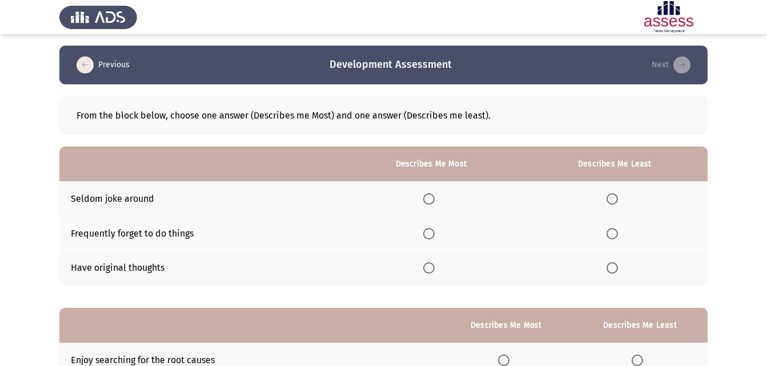
click at [118, 208] on td "Seldom joke around" at bounding box center [199, 199] width 281 height 35
click at [618, 196] on span "Select an option" at bounding box center [611, 198] width 11 height 11
click at [618, 196] on input "Select an option" at bounding box center [611, 198] width 11 height 11
click at [430, 272] on span "Select an option" at bounding box center [428, 268] width 11 height 11
click at [430, 272] on input "Select an option" at bounding box center [428, 268] width 11 height 11
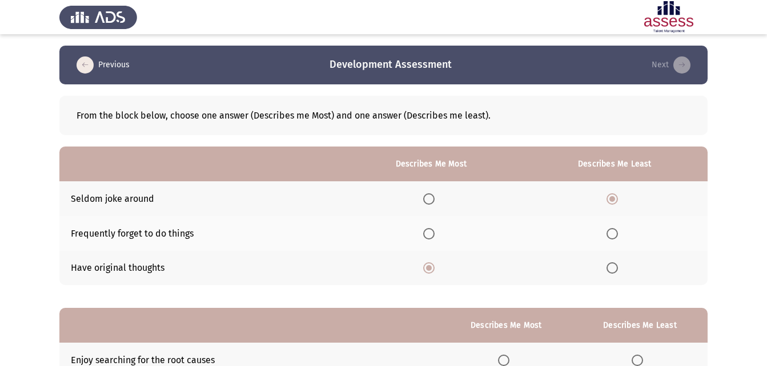
click at [610, 234] on span "Select an option" at bounding box center [611, 233] width 11 height 11
click at [610, 234] on input "Select an option" at bounding box center [611, 233] width 11 height 11
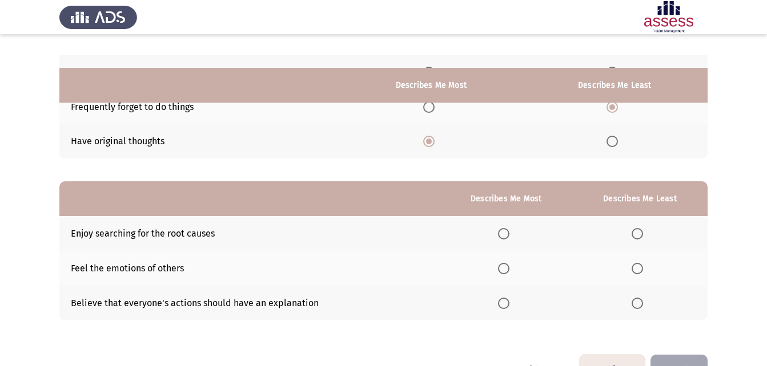
scroll to position [161, 0]
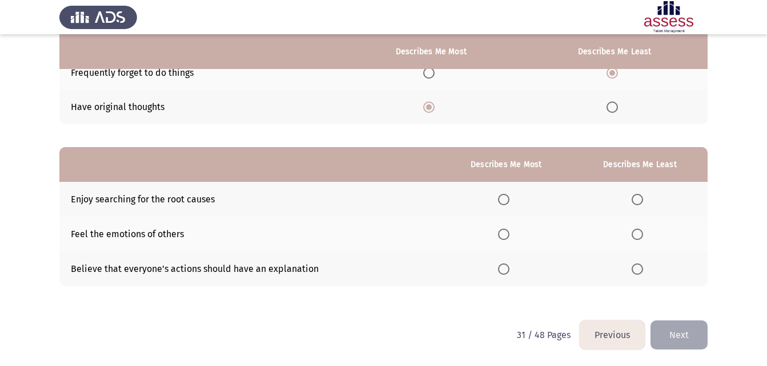
click at [509, 236] on span "Select an option" at bounding box center [503, 234] width 11 height 11
click at [509, 236] on input "Select an option" at bounding box center [503, 234] width 11 height 11
click at [501, 264] on span "Select an option" at bounding box center [503, 269] width 11 height 11
click at [501, 264] on input "Select an option" at bounding box center [503, 269] width 11 height 11
click at [509, 231] on span "Select an option" at bounding box center [503, 234] width 11 height 11
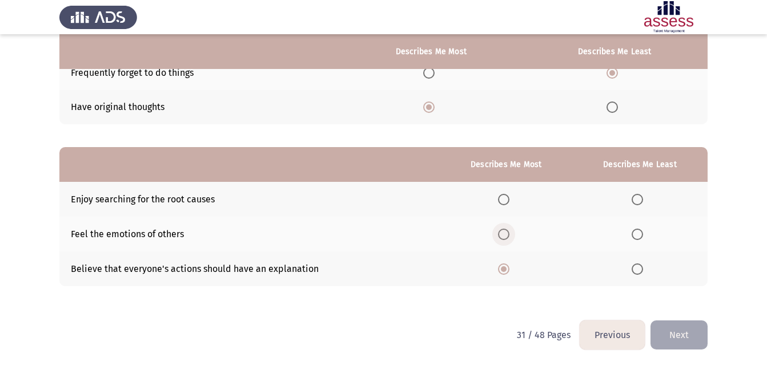
click at [509, 231] on input "Select an option" at bounding box center [503, 234] width 11 height 11
click at [509, 271] on span "Select an option" at bounding box center [503, 269] width 11 height 11
click at [509, 271] on input "Select an option" at bounding box center [503, 269] width 11 height 11
click at [634, 200] on span "Select an option" at bounding box center [636, 199] width 11 height 11
click at [634, 200] on input "Select an option" at bounding box center [636, 199] width 11 height 11
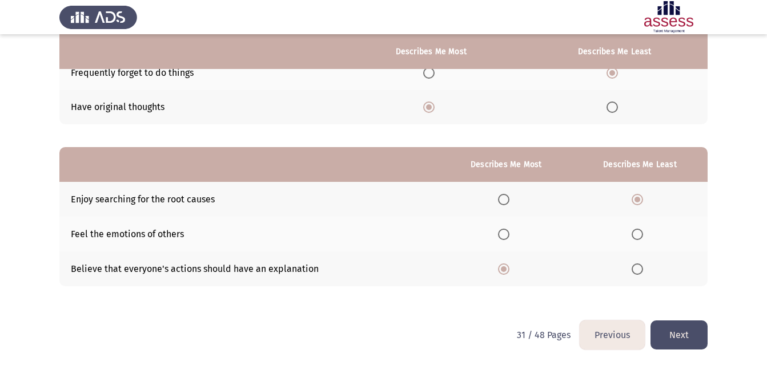
click at [660, 341] on button "Next" at bounding box center [678, 335] width 57 height 29
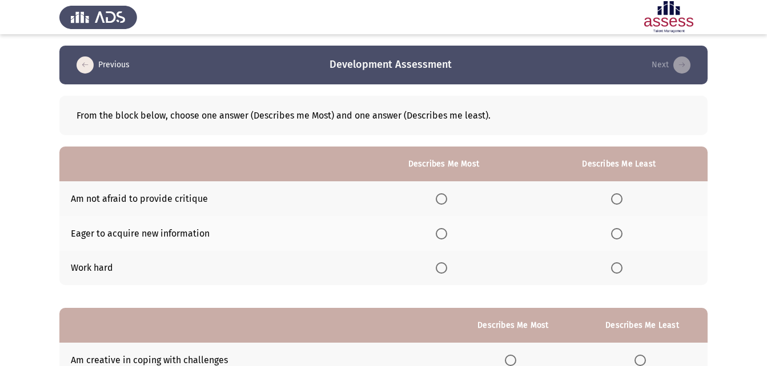
click at [447, 267] on span "Select an option" at bounding box center [440, 268] width 11 height 11
click at [447, 267] on input "Select an option" at bounding box center [440, 268] width 11 height 11
click at [612, 237] on span "Select an option" at bounding box center [616, 233] width 11 height 11
click at [612, 237] on input "Select an option" at bounding box center [616, 233] width 11 height 11
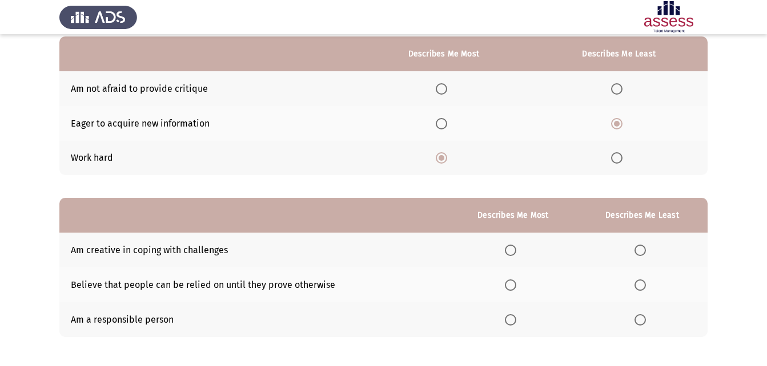
scroll to position [161, 0]
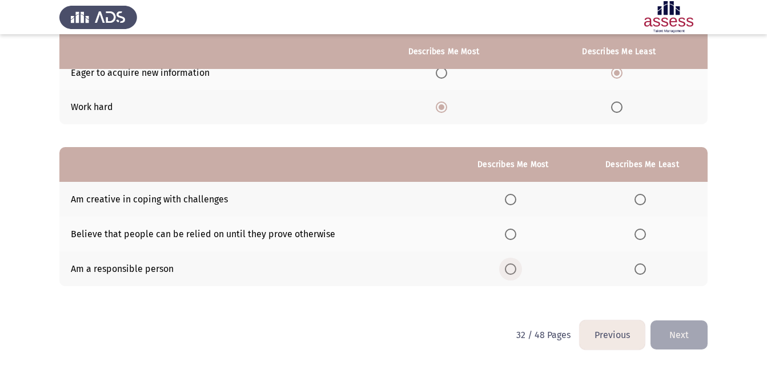
click at [516, 265] on span "Select an option" at bounding box center [510, 269] width 11 height 11
click at [516, 265] on input "Select an option" at bounding box center [510, 269] width 11 height 11
click at [642, 205] on span "Select an option" at bounding box center [639, 199] width 11 height 11
click at [642, 205] on input "Select an option" at bounding box center [639, 199] width 11 height 11
click at [667, 329] on button "Next" at bounding box center [678, 335] width 57 height 29
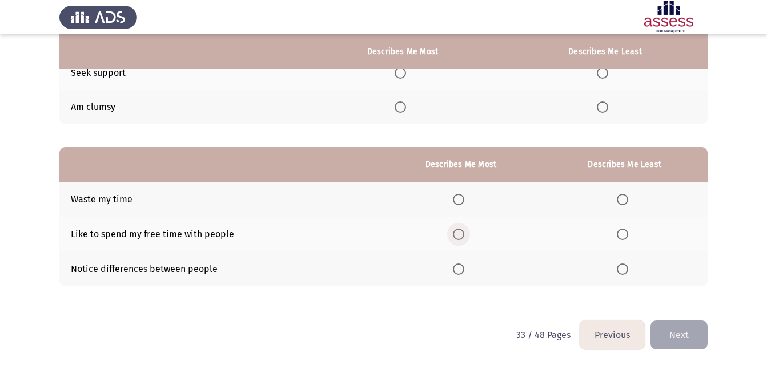
click at [457, 237] on span "Select an option" at bounding box center [458, 234] width 11 height 11
click at [457, 237] on input "Select an option" at bounding box center [458, 234] width 11 height 11
click at [627, 201] on span "Select an option" at bounding box center [621, 199] width 11 height 11
click at [627, 201] on input "Select an option" at bounding box center [621, 199] width 11 height 11
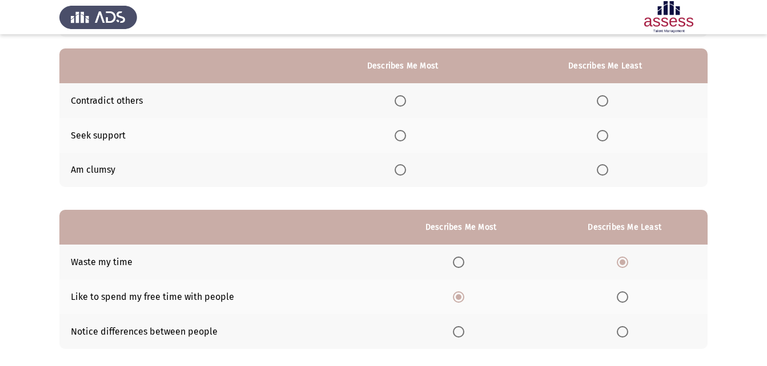
scroll to position [0, 0]
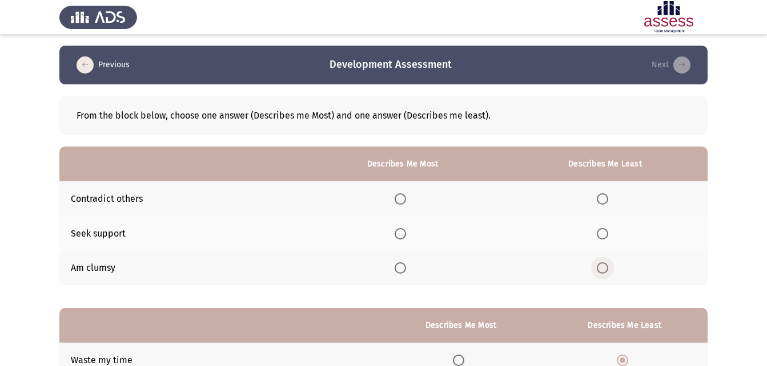
click at [607, 263] on span "Select an option" at bounding box center [601, 268] width 11 height 11
click at [607, 263] on input "Select an option" at bounding box center [601, 268] width 11 height 11
click at [406, 199] on span "Select an option" at bounding box center [399, 198] width 11 height 11
click at [406, 199] on input "Select an option" at bounding box center [399, 198] width 11 height 11
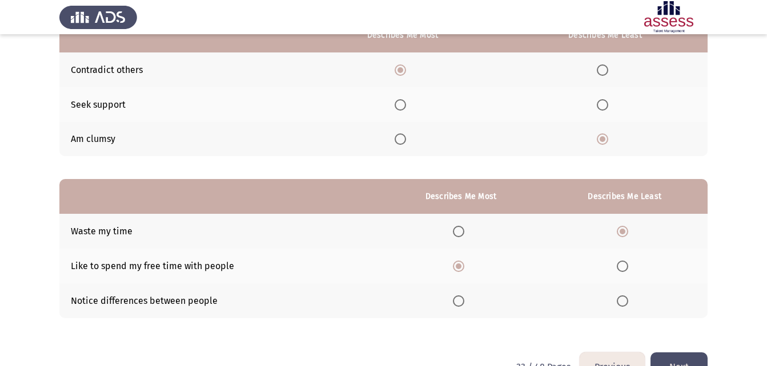
scroll to position [161, 0]
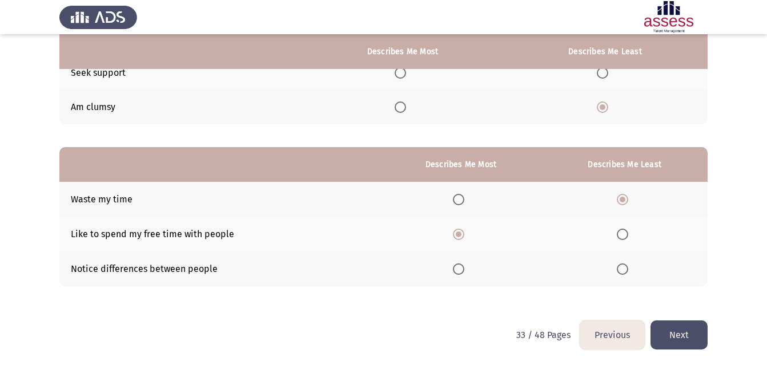
click at [671, 331] on button "Next" at bounding box center [678, 335] width 57 height 29
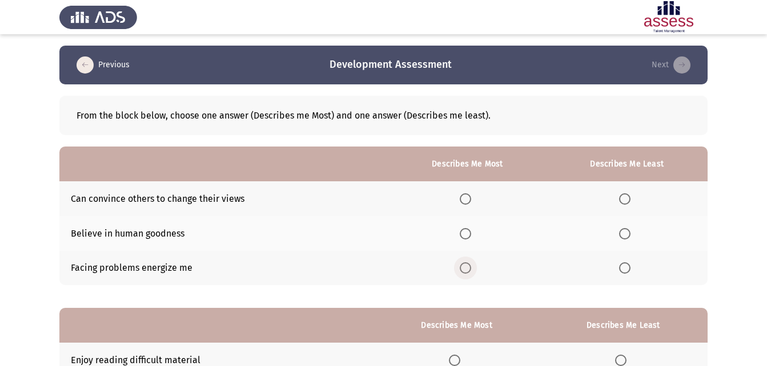
click at [466, 267] on span "Select an option" at bounding box center [464, 268] width 11 height 11
click at [466, 267] on input "Select an option" at bounding box center [464, 268] width 11 height 11
click at [624, 234] on span "Select an option" at bounding box center [624, 234] width 0 height 0
click at [625, 233] on input "Select an option" at bounding box center [624, 233] width 11 height 11
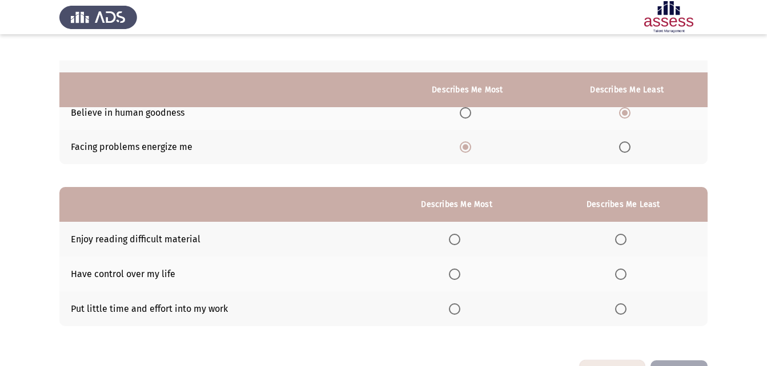
scroll to position [161, 0]
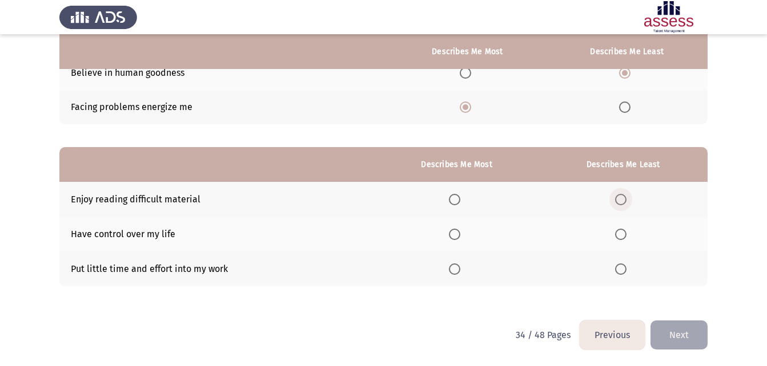
click at [618, 201] on span "Select an option" at bounding box center [620, 199] width 11 height 11
click at [618, 201] on input "Select an option" at bounding box center [620, 199] width 11 height 11
click at [623, 270] on span "Select an option" at bounding box center [620, 269] width 11 height 11
click at [623, 270] on input "Select an option" at bounding box center [620, 269] width 11 height 11
click at [458, 233] on span "Select an option" at bounding box center [454, 234] width 11 height 11
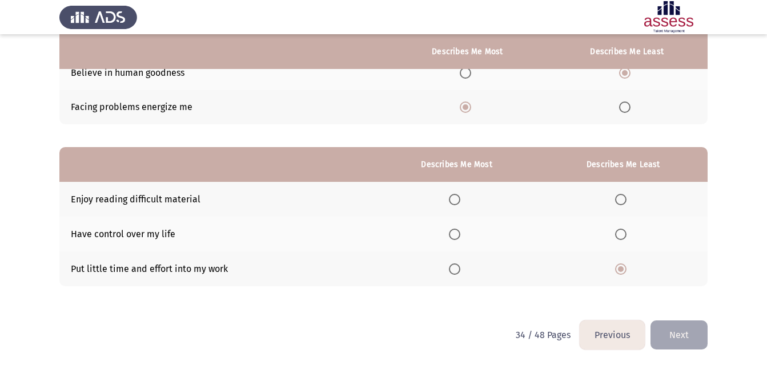
click at [458, 233] on input "Select an option" at bounding box center [454, 234] width 11 height 11
click at [671, 335] on button "Next" at bounding box center [678, 335] width 57 height 29
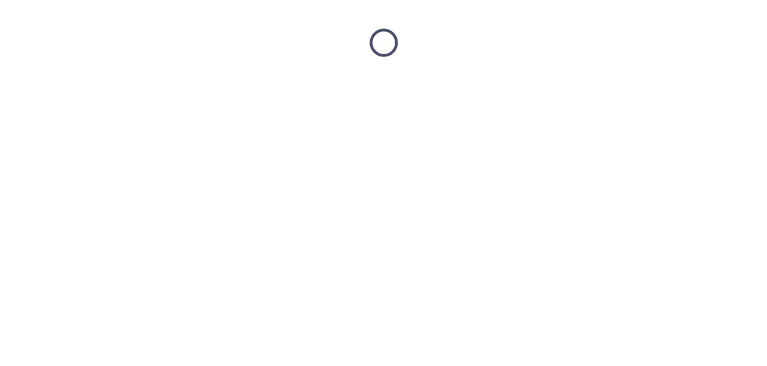
scroll to position [0, 0]
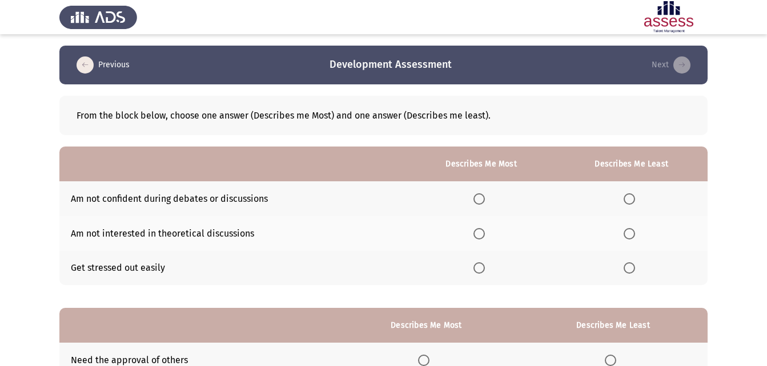
click at [639, 199] on label "Select an option" at bounding box center [631, 198] width 16 height 11
click at [635, 199] on input "Select an option" at bounding box center [628, 198] width 11 height 11
click at [483, 231] on span "Select an option" at bounding box center [478, 233] width 11 height 11
click at [483, 231] on input "Select an option" at bounding box center [478, 233] width 11 height 11
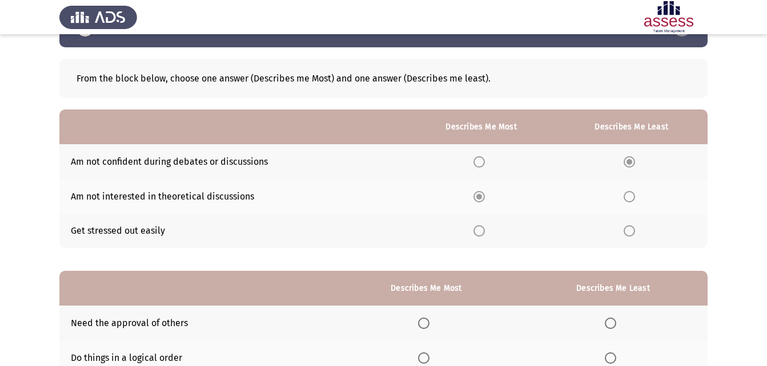
scroll to position [57, 0]
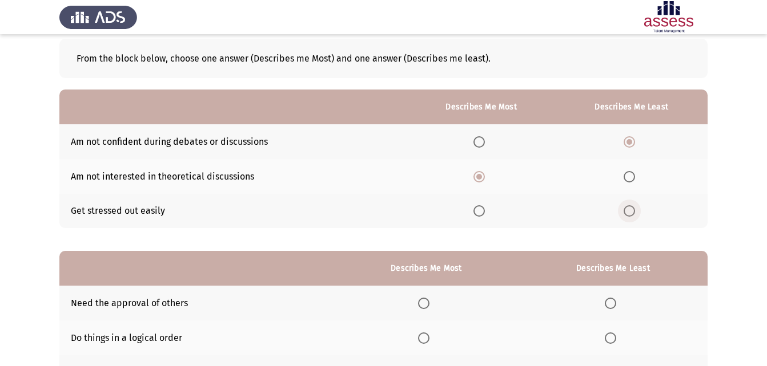
click at [624, 213] on span "Select an option" at bounding box center [628, 210] width 11 height 11
click at [624, 213] on input "Select an option" at bounding box center [628, 210] width 11 height 11
click at [626, 139] on span "Select an option" at bounding box center [628, 141] width 11 height 11
click at [626, 139] on input "Select an option" at bounding box center [628, 141] width 11 height 11
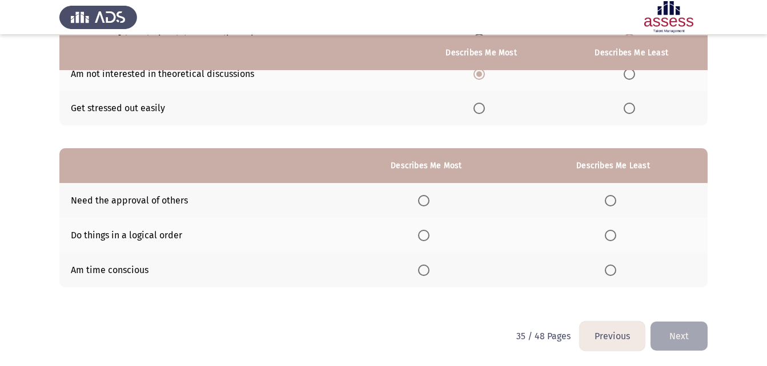
scroll to position [161, 0]
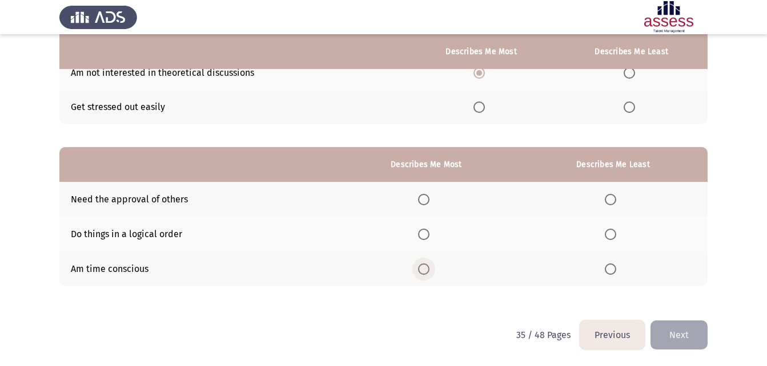
click at [421, 272] on span "Select an option" at bounding box center [423, 269] width 11 height 11
click at [421, 272] on input "Select an option" at bounding box center [423, 269] width 11 height 11
click at [615, 236] on span "Select an option" at bounding box center [609, 234] width 11 height 11
click at [615, 236] on input "Select an option" at bounding box center [609, 234] width 11 height 11
click at [688, 337] on button "Next" at bounding box center [678, 335] width 57 height 29
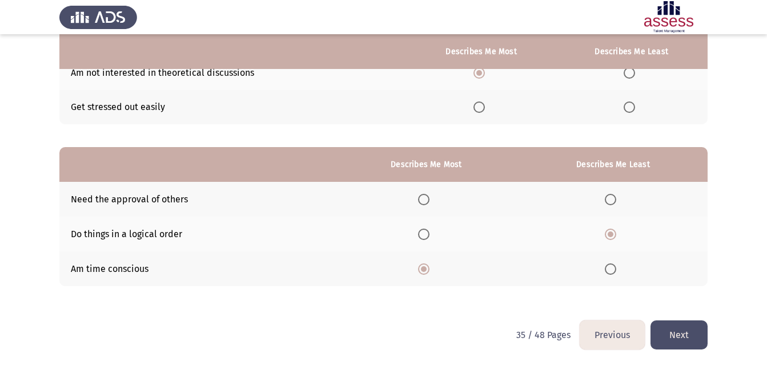
scroll to position [0, 0]
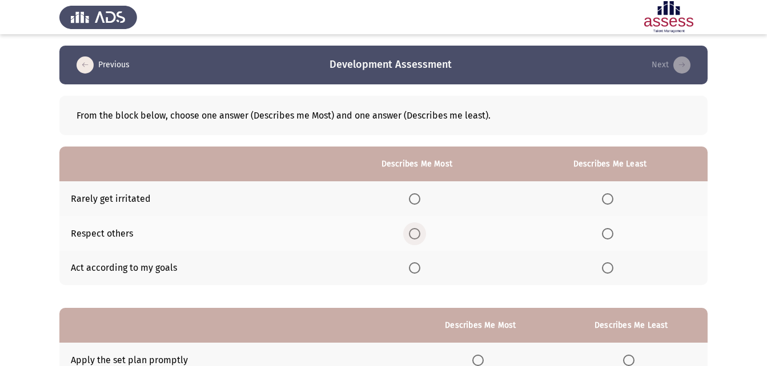
click at [418, 236] on span "Select an option" at bounding box center [414, 233] width 11 height 11
click at [418, 236] on input "Select an option" at bounding box center [414, 233] width 11 height 11
click at [613, 273] on span "Select an option" at bounding box center [607, 268] width 11 height 11
click at [613, 273] on input "Select an option" at bounding box center [607, 268] width 11 height 11
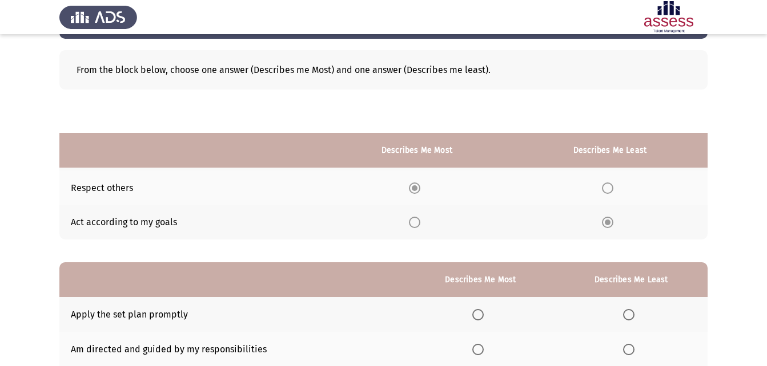
scroll to position [161, 0]
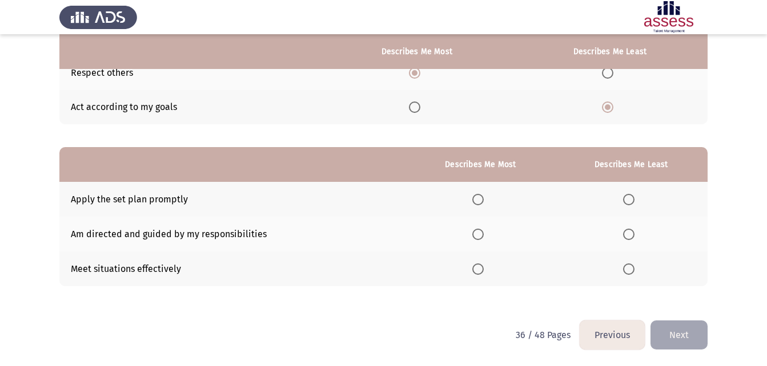
click at [475, 235] on span "Select an option" at bounding box center [477, 234] width 11 height 11
click at [475, 235] on input "Select an option" at bounding box center [477, 234] width 11 height 11
click at [473, 200] on span "Select an option" at bounding box center [477, 199] width 11 height 11
click at [473, 200] on input "Select an option" at bounding box center [477, 199] width 11 height 11
click at [478, 235] on span "Select an option" at bounding box center [478, 235] width 0 height 0
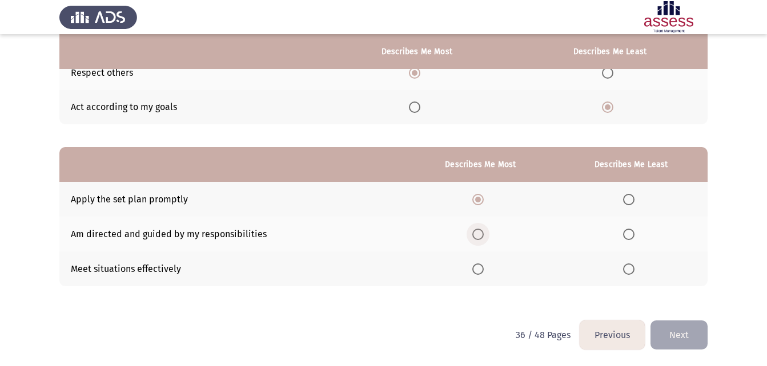
click at [479, 234] on input "Select an option" at bounding box center [477, 234] width 11 height 11
click at [630, 268] on span "Select an option" at bounding box center [628, 269] width 11 height 11
click at [630, 268] on input "Select an option" at bounding box center [628, 269] width 11 height 11
click at [687, 358] on html "Previous Development Assessment Next From the block below, choose one answer (D…" at bounding box center [383, 102] width 767 height 527
click at [626, 197] on span "Select an option" at bounding box center [628, 199] width 11 height 11
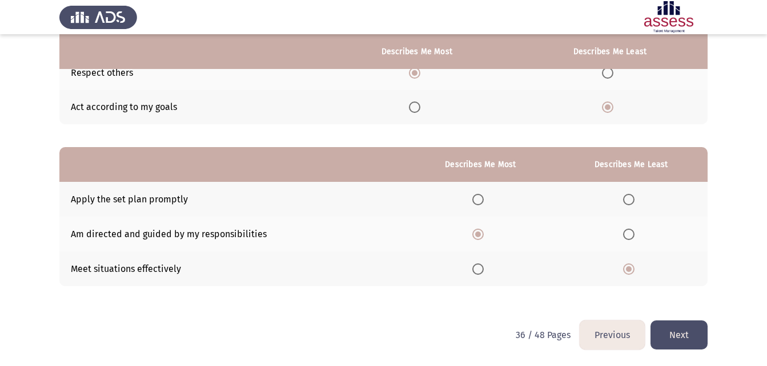
click at [626, 197] on input "Select an option" at bounding box center [628, 199] width 11 height 11
click at [672, 327] on button "Next" at bounding box center [678, 335] width 57 height 29
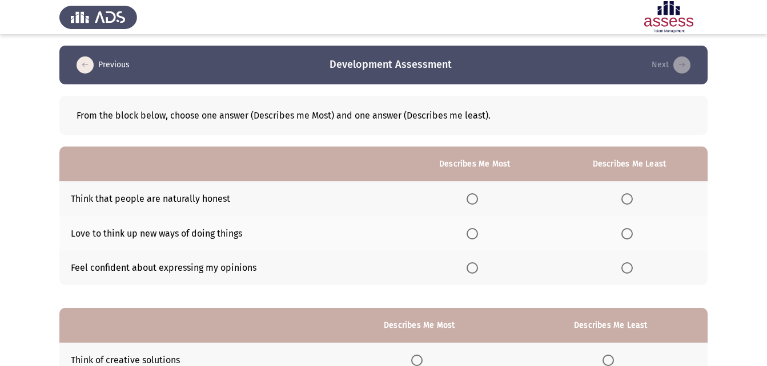
click at [626, 197] on span "Select an option" at bounding box center [626, 198] width 11 height 11
click at [626, 197] on input "Select an option" at bounding box center [626, 198] width 11 height 11
click at [477, 233] on span "Select an option" at bounding box center [471, 233] width 11 height 11
click at [477, 233] on input "Select an option" at bounding box center [471, 233] width 11 height 11
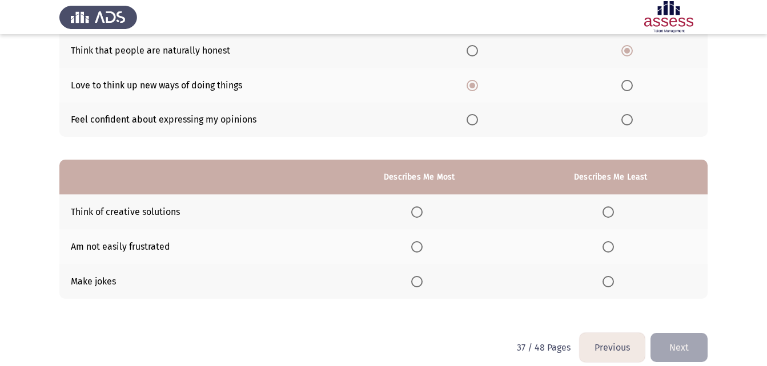
scroll to position [161, 0]
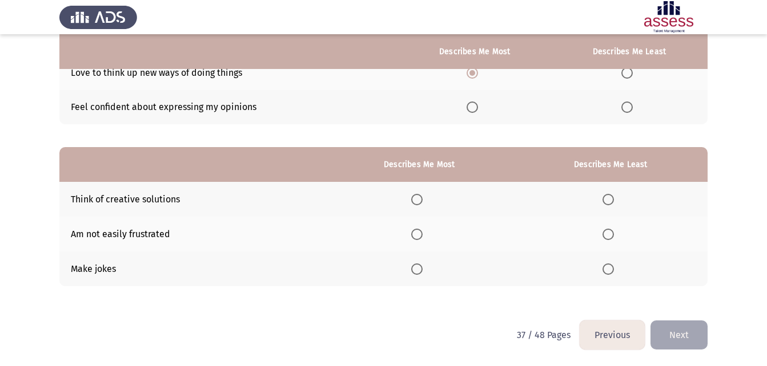
click at [422, 233] on span "Select an option" at bounding box center [416, 234] width 11 height 11
click at [422, 233] on input "Select an option" at bounding box center [416, 234] width 11 height 11
click at [608, 268] on span "Select an option" at bounding box center [607, 269] width 11 height 11
click at [608, 268] on input "Select an option" at bounding box center [607, 269] width 11 height 11
click at [675, 324] on button "Next" at bounding box center [678, 335] width 57 height 29
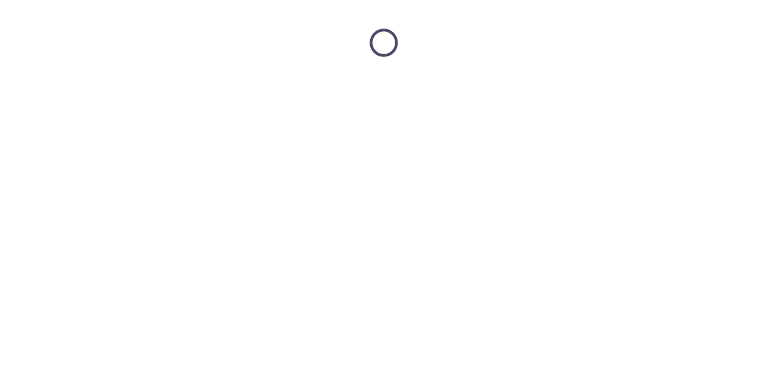
scroll to position [0, 0]
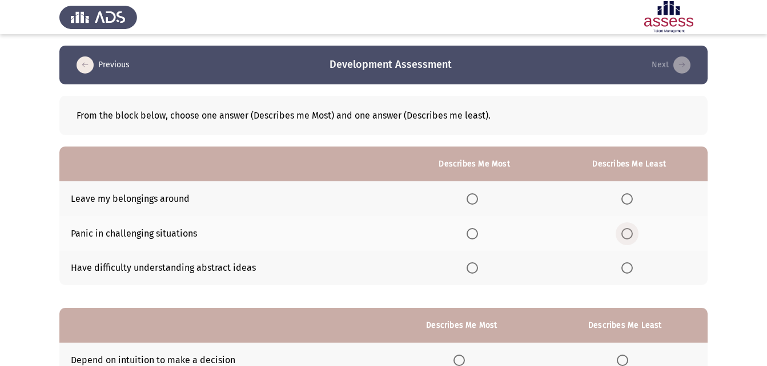
click at [627, 232] on span "Select an option" at bounding box center [626, 233] width 11 height 11
click at [627, 232] on input "Select an option" at bounding box center [626, 233] width 11 height 11
click at [478, 266] on span "Select an option" at bounding box center [471, 268] width 11 height 11
click at [478, 266] on input "Select an option" at bounding box center [471, 268] width 11 height 11
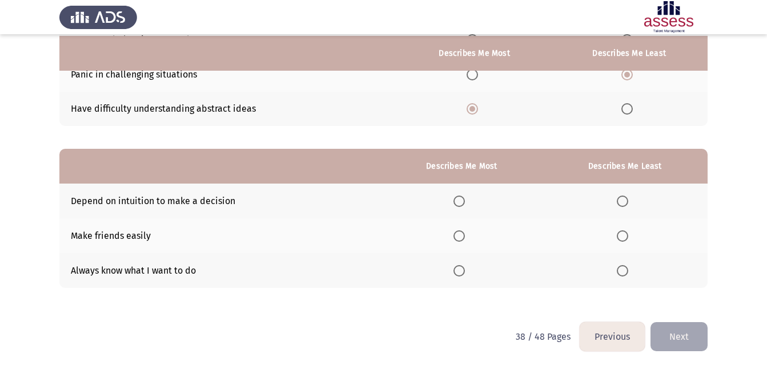
scroll to position [161, 0]
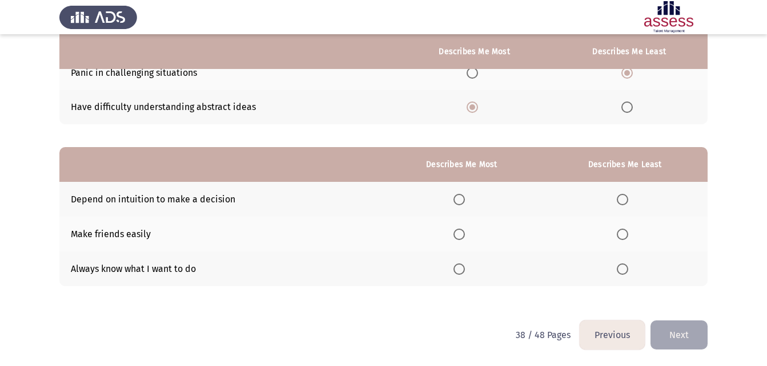
click at [462, 269] on span "Select an option" at bounding box center [458, 269] width 11 height 11
click at [462, 269] on input "Select an option" at bounding box center [458, 269] width 11 height 11
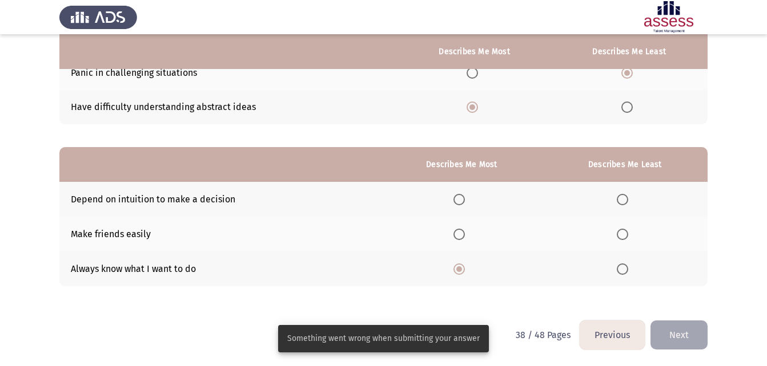
click at [618, 201] on th at bounding box center [625, 199] width 166 height 35
click at [618, 201] on span "Select an option" at bounding box center [621, 199] width 11 height 11
click at [618, 201] on input "Select an option" at bounding box center [621, 199] width 11 height 11
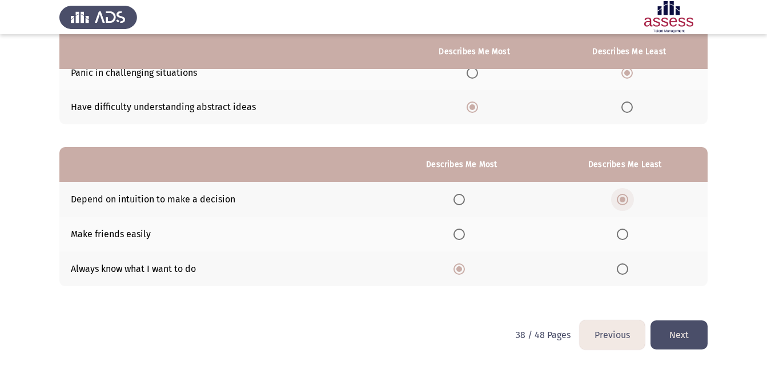
click at [618, 201] on span "Select an option" at bounding box center [621, 199] width 11 height 11
click at [618, 201] on input "Select an option" at bounding box center [621, 199] width 11 height 11
click at [671, 334] on button "Next" at bounding box center [678, 335] width 57 height 29
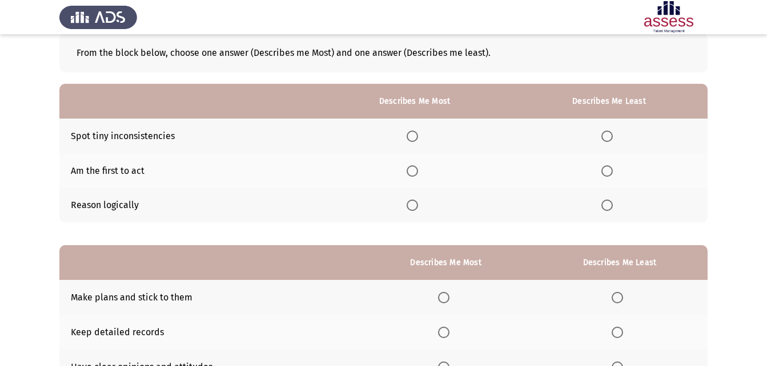
scroll to position [47, 0]
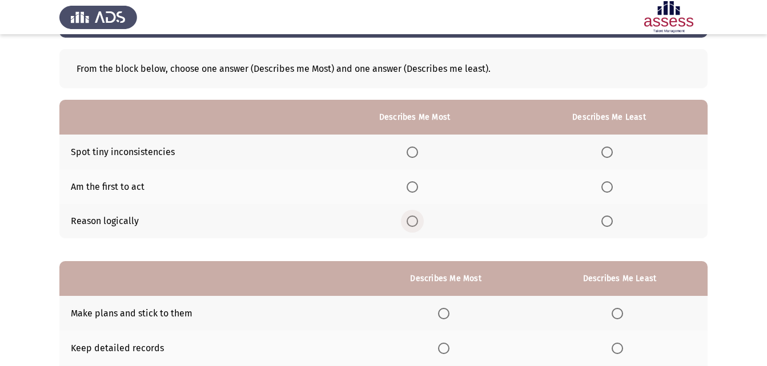
click at [415, 222] on span "Select an option" at bounding box center [411, 221] width 11 height 11
click at [415, 222] on input "Select an option" at bounding box center [411, 221] width 11 height 11
click at [611, 155] on span "Select an option" at bounding box center [606, 152] width 11 height 11
click at [611, 155] on input "Select an option" at bounding box center [606, 152] width 11 height 11
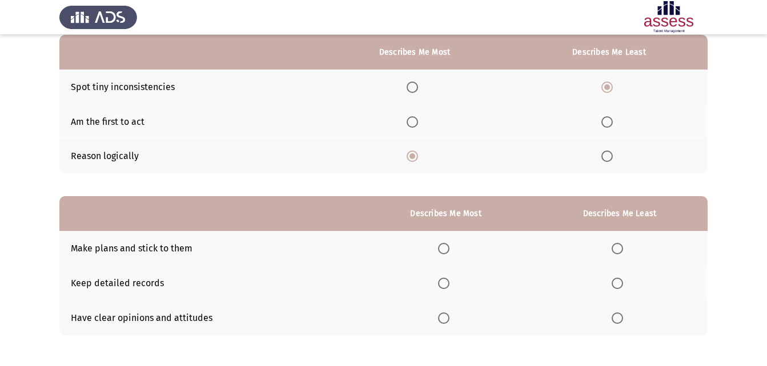
scroll to position [114, 0]
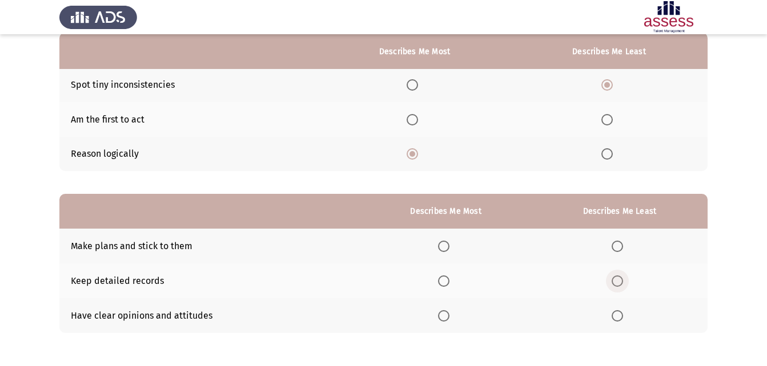
click at [615, 277] on span "Select an option" at bounding box center [616, 281] width 11 height 11
click at [615, 277] on input "Select an option" at bounding box center [616, 281] width 11 height 11
click at [443, 320] on span "Select an option" at bounding box center [443, 315] width 11 height 11
click at [443, 320] on input "Select an option" at bounding box center [443, 315] width 11 height 11
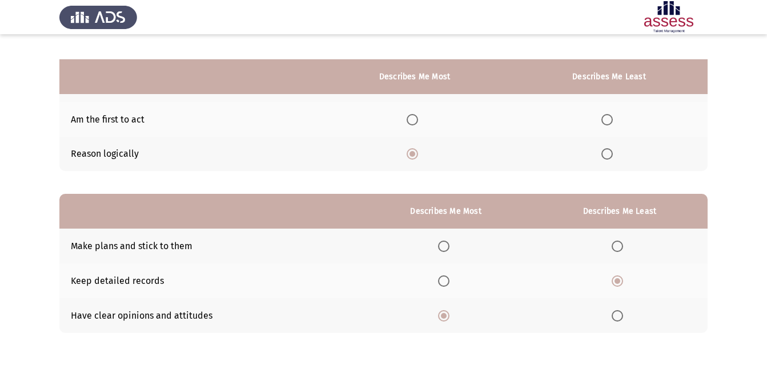
scroll to position [161, 0]
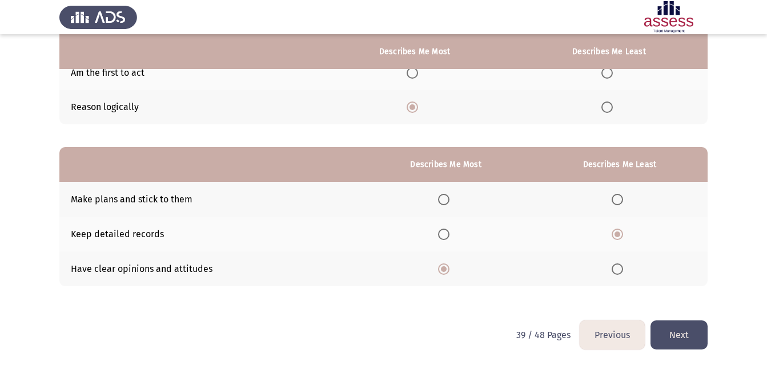
click at [695, 333] on button "Next" at bounding box center [678, 335] width 57 height 29
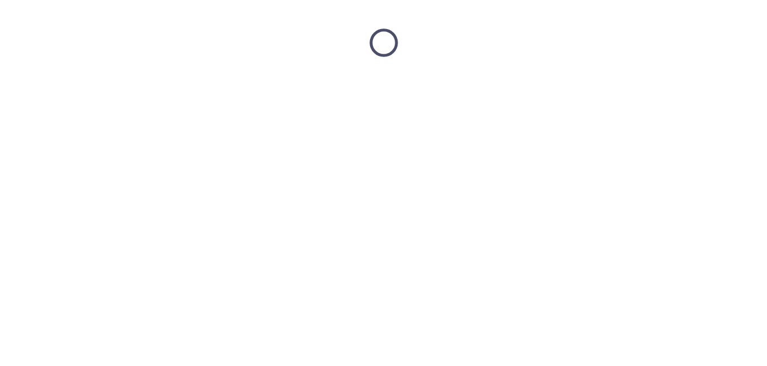
scroll to position [0, 0]
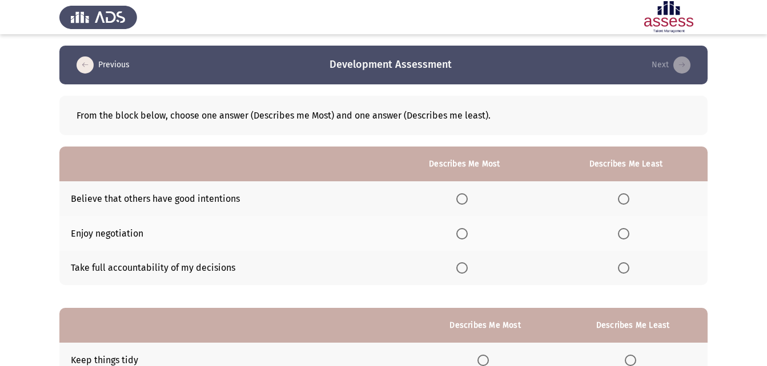
click at [463, 269] on span "Select an option" at bounding box center [461, 268] width 11 height 11
click at [463, 269] on input "Select an option" at bounding box center [461, 268] width 11 height 11
click at [619, 200] on span "Select an option" at bounding box center [623, 198] width 11 height 11
click at [619, 200] on input "Select an option" at bounding box center [623, 198] width 11 height 11
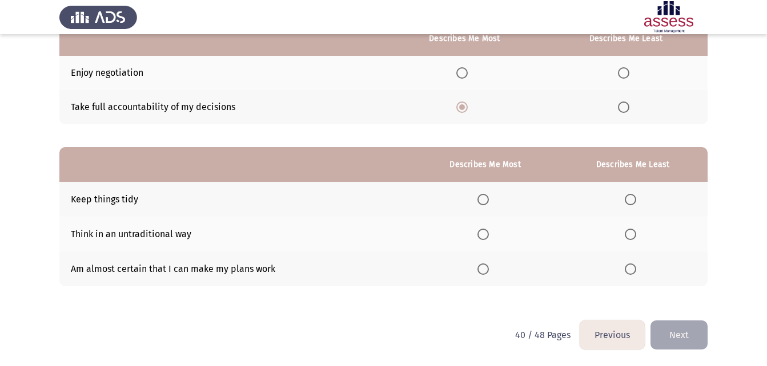
scroll to position [104, 0]
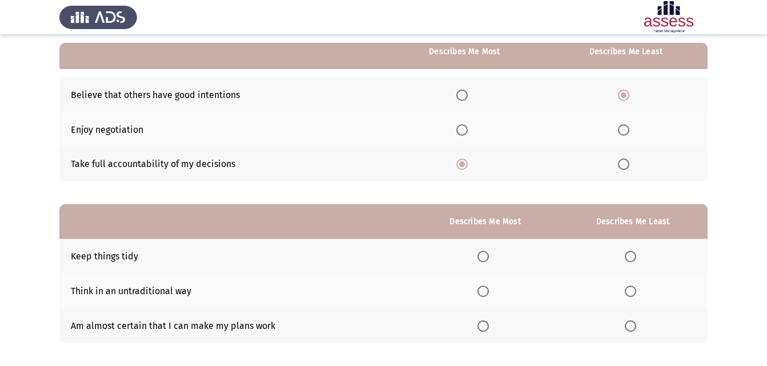
click at [634, 292] on span "Select an option" at bounding box center [629, 291] width 11 height 11
click at [634, 292] on input "Select an option" at bounding box center [629, 291] width 11 height 11
click at [486, 254] on span "Select an option" at bounding box center [482, 256] width 11 height 11
click at [486, 254] on input "Select an option" at bounding box center [482, 256] width 11 height 11
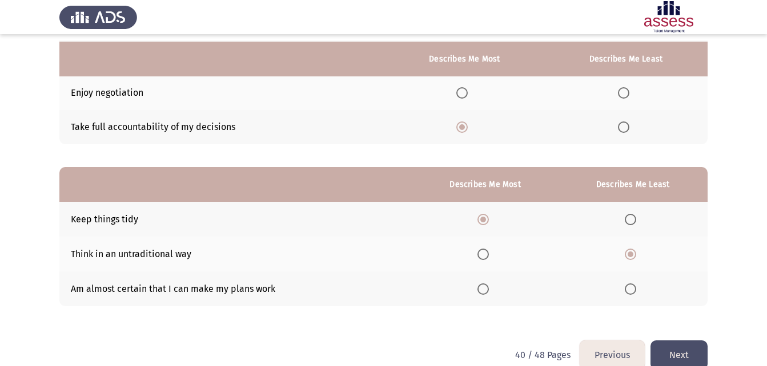
scroll to position [161, 0]
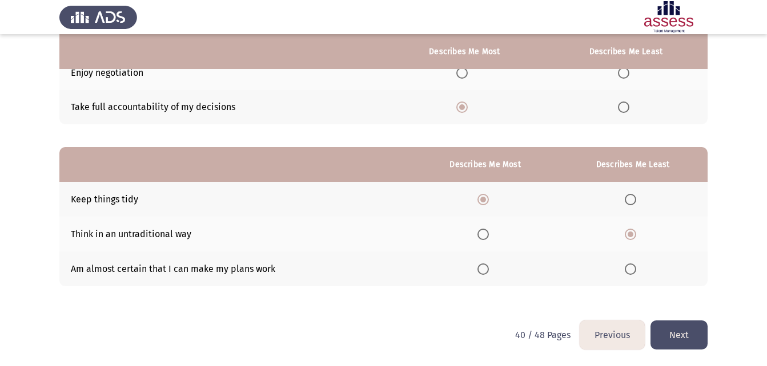
click at [681, 333] on button "Next" at bounding box center [678, 335] width 57 height 29
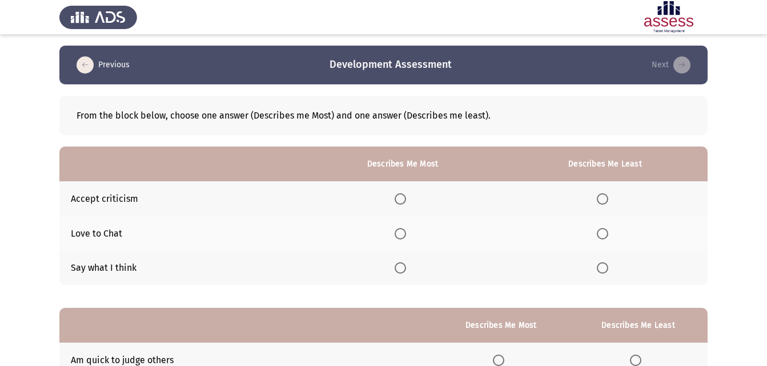
click at [396, 198] on th at bounding box center [403, 199] width 200 height 35
click at [406, 202] on span "Select an option" at bounding box center [399, 198] width 11 height 11
click at [406, 202] on input "Select an option" at bounding box center [399, 198] width 11 height 11
click at [596, 237] on th at bounding box center [604, 233] width 205 height 35
click at [603, 235] on span "Select an option" at bounding box center [601, 233] width 11 height 11
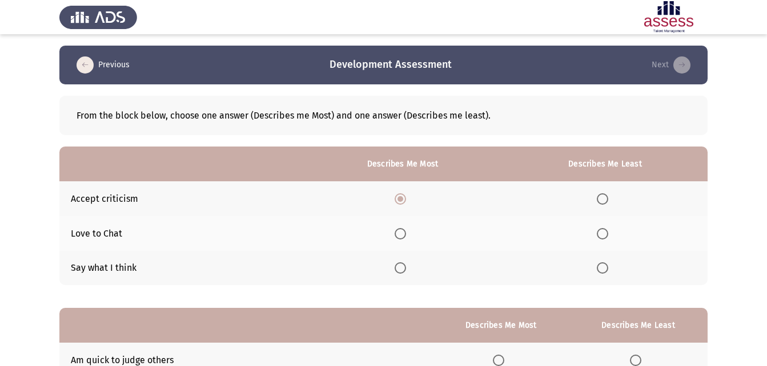
click at [603, 235] on input "Select an option" at bounding box center [601, 233] width 11 height 11
click at [604, 264] on span "Select an option" at bounding box center [601, 268] width 11 height 11
click at [604, 264] on input "Select an option" at bounding box center [601, 268] width 11 height 11
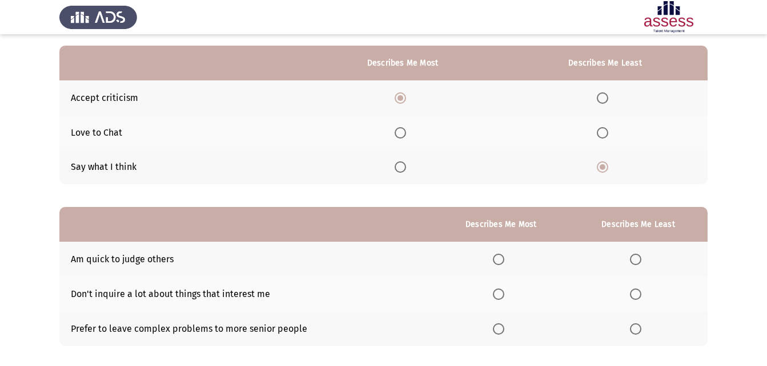
scroll to position [114, 0]
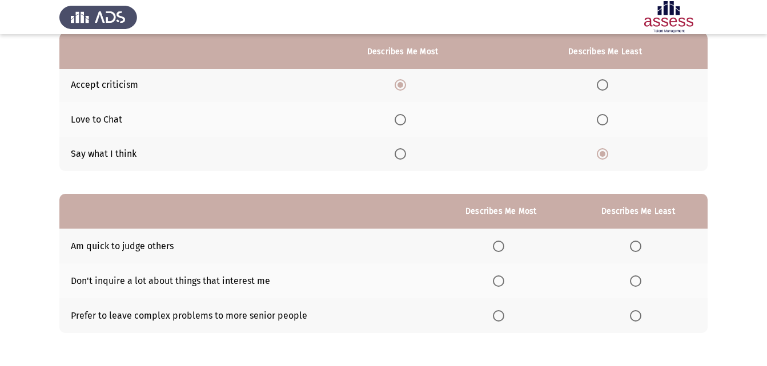
click at [639, 316] on span "Select an option" at bounding box center [635, 315] width 11 height 11
click at [639, 316] on input "Select an option" at bounding box center [635, 315] width 11 height 11
click at [497, 248] on span "Select an option" at bounding box center [498, 246] width 11 height 11
click at [497, 248] on input "Select an option" at bounding box center [498, 246] width 11 height 11
click at [501, 280] on span "Select an option" at bounding box center [498, 281] width 11 height 11
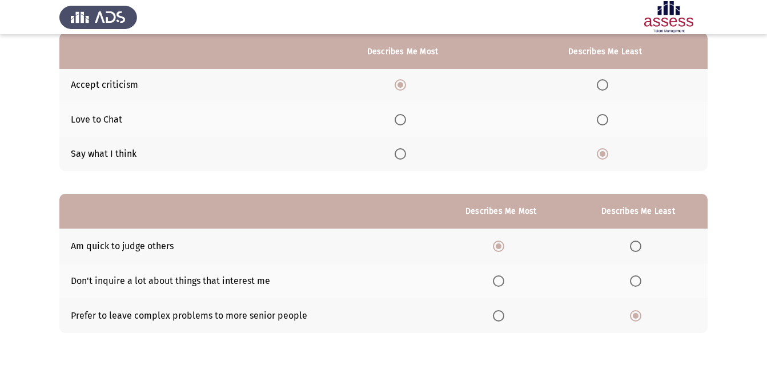
click at [501, 280] on input "Select an option" at bounding box center [498, 281] width 11 height 11
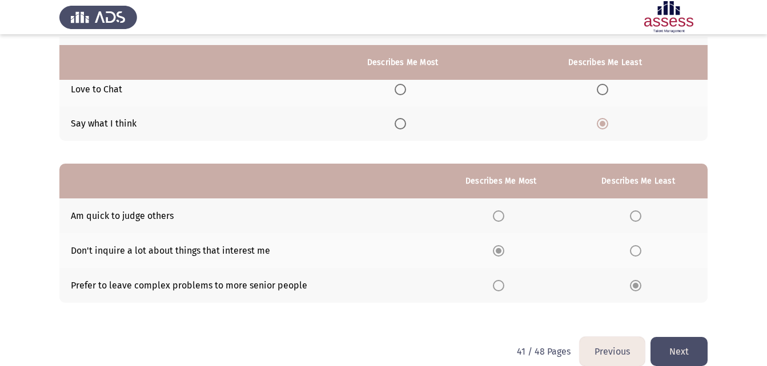
scroll to position [161, 0]
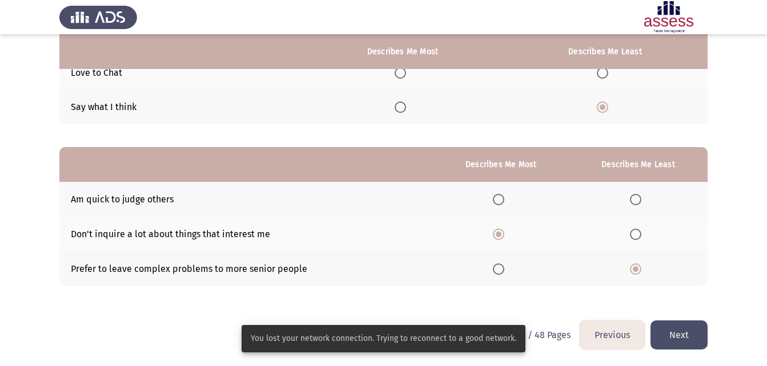
click at [496, 199] on span "Select an option" at bounding box center [498, 199] width 11 height 11
click at [496, 199] on input "Select an option" at bounding box center [498, 199] width 11 height 11
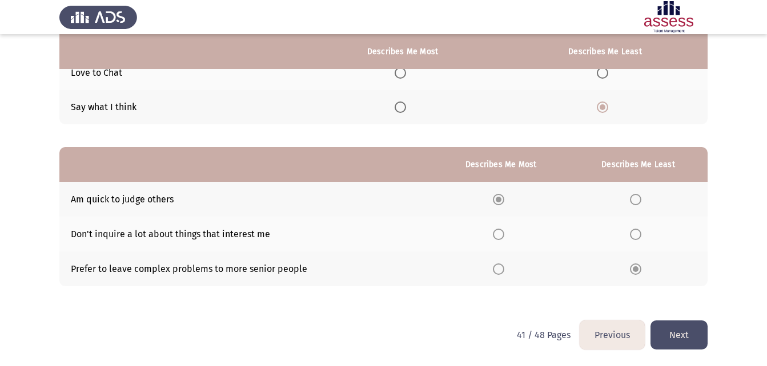
click at [699, 334] on button "Next" at bounding box center [678, 335] width 57 height 29
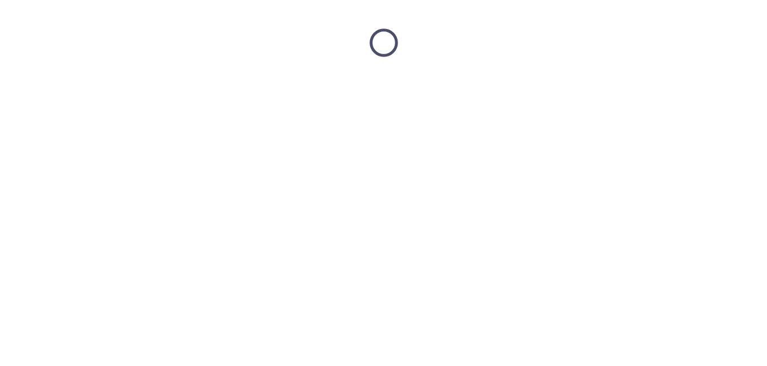
scroll to position [0, 0]
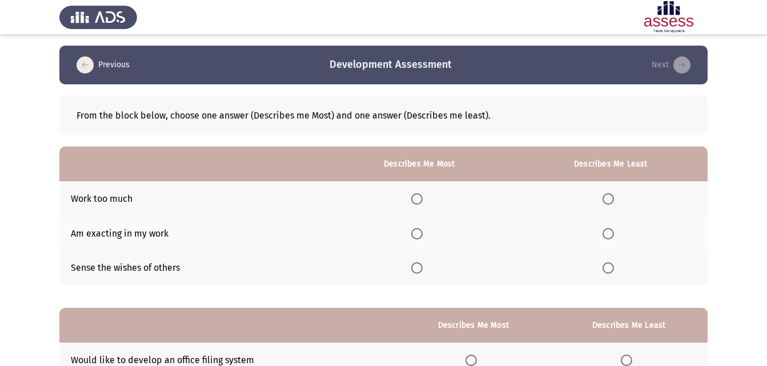
click at [422, 204] on span "Select an option" at bounding box center [416, 198] width 11 height 11
click at [422, 204] on input "Select an option" at bounding box center [416, 198] width 11 height 11
click at [612, 268] on span "Select an option" at bounding box center [607, 268] width 11 height 11
click at [612, 268] on input "Select an option" at bounding box center [607, 268] width 11 height 11
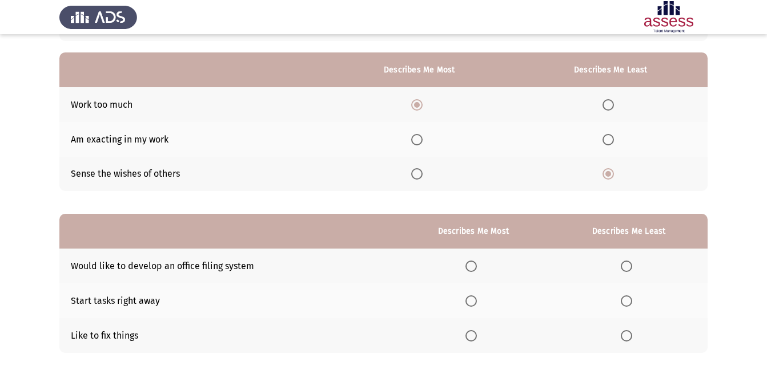
scroll to position [114, 0]
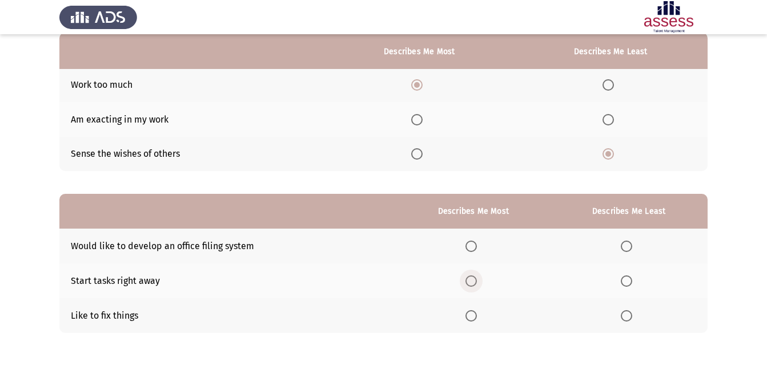
click at [473, 280] on span "Select an option" at bounding box center [470, 281] width 11 height 11
click at [473, 280] on input "Select an option" at bounding box center [470, 281] width 11 height 11
drag, startPoint x: 620, startPoint y: 243, endPoint x: 626, endPoint y: 246, distance: 6.9
click at [622, 244] on th at bounding box center [629, 246] width 158 height 35
click at [627, 246] on span "Select an option" at bounding box center [625, 246] width 11 height 11
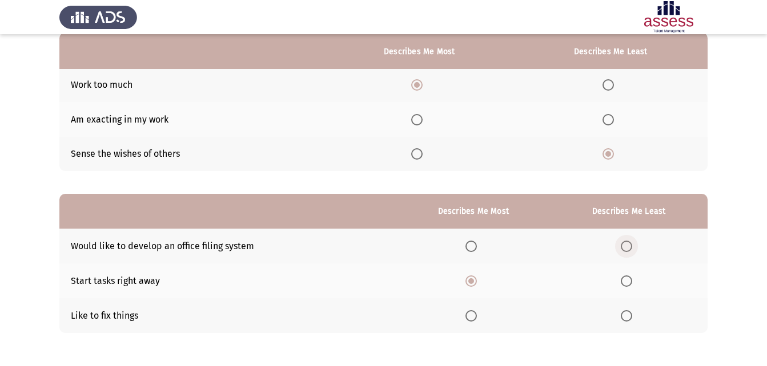
click at [627, 246] on input "Select an option" at bounding box center [625, 246] width 11 height 11
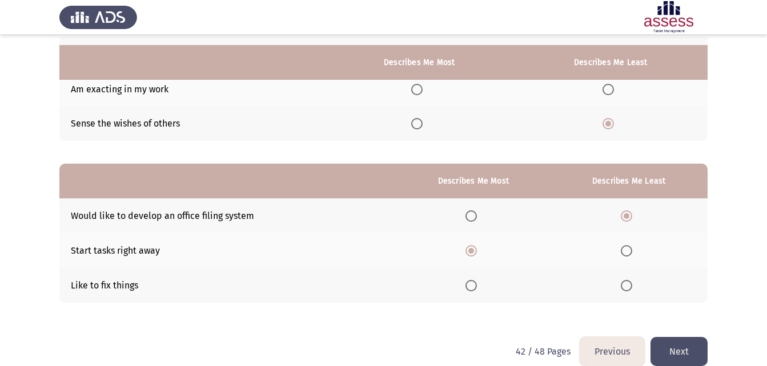
scroll to position [161, 0]
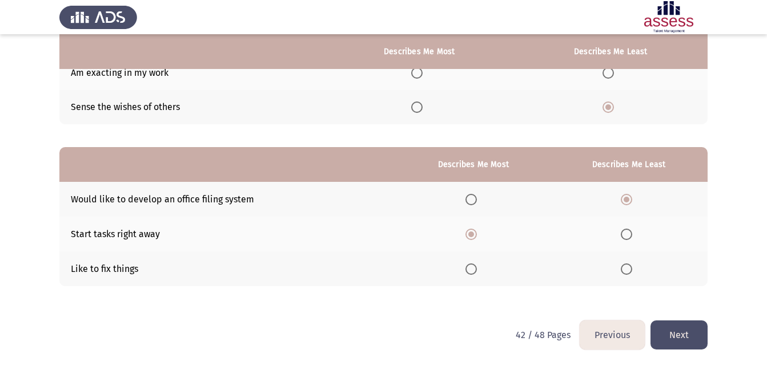
click at [680, 332] on button "Next" at bounding box center [678, 335] width 57 height 29
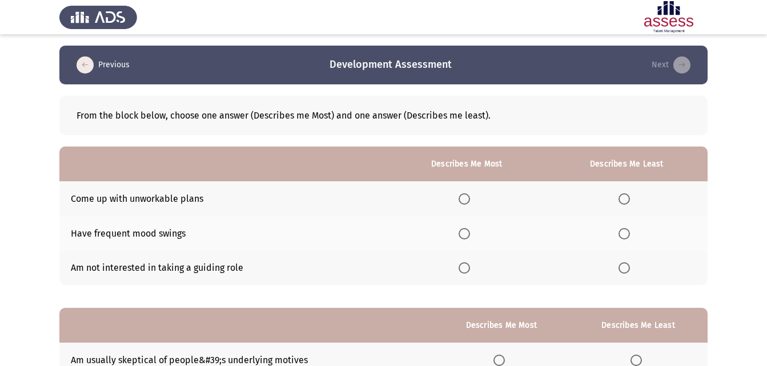
click at [630, 268] on span "Select an option" at bounding box center [623, 268] width 11 height 11
click at [630, 268] on input "Select an option" at bounding box center [623, 268] width 11 height 11
click at [469, 199] on span "Select an option" at bounding box center [463, 198] width 11 height 11
click at [469, 199] on input "Select an option" at bounding box center [463, 198] width 11 height 11
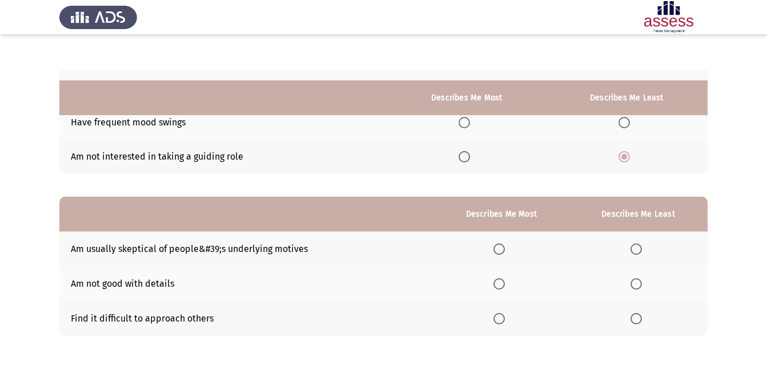
scroll to position [161, 0]
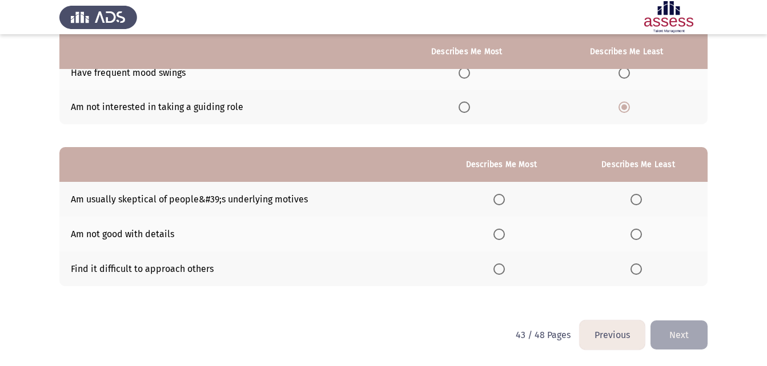
click at [638, 270] on span "Select an option" at bounding box center [635, 269] width 11 height 11
click at [638, 270] on input "Select an option" at bounding box center [635, 269] width 11 height 11
click at [494, 196] on th at bounding box center [500, 199] width 135 height 35
click at [505, 199] on span "Select an option" at bounding box center [498, 199] width 11 height 11
click at [505, 199] on input "Select an option" at bounding box center [498, 199] width 11 height 11
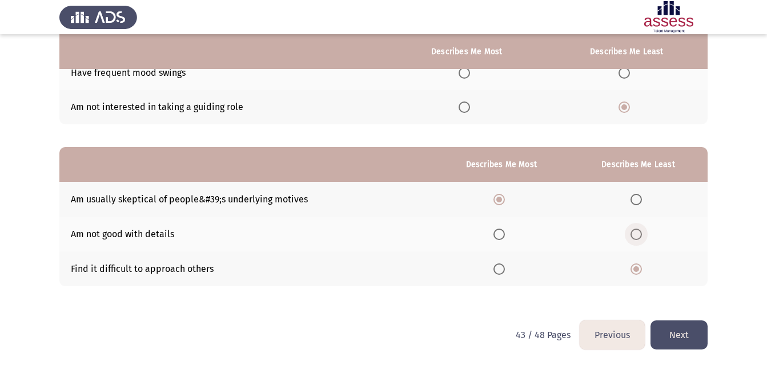
click at [636, 238] on span "Select an option" at bounding box center [635, 234] width 11 height 11
click at [636, 238] on input "Select an option" at bounding box center [635, 234] width 11 height 11
click at [673, 332] on button "Next" at bounding box center [678, 335] width 57 height 29
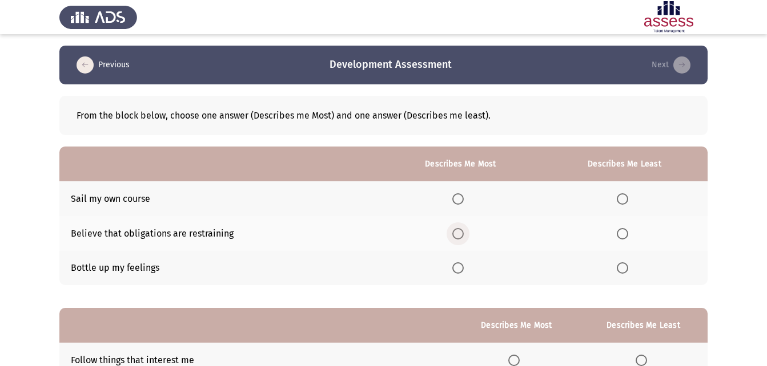
click at [463, 236] on span "Select an option" at bounding box center [457, 233] width 11 height 11
click at [463, 236] on input "Select an option" at bounding box center [457, 233] width 11 height 11
click at [624, 204] on span "Select an option" at bounding box center [621, 198] width 11 height 11
click at [624, 204] on input "Select an option" at bounding box center [621, 198] width 11 height 11
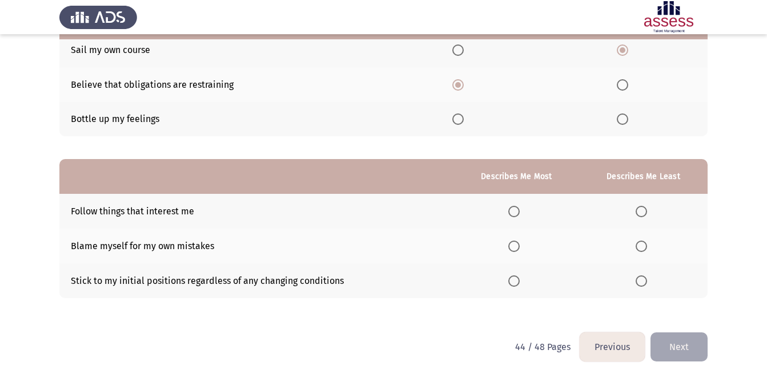
scroll to position [161, 0]
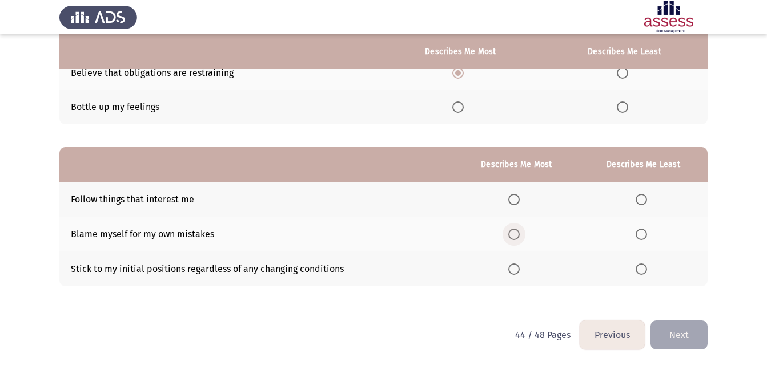
click at [523, 239] on label "Select an option" at bounding box center [516, 234] width 16 height 11
click at [519, 239] on input "Select an option" at bounding box center [513, 234] width 11 height 11
click at [643, 197] on span "Select an option" at bounding box center [640, 199] width 11 height 11
click at [643, 197] on input "Select an option" at bounding box center [640, 199] width 11 height 11
click at [668, 329] on button "Next" at bounding box center [678, 335] width 57 height 29
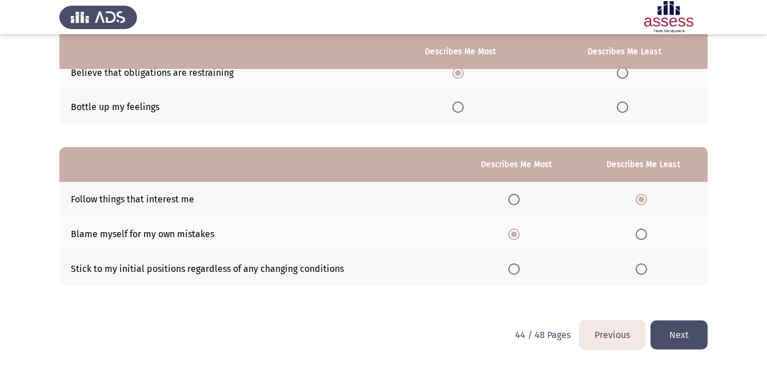
scroll to position [0, 0]
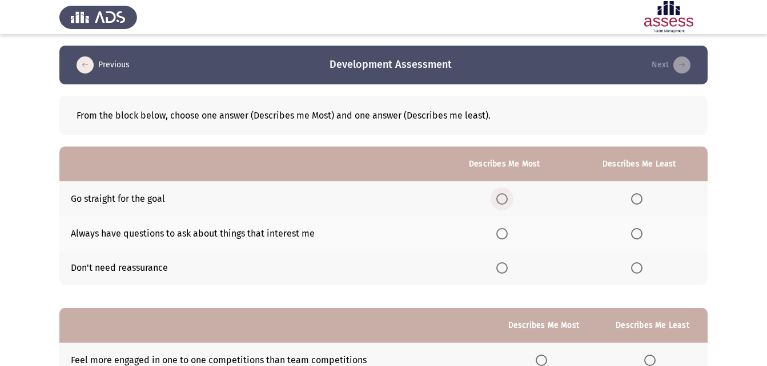
click at [500, 200] on span "Select an option" at bounding box center [501, 198] width 11 height 11
click at [500, 200] on input "Select an option" at bounding box center [501, 198] width 11 height 11
click at [637, 269] on span "Select an option" at bounding box center [636, 268] width 11 height 11
click at [637, 269] on input "Select an option" at bounding box center [636, 268] width 11 height 11
click at [643, 236] on label "Select an option" at bounding box center [639, 233] width 16 height 11
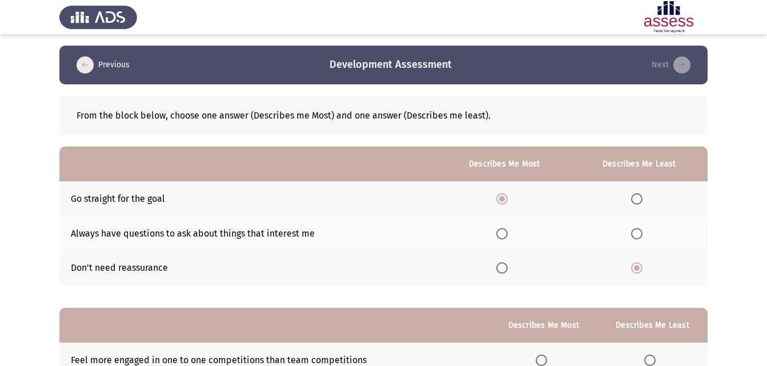
click at [642, 236] on input "Select an option" at bounding box center [636, 233] width 11 height 11
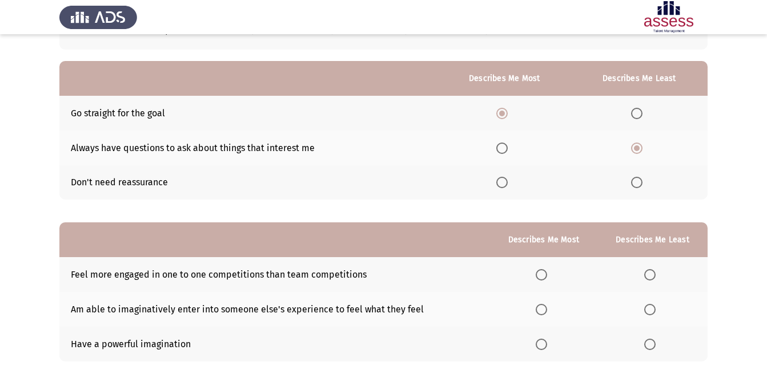
scroll to position [114, 0]
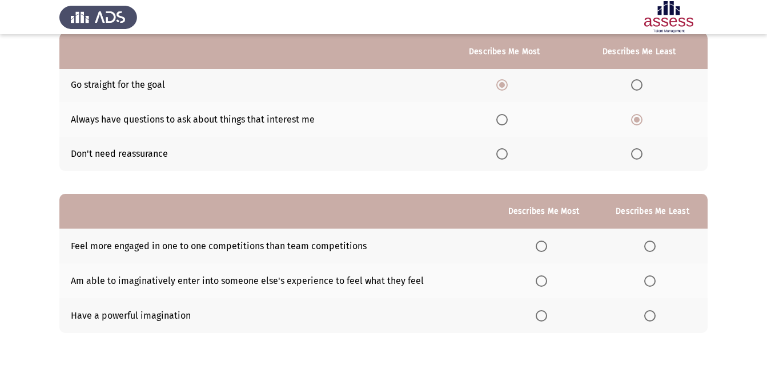
click at [652, 249] on span "Select an option" at bounding box center [649, 246] width 11 height 11
click at [652, 249] on input "Select an option" at bounding box center [649, 246] width 11 height 11
click at [545, 318] on span "Select an option" at bounding box center [540, 315] width 11 height 11
click at [545, 318] on input "Select an option" at bounding box center [540, 315] width 11 height 11
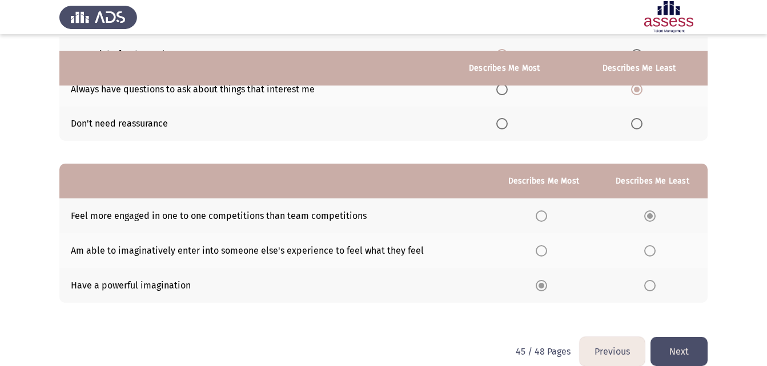
scroll to position [161, 0]
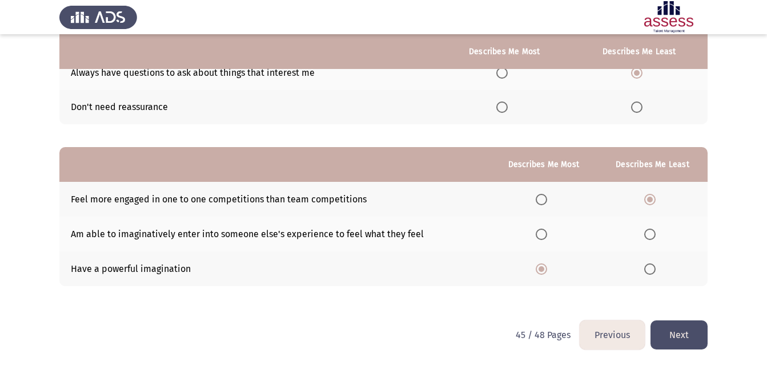
click at [687, 323] on button "Next" at bounding box center [678, 335] width 57 height 29
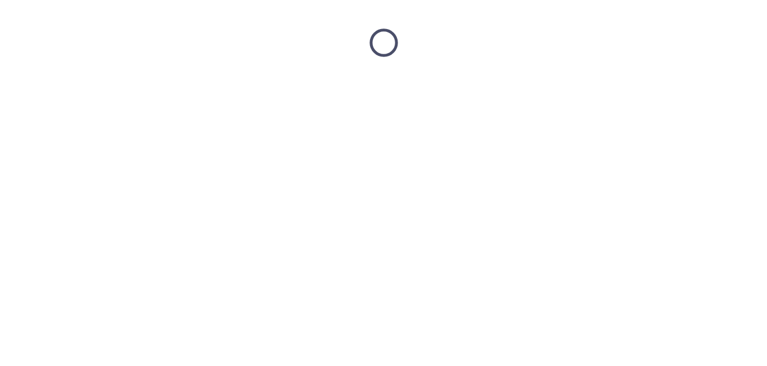
scroll to position [0, 0]
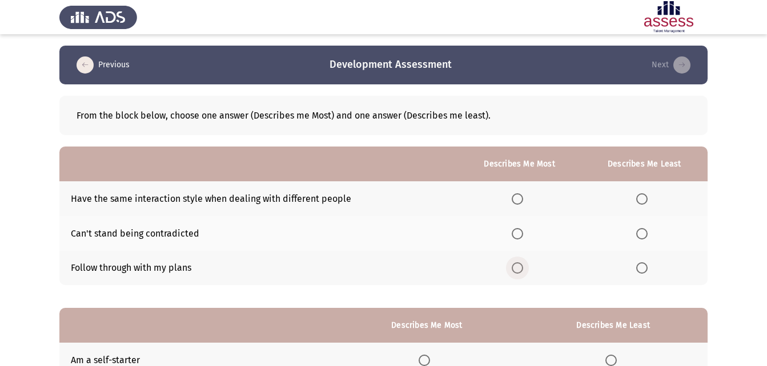
click at [518, 274] on span "Select an option" at bounding box center [516, 268] width 11 height 11
click at [518, 274] on input "Select an option" at bounding box center [516, 268] width 11 height 11
drag, startPoint x: 337, startPoint y: 242, endPoint x: 297, endPoint y: 285, distance: 58.6
click at [296, 271] on tbody "Have the same interaction style when dealing with different people Can't stand …" at bounding box center [383, 234] width 648 height 104
click at [519, 198] on span "Select an option" at bounding box center [516, 198] width 11 height 11
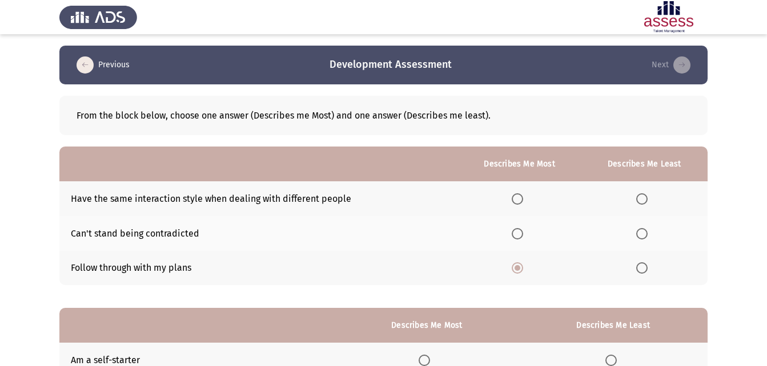
click at [519, 198] on input "Select an option" at bounding box center [516, 198] width 11 height 11
click at [643, 236] on span "Select an option" at bounding box center [641, 233] width 11 height 11
click at [643, 236] on input "Select an option" at bounding box center [641, 233] width 11 height 11
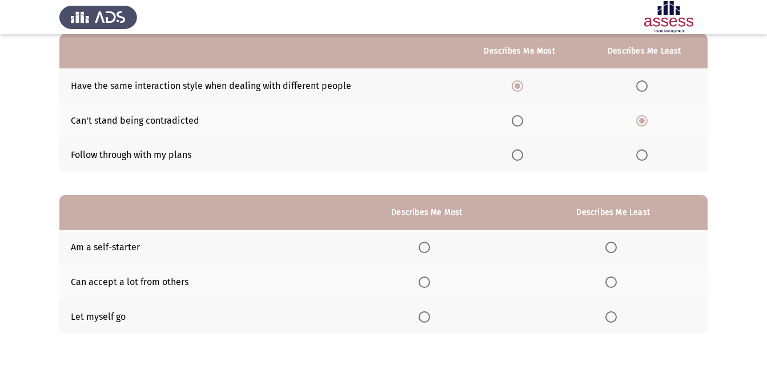
scroll to position [114, 0]
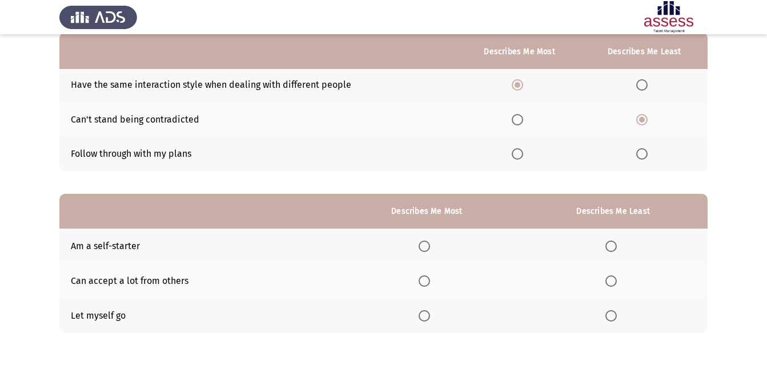
click at [231, 245] on td "Am a self-starter" at bounding box center [196, 246] width 275 height 35
click at [429, 283] on span "Select an option" at bounding box center [423, 281] width 11 height 11
click at [429, 283] on input "Select an option" at bounding box center [423, 281] width 11 height 11
click at [614, 317] on span "Select an option" at bounding box center [610, 315] width 11 height 11
click at [614, 317] on input "Select an option" at bounding box center [610, 315] width 11 height 11
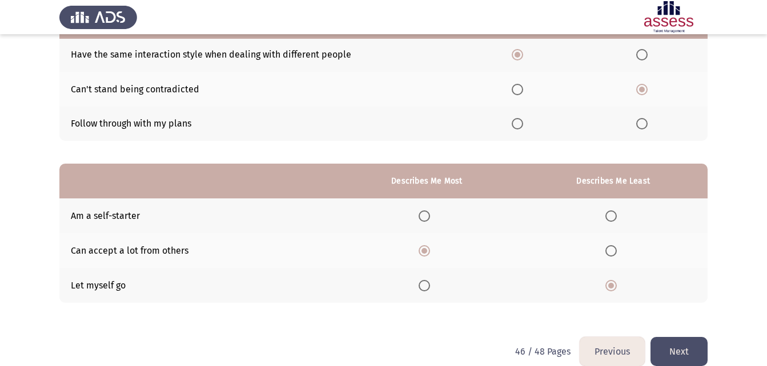
scroll to position [161, 0]
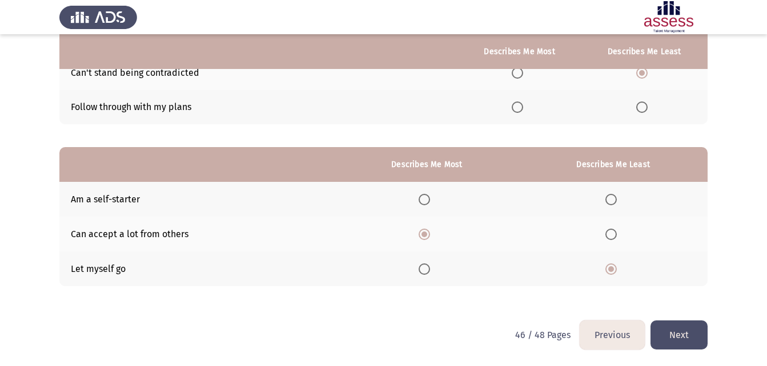
click at [680, 337] on button "Next" at bounding box center [678, 335] width 57 height 29
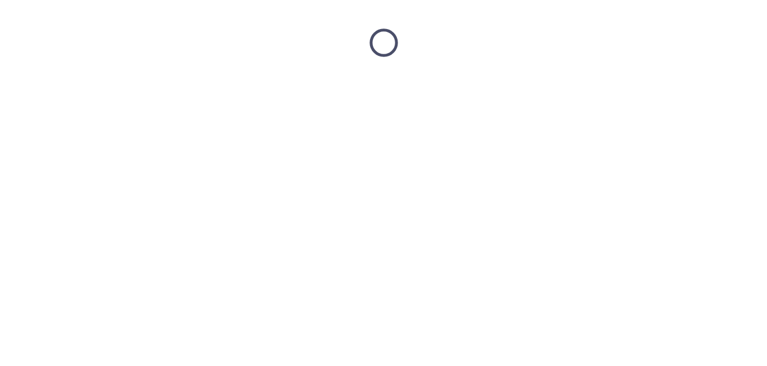
scroll to position [0, 0]
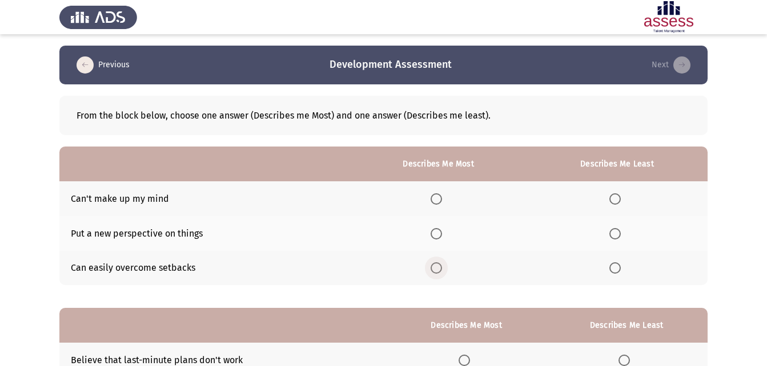
click at [437, 267] on span "Select an option" at bounding box center [435, 268] width 11 height 11
click at [437, 267] on input "Select an option" at bounding box center [435, 268] width 11 height 11
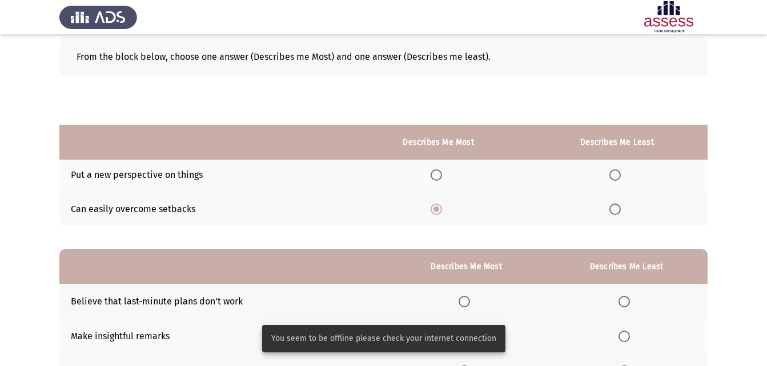
scroll to position [161, 0]
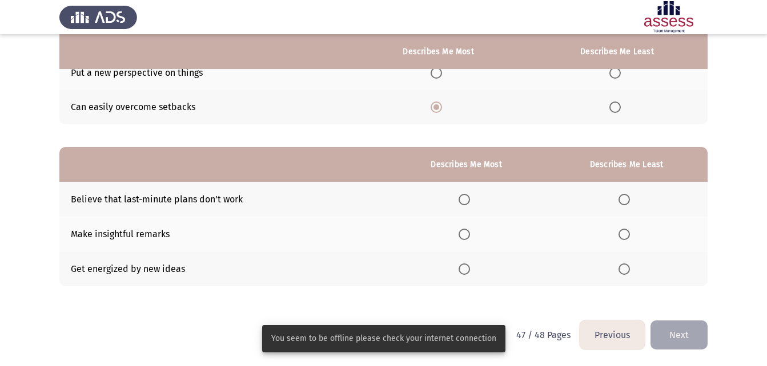
click at [464, 271] on th at bounding box center [466, 269] width 158 height 35
click at [467, 276] on th at bounding box center [466, 269] width 158 height 35
click at [466, 266] on span "Select an option" at bounding box center [463, 269] width 11 height 11
click at [466, 266] on input "Select an option" at bounding box center [463, 269] width 11 height 11
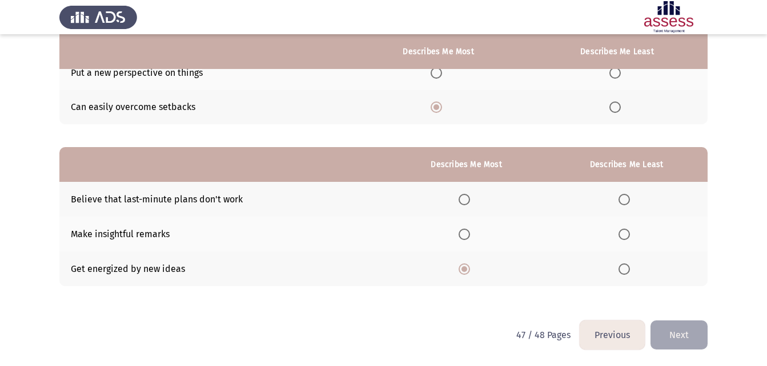
click at [470, 233] on span "Select an option" at bounding box center [463, 234] width 11 height 11
click at [470, 233] on input "Select an option" at bounding box center [463, 234] width 11 height 11
